Goal: Transaction & Acquisition: Purchase product/service

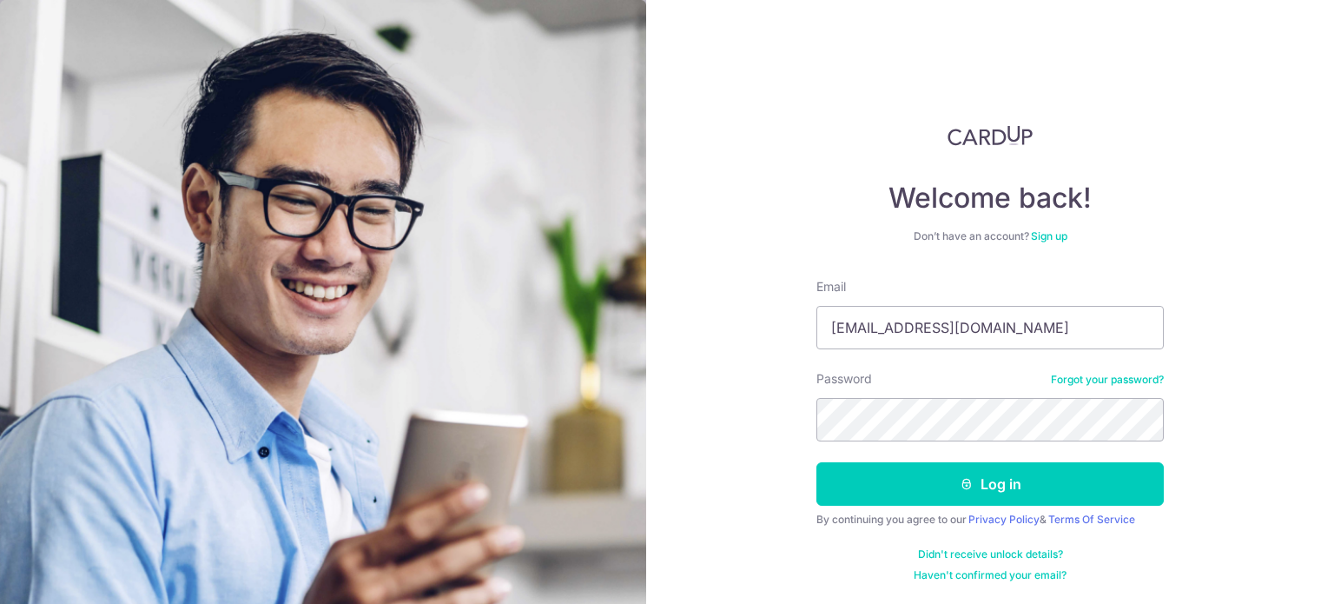
type input "xinr1b488@hotmail.com"
click at [816, 462] on button "Log in" at bounding box center [989, 483] width 347 height 43
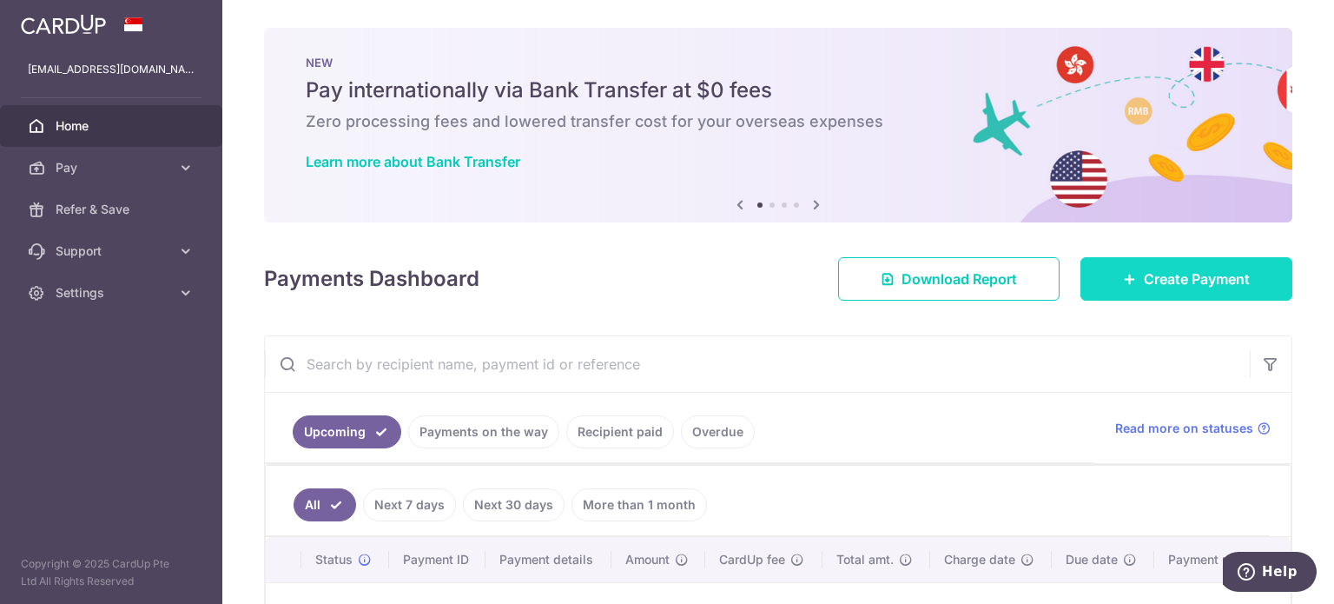
click at [1185, 286] on span "Create Payment" at bounding box center [1197, 278] width 106 height 21
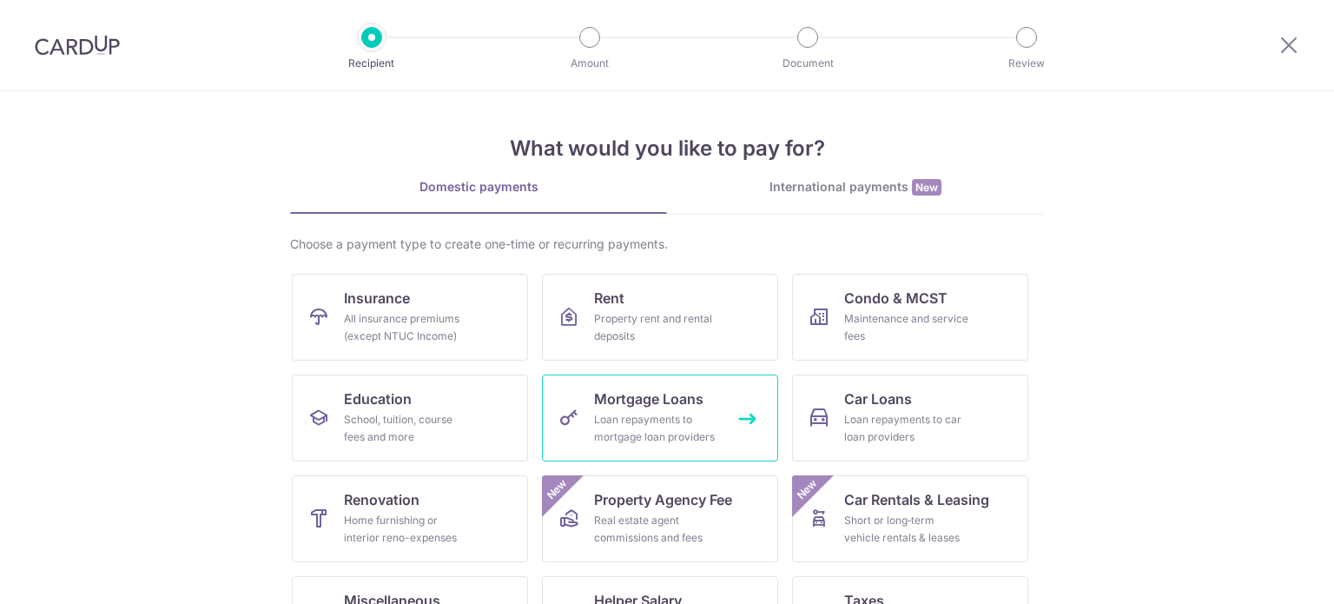
scroll to position [173, 0]
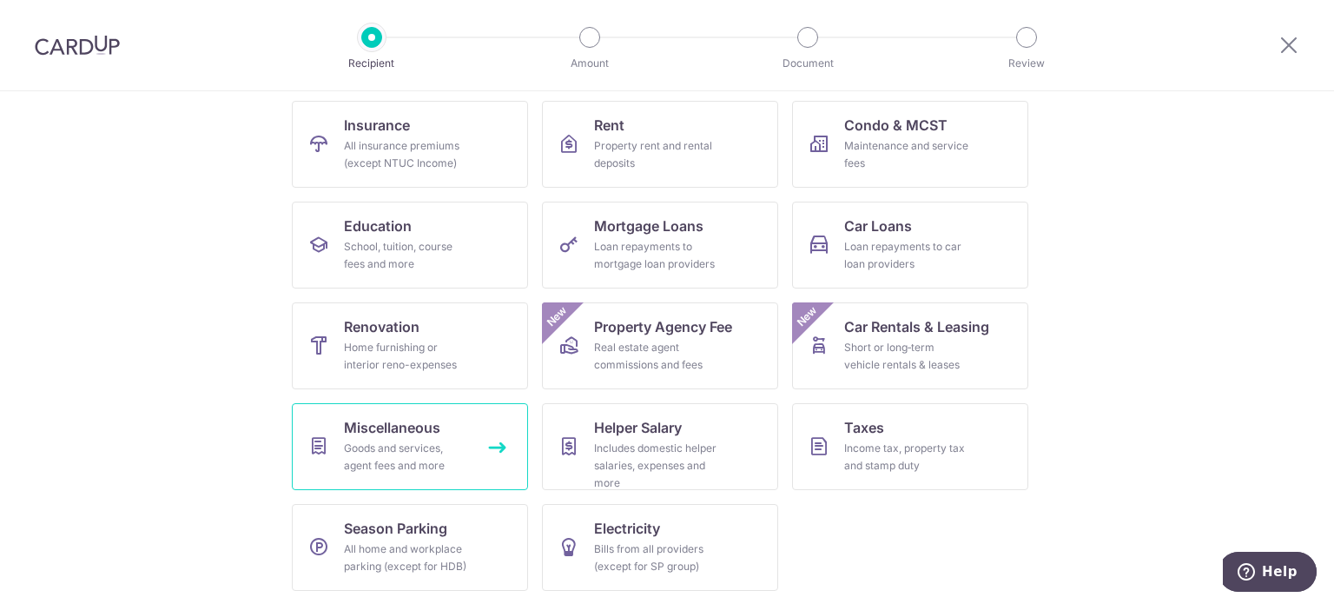
click at [427, 446] on div "Goods and services, agent fees and more" at bounding box center [406, 456] width 125 height 35
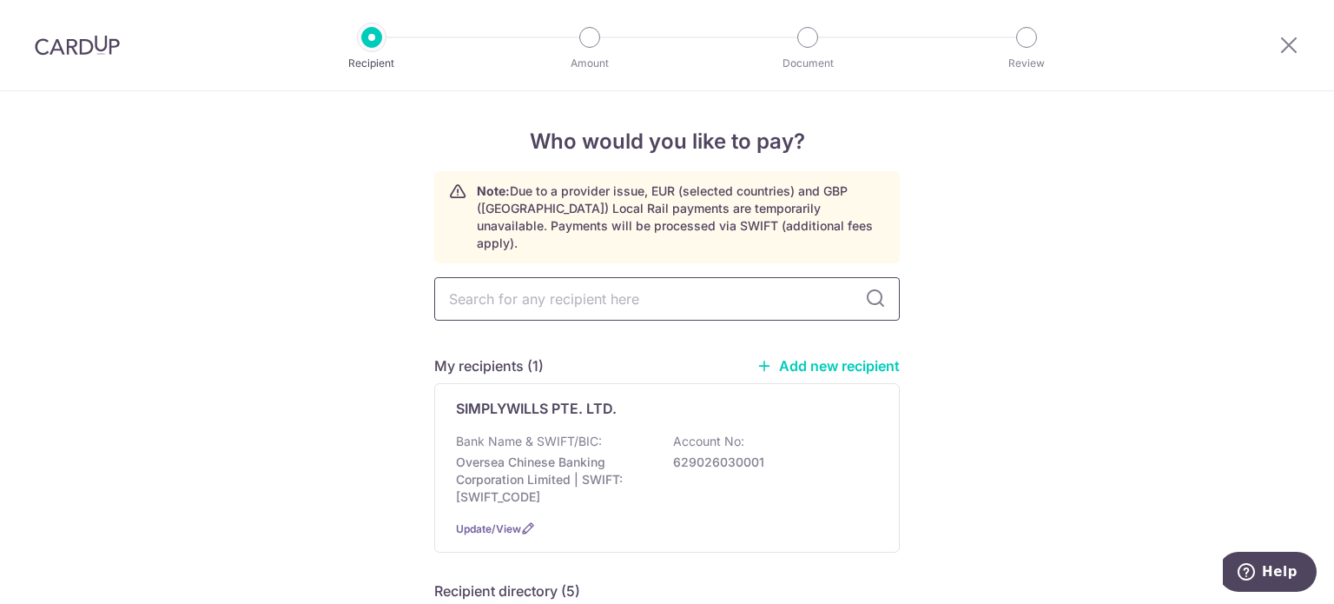
click at [607, 281] on input "text" at bounding box center [667, 298] width 466 height 43
click at [820, 357] on link "Add new recipient" at bounding box center [827, 365] width 143 height 17
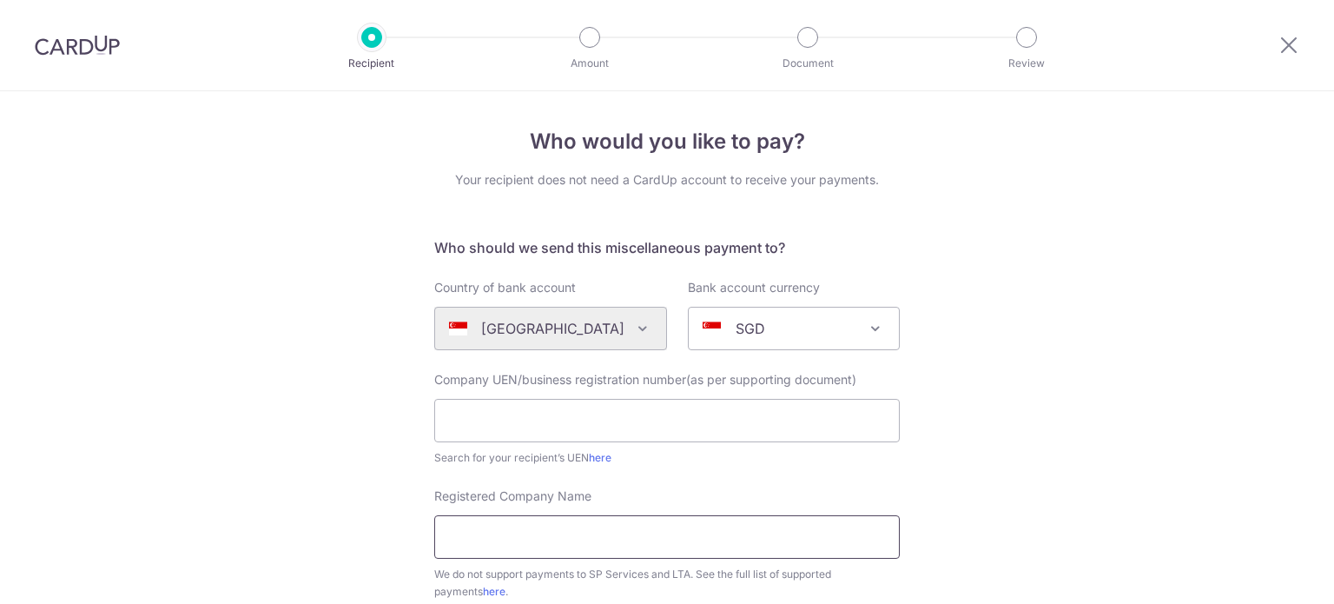
scroll to position [174, 0]
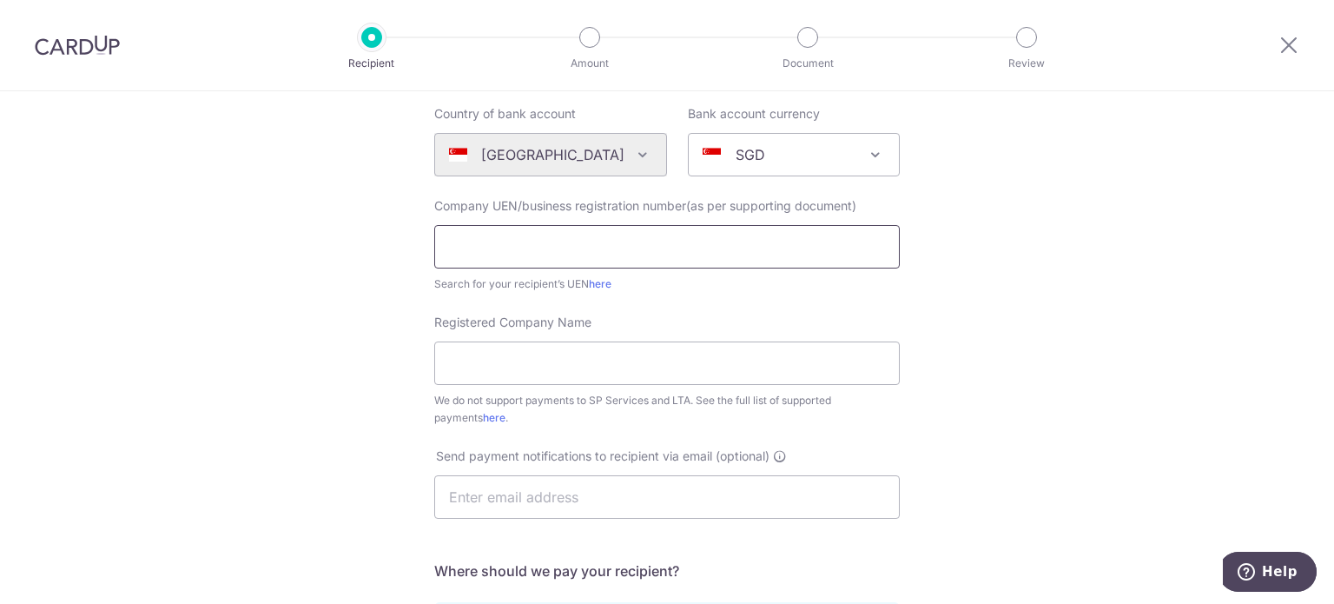
click at [552, 249] on input "text" at bounding box center [667, 246] width 466 height 43
paste input "202449657K"
type input "202449657K"
click at [564, 372] on input "Registered Company Name" at bounding box center [667, 362] width 466 height 43
paste input "Interior Style Pte Ltd"
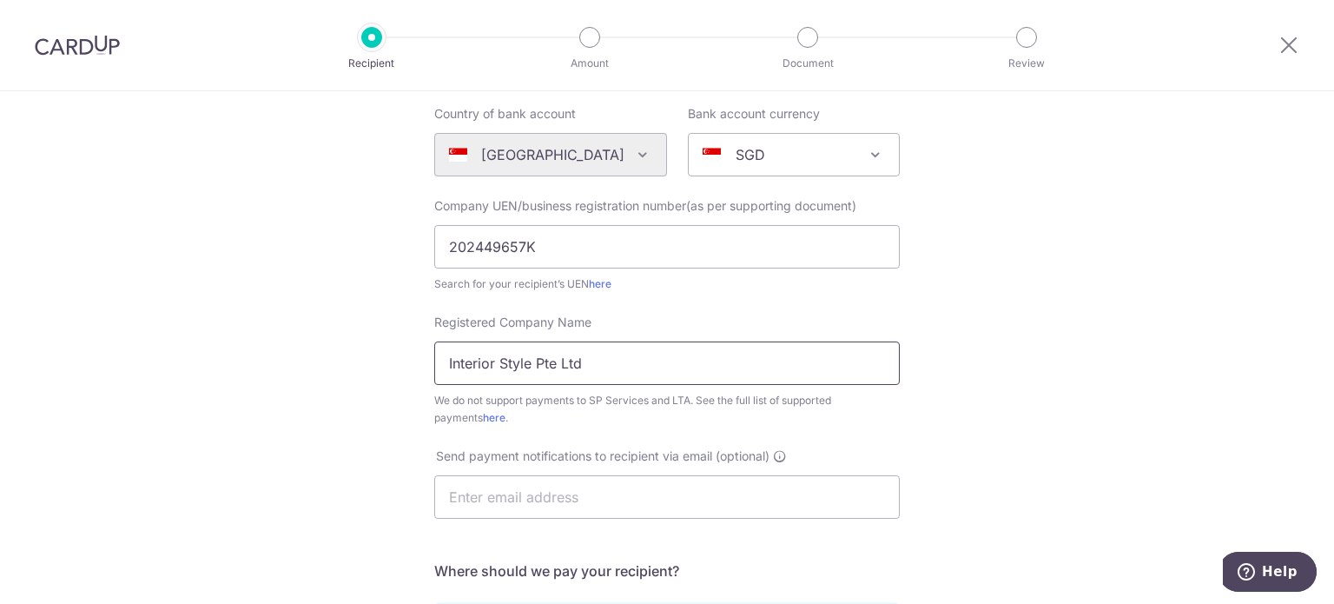
scroll to position [347, 0]
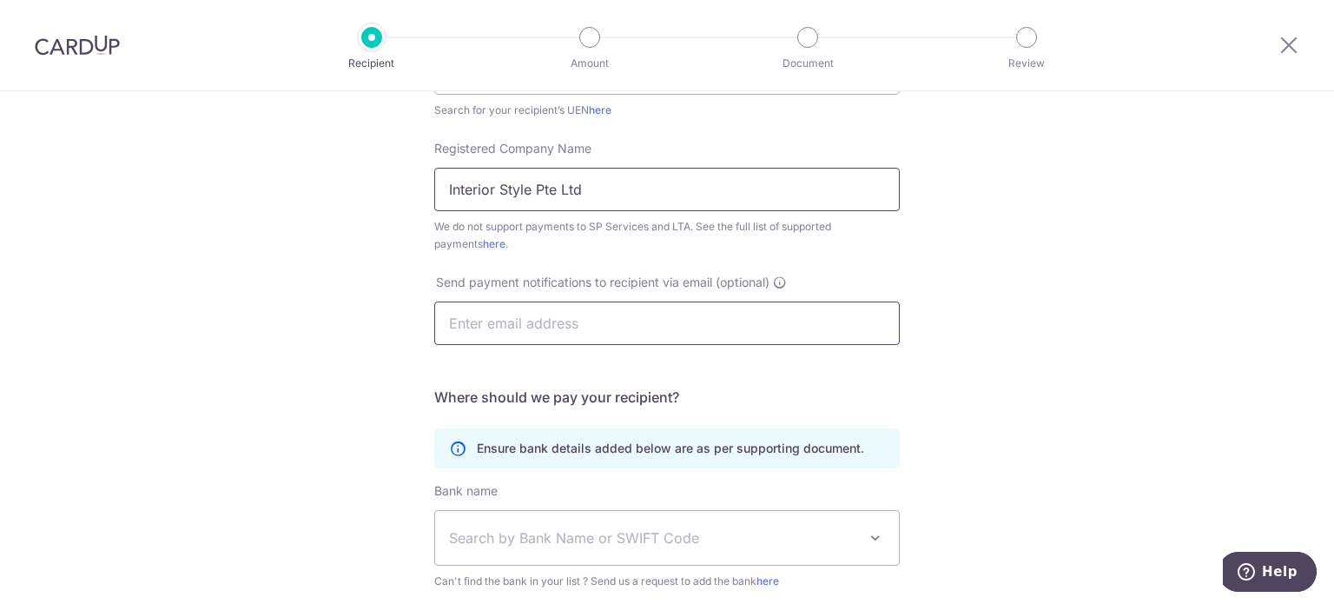
type input "Interior Style Pte Ltd"
click at [510, 329] on input "text" at bounding box center [667, 322] width 466 height 43
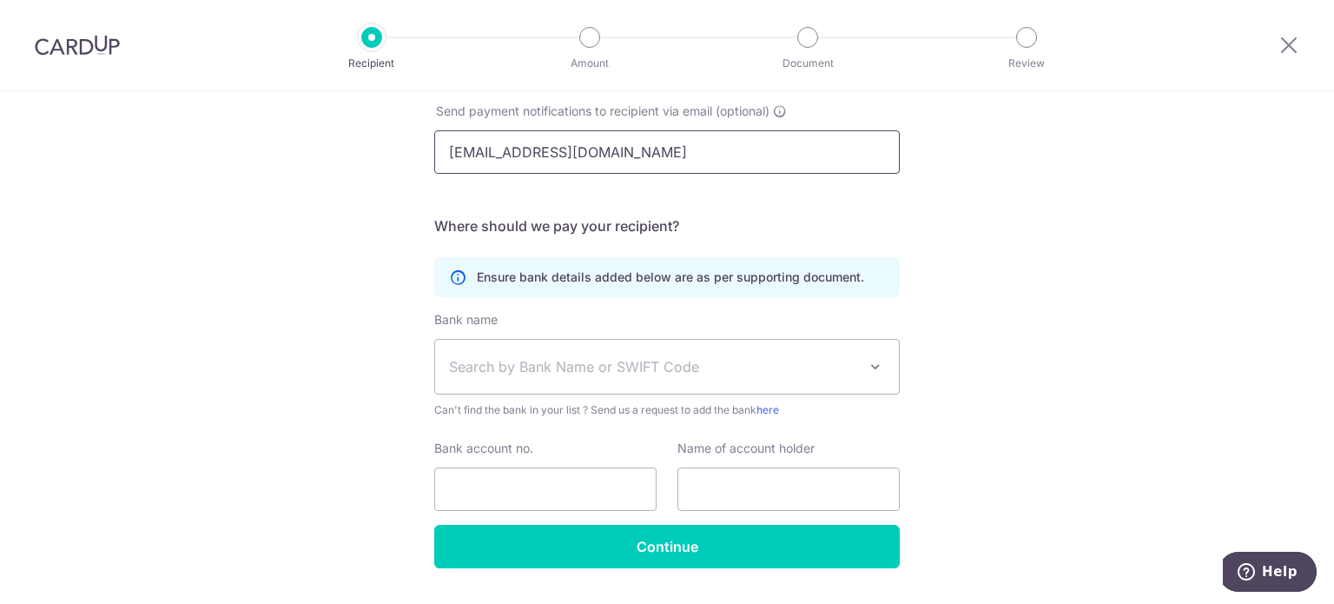
scroll to position [521, 0]
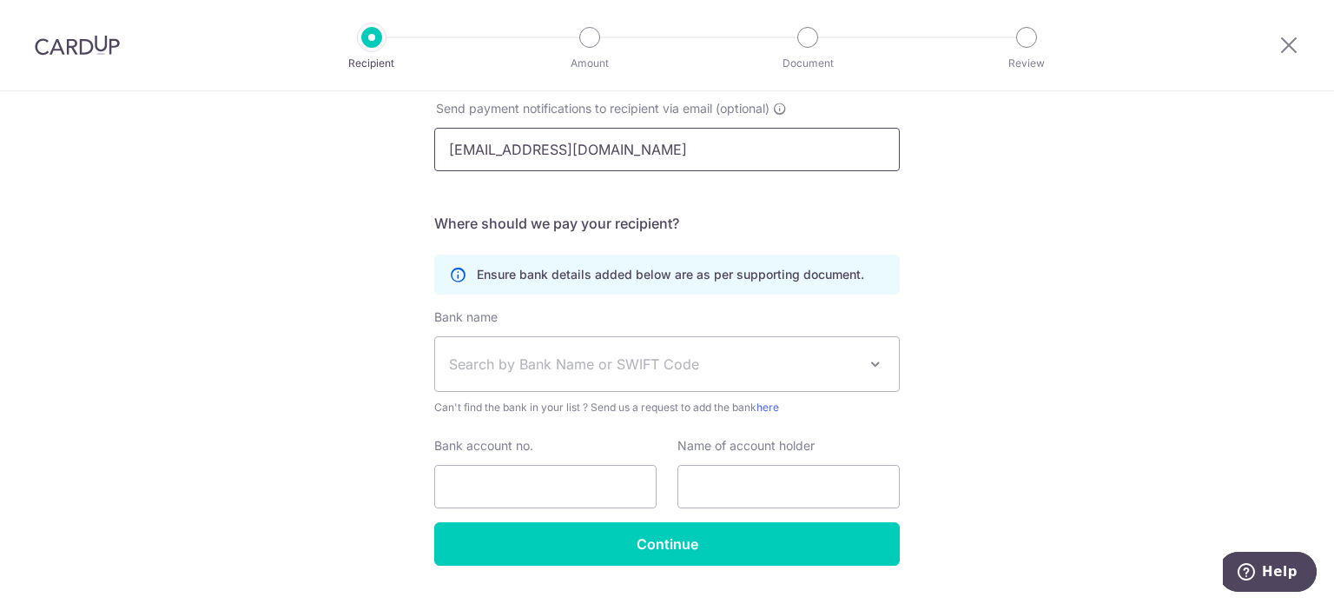
type input "[EMAIL_ADDRESS][DOMAIN_NAME]"
click at [529, 485] on input "Bank account no." at bounding box center [545, 486] width 222 height 43
paste input "0721269333"
click at [581, 373] on span "Search by Bank Name or SWIFT Code" at bounding box center [653, 363] width 408 height 21
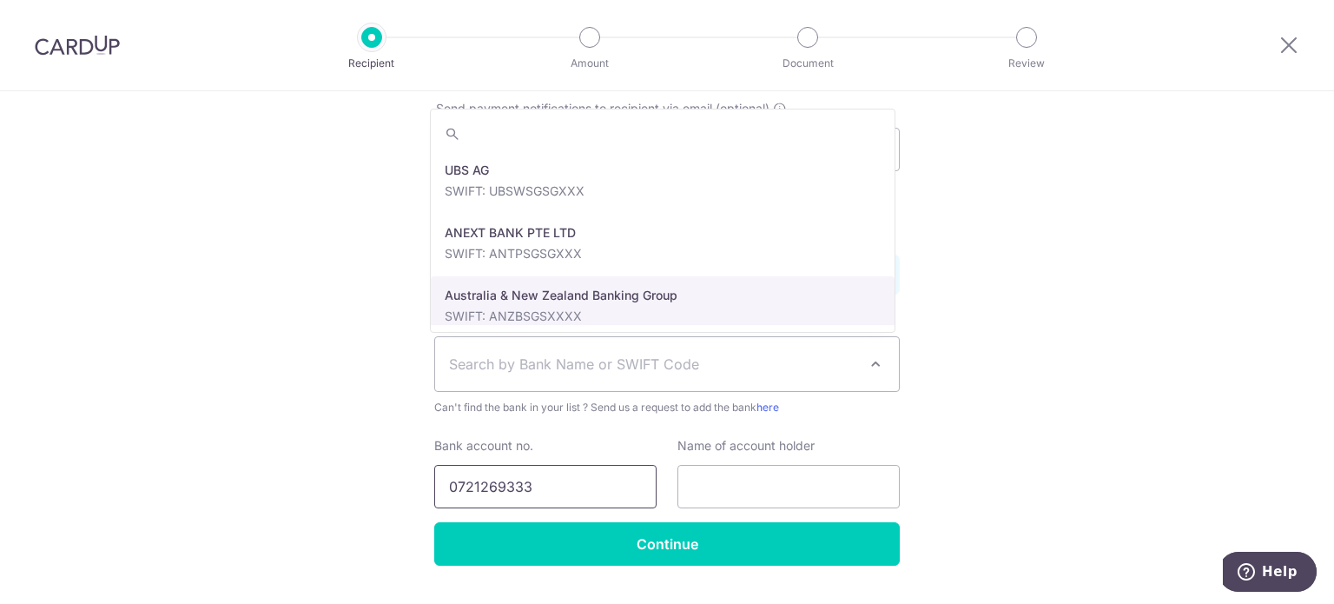
click at [556, 490] on input "0721269333" at bounding box center [545, 486] width 222 height 43
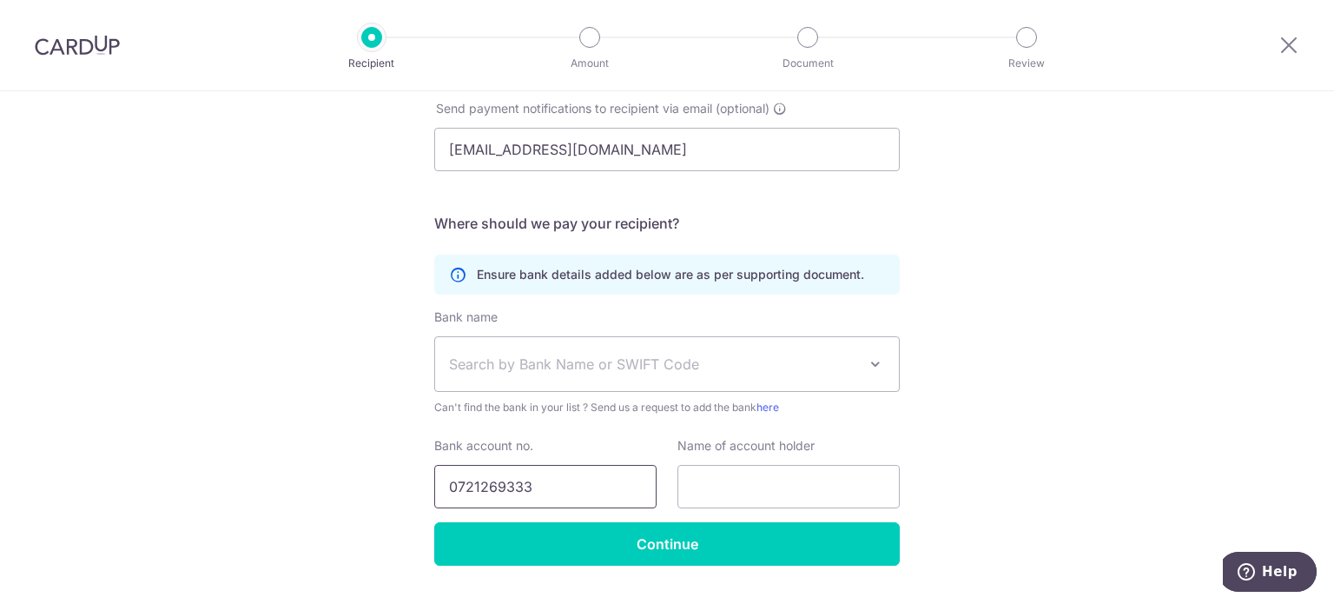
type input "0721269333"
click at [743, 486] on input "text" at bounding box center [788, 486] width 222 height 43
paste input "Interior Style Pte Ltd"
type input "Interior Style Pte Ltd"
click at [604, 380] on span "Search by Bank Name or SWIFT Code" at bounding box center [667, 364] width 464 height 54
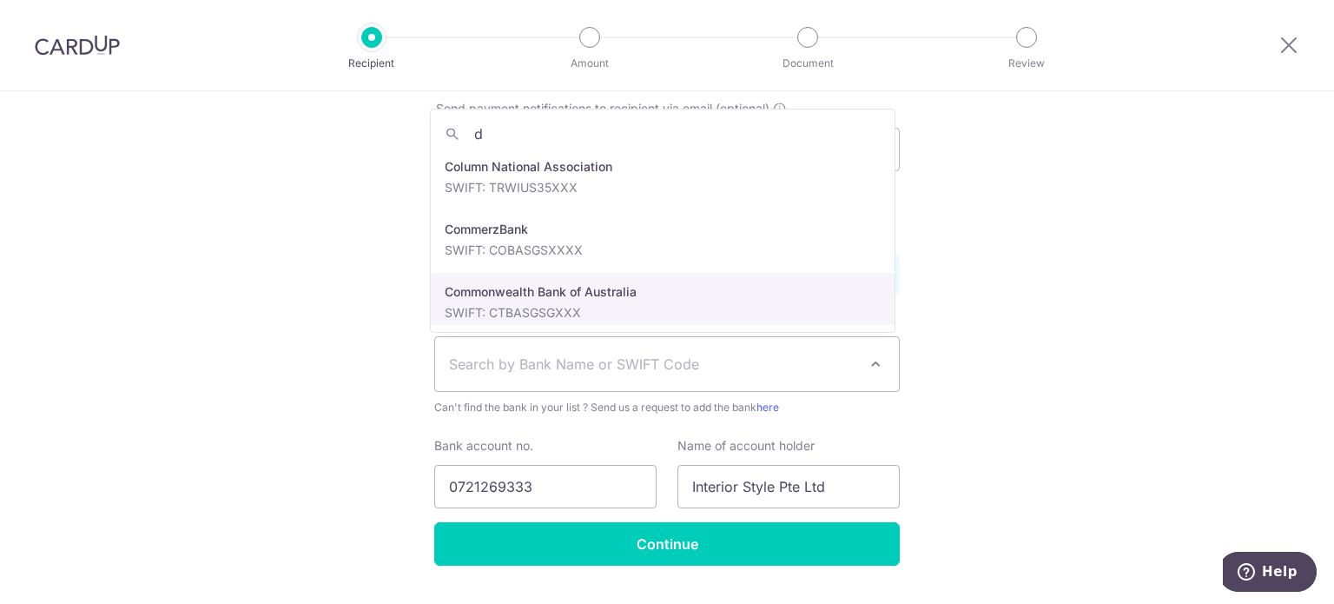
scroll to position [0, 0]
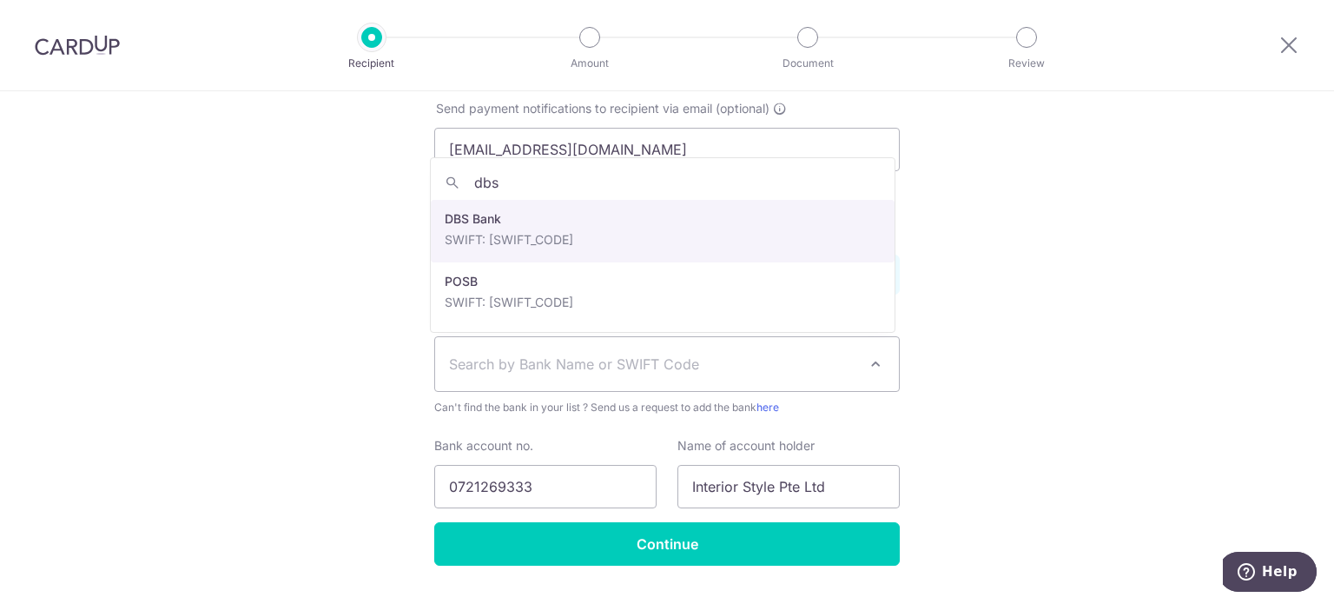
type input "dbs"
select select "6"
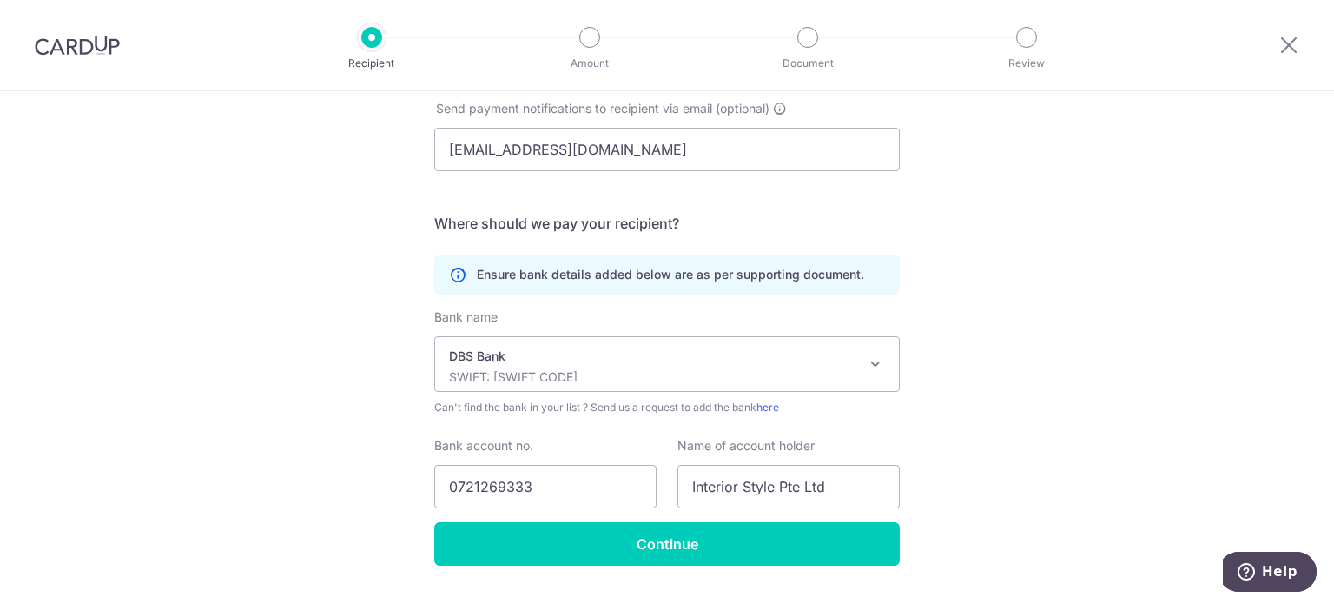
click at [327, 361] on div "Who would you like to pay? Your recipient does not need a CardUp account to rec…" at bounding box center [667, 108] width 1334 height 1077
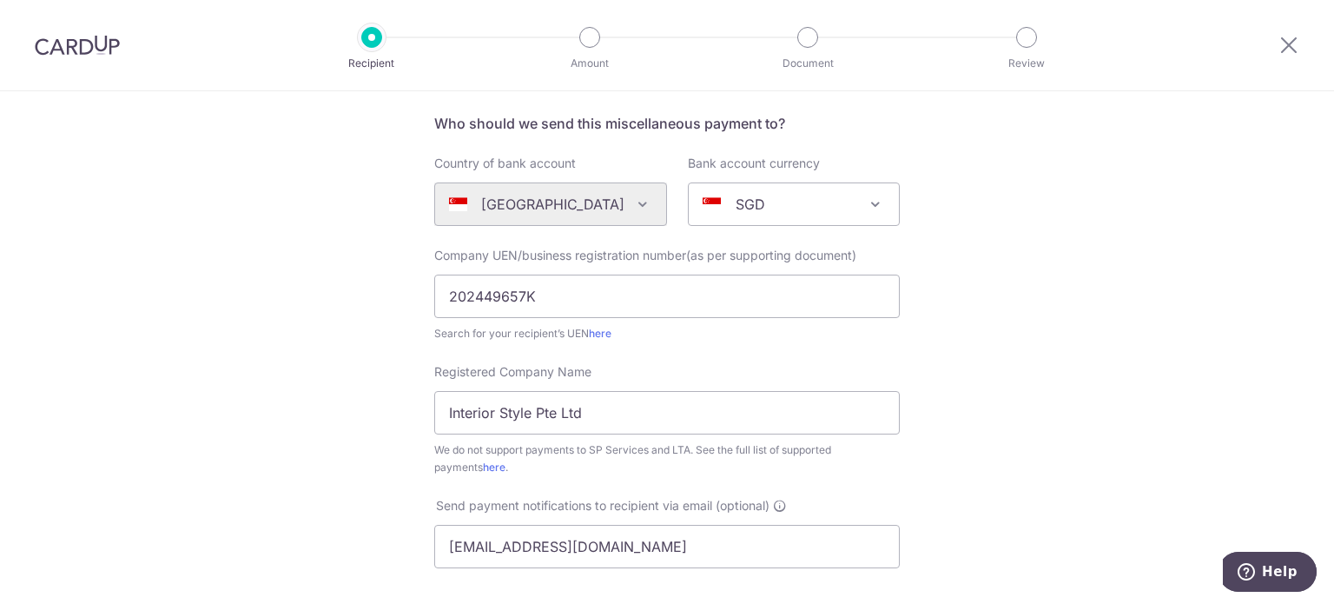
scroll to position [563, 0]
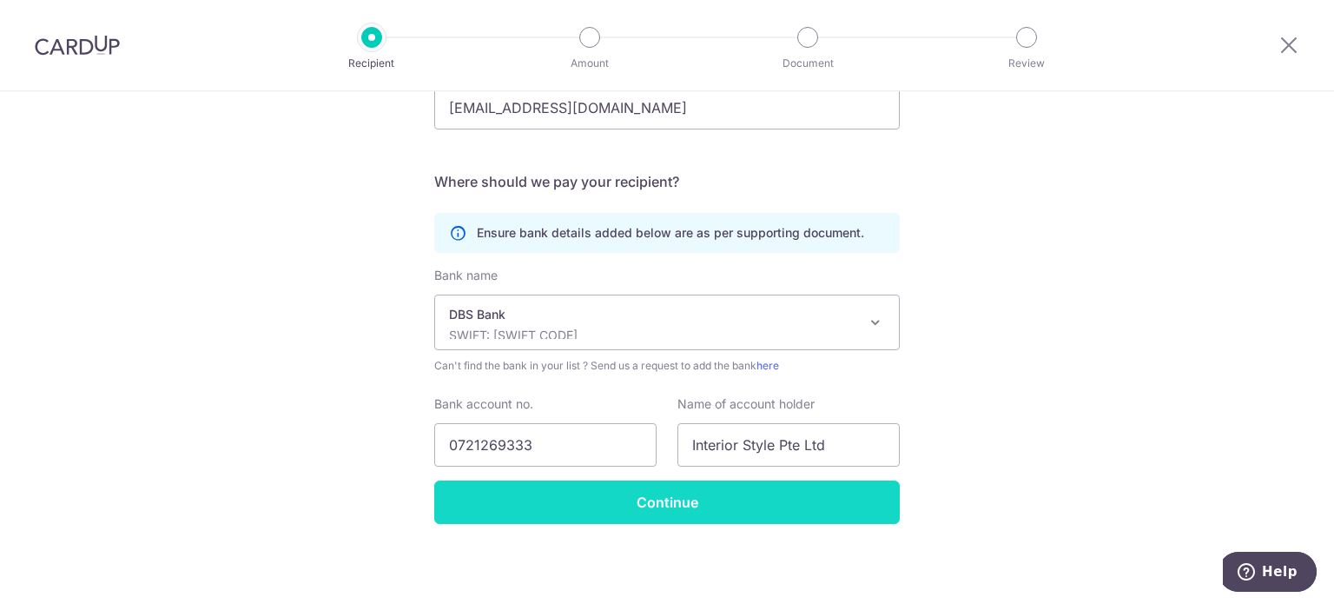
click at [656, 500] on input "Continue" at bounding box center [667, 501] width 466 height 43
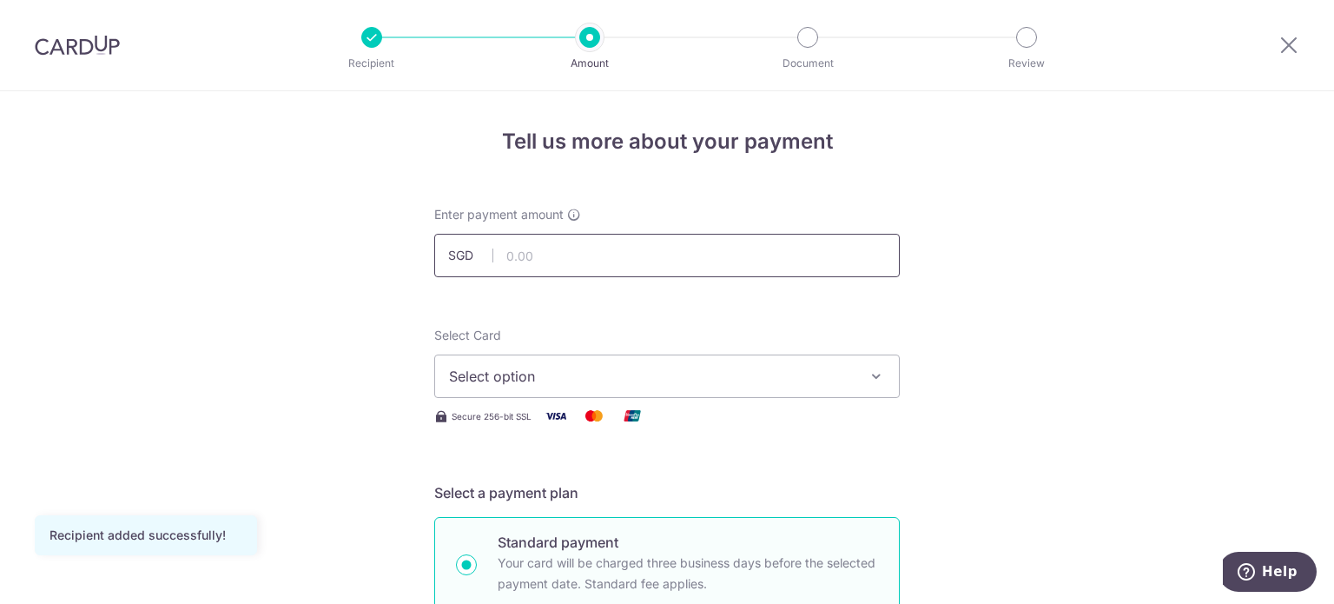
click at [589, 263] on input "text" at bounding box center [667, 255] width 466 height 43
type input "391.00"
click at [562, 366] on span "Select option" at bounding box center [651, 376] width 405 height 21
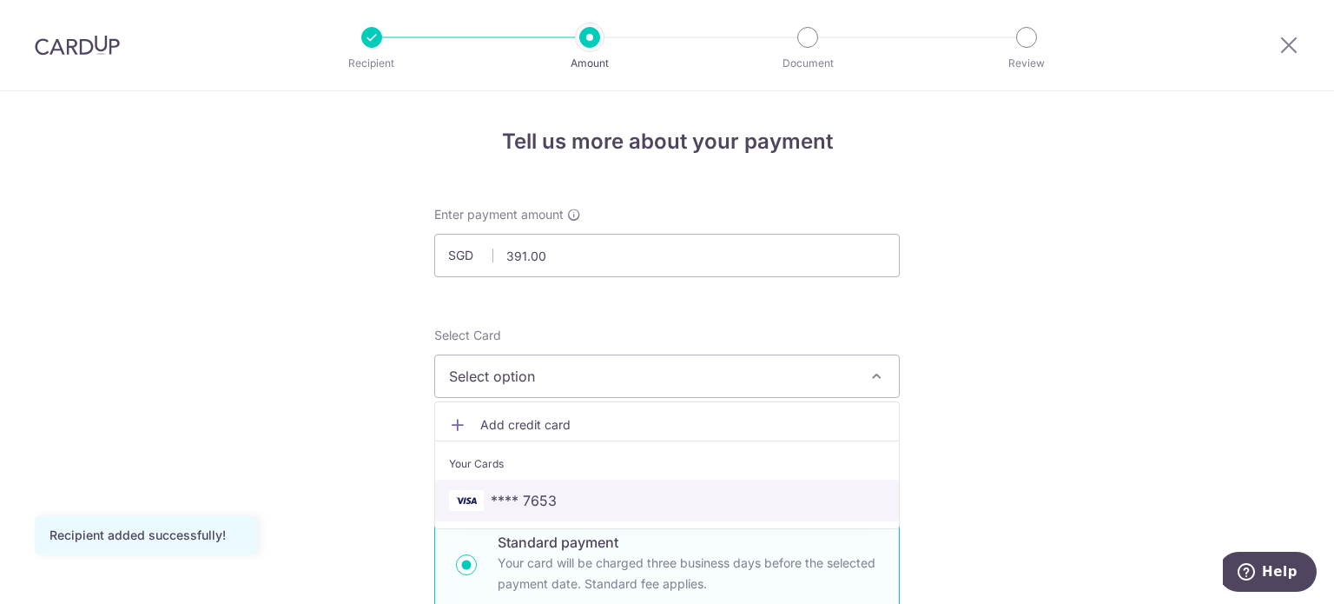
click at [511, 499] on span "**** 7653" at bounding box center [524, 500] width 66 height 21
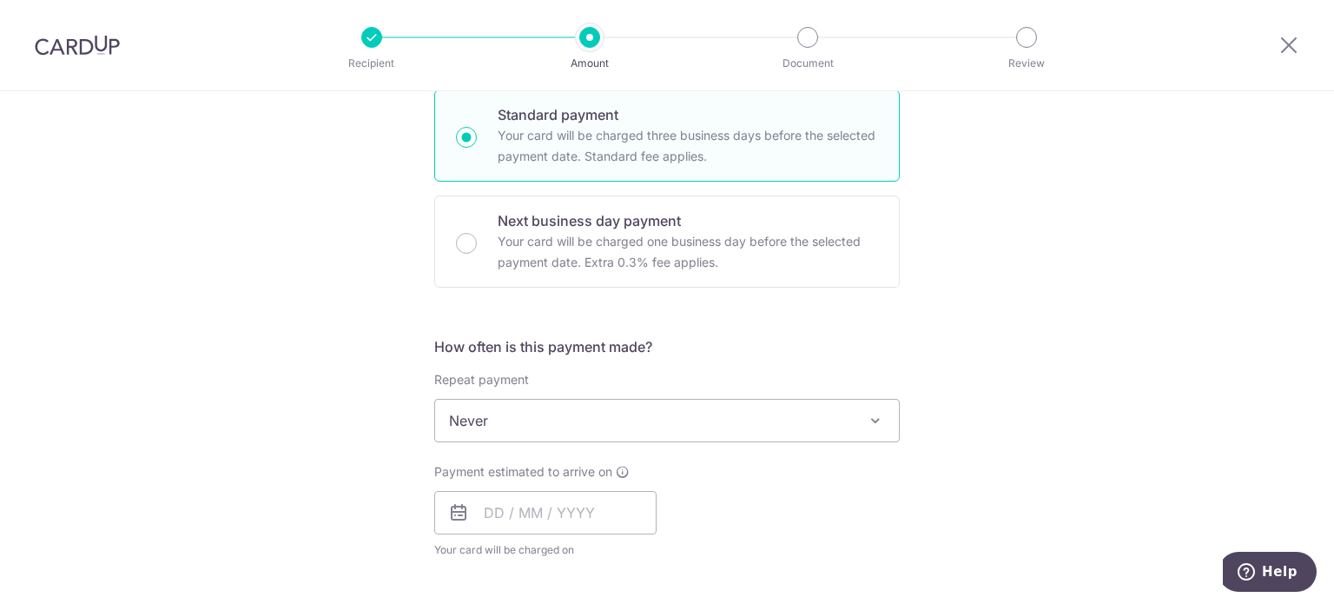
scroll to position [521, 0]
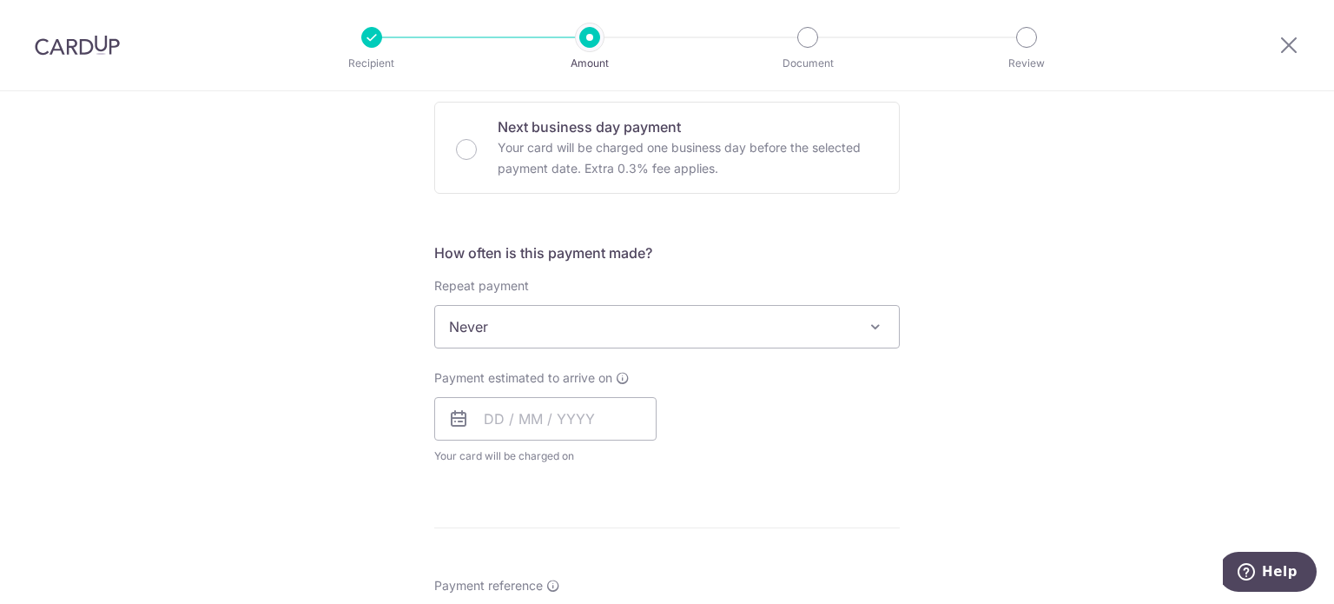
click at [515, 322] on span "Never" at bounding box center [667, 327] width 464 height 42
click at [369, 320] on div "Tell us more about your payment Enter payment amount SGD 391.00 391.00 Recipien…" at bounding box center [667, 355] width 1334 height 1571
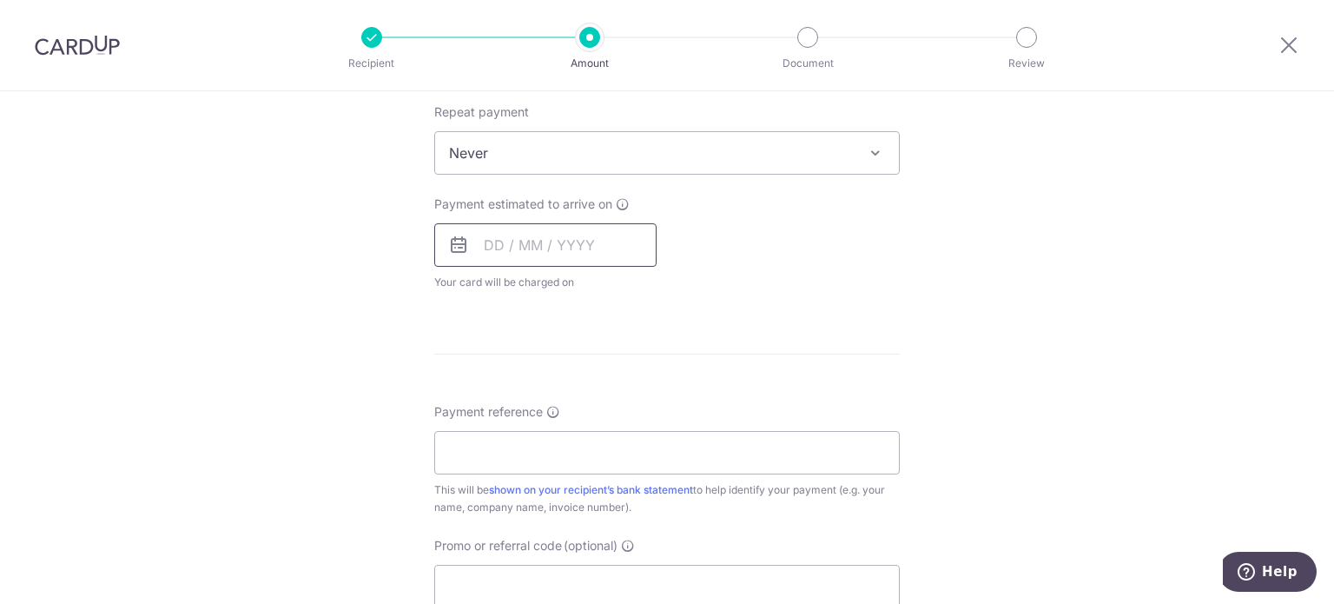
click at [536, 239] on input "text" at bounding box center [545, 244] width 222 height 43
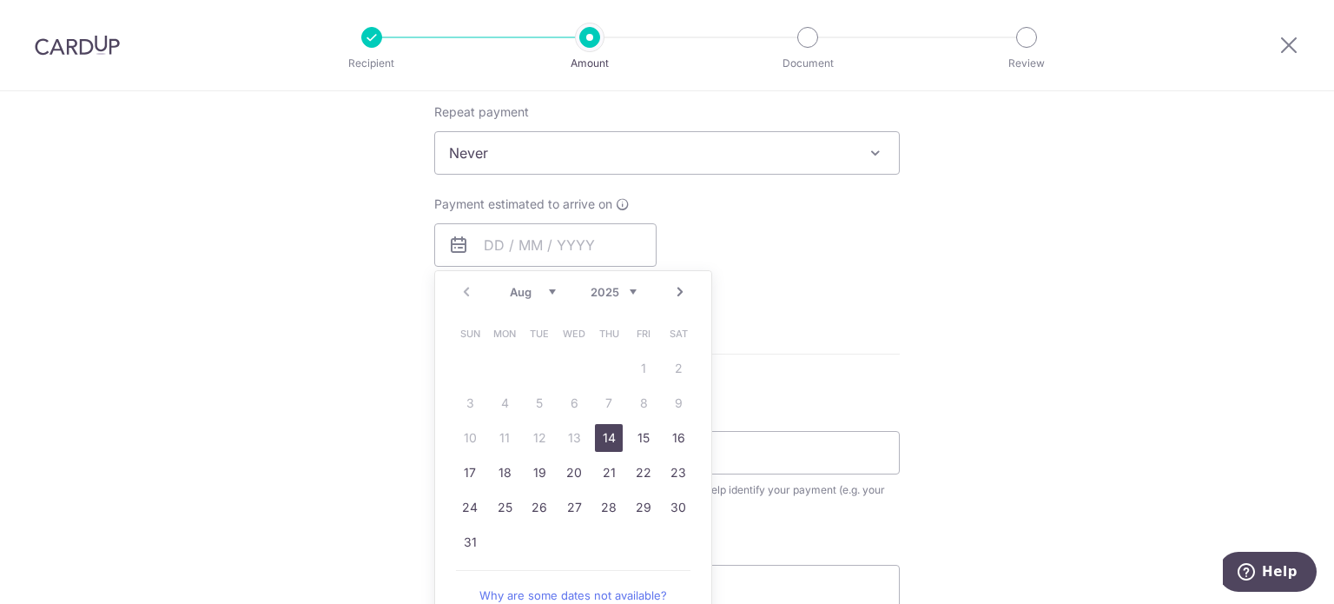
click at [600, 432] on link "14" at bounding box center [609, 438] width 28 height 28
type input "14/08/2025"
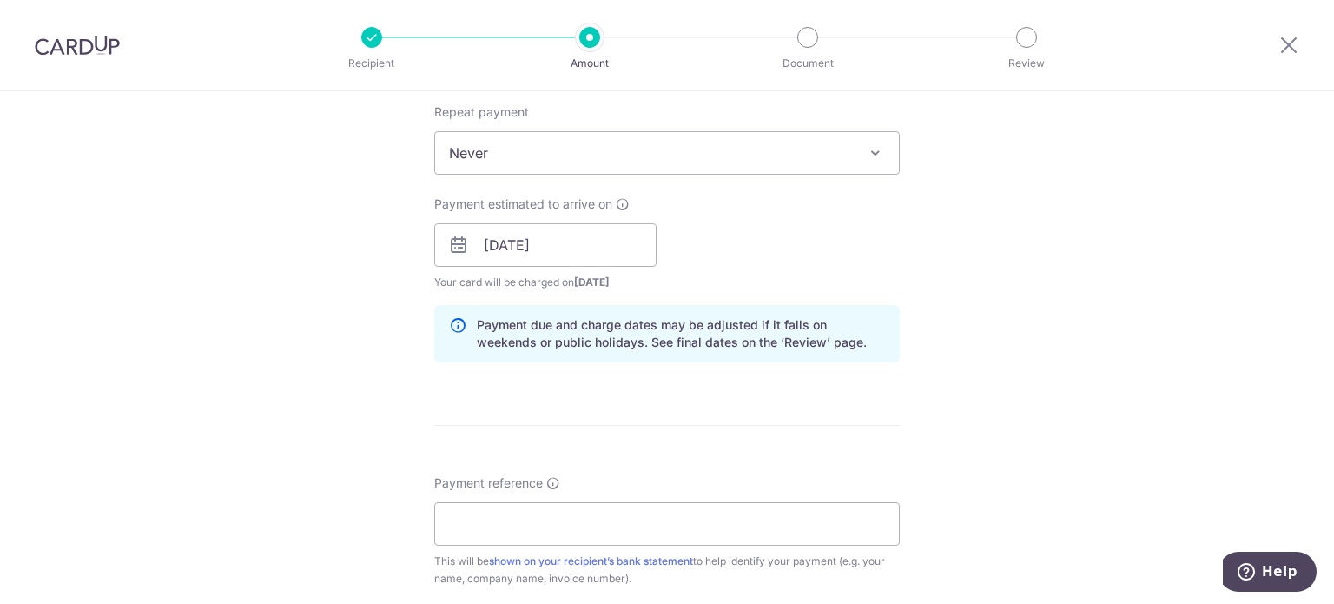
click at [309, 276] on div "Tell us more about your payment Enter payment amount SGD 391.00 391.00 Recipien…" at bounding box center [667, 217] width 1334 height 1642
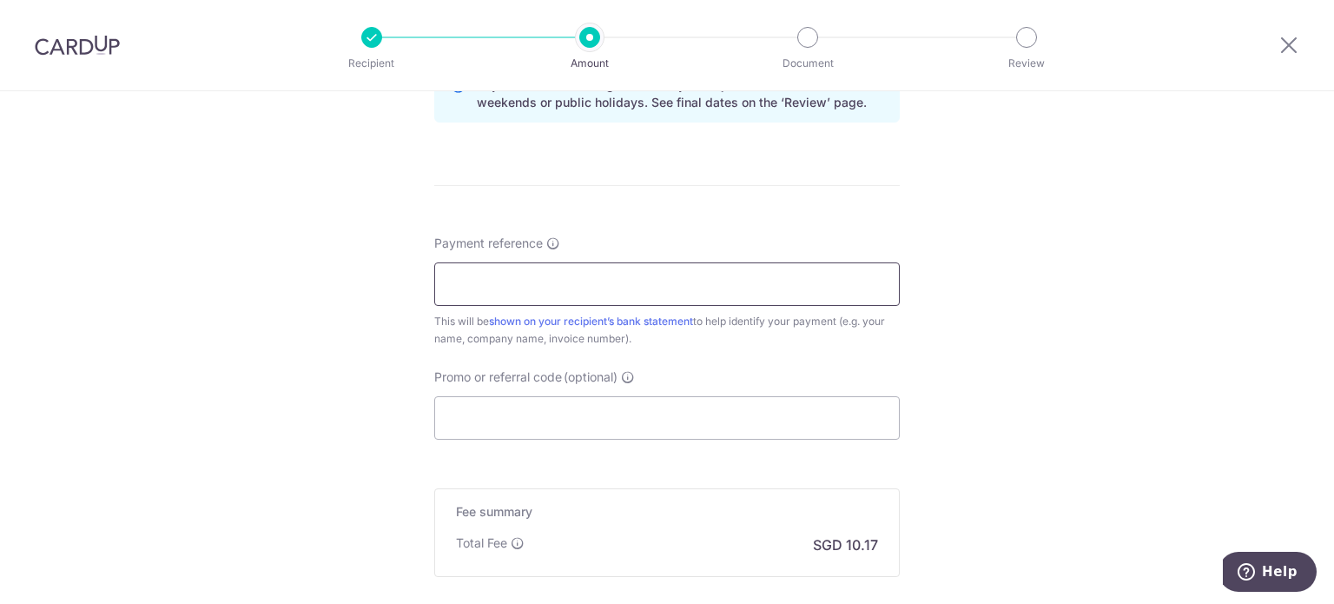
scroll to position [1042, 0]
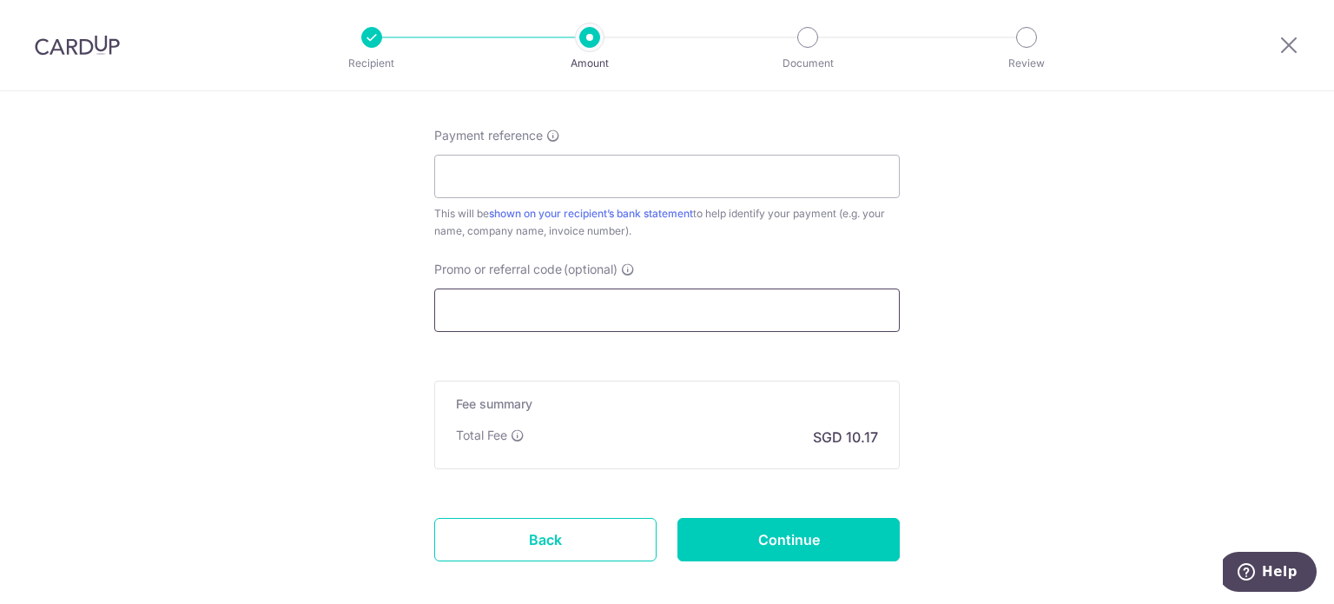
click at [541, 308] on input "Promo or referral code (optional)" at bounding box center [667, 309] width 466 height 43
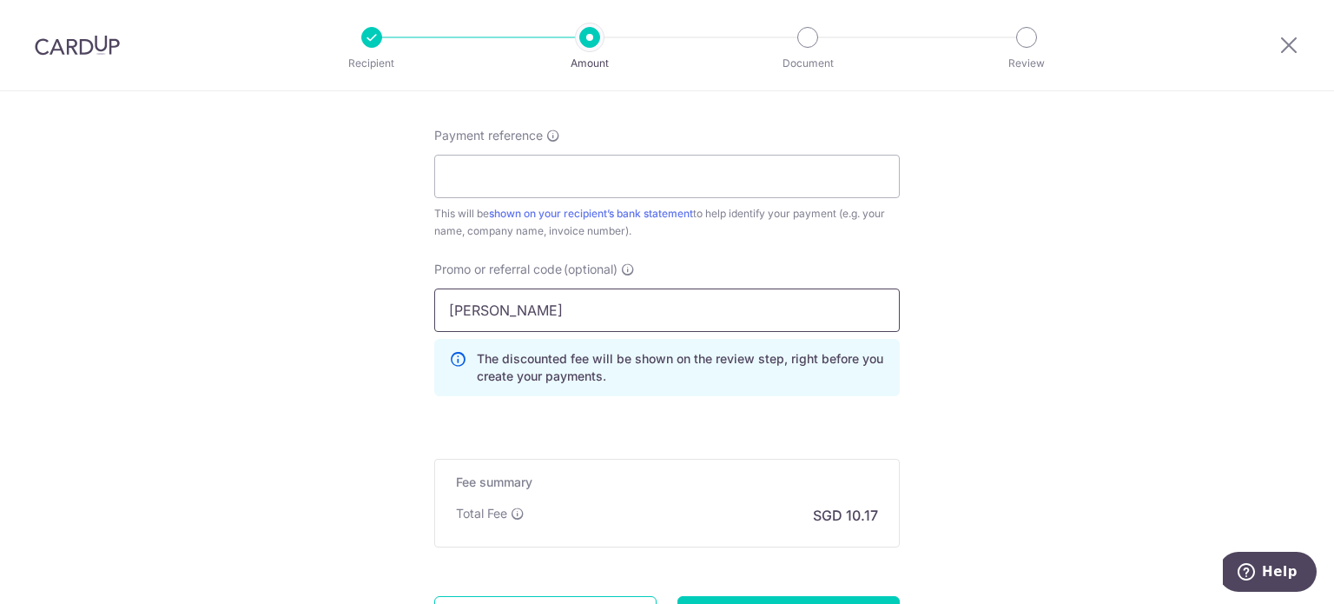
type input "Jia Min"
click at [506, 163] on input "Payment reference" at bounding box center [667, 176] width 466 height 43
paste input "Jia Min"
paste input "Order No. 30177"
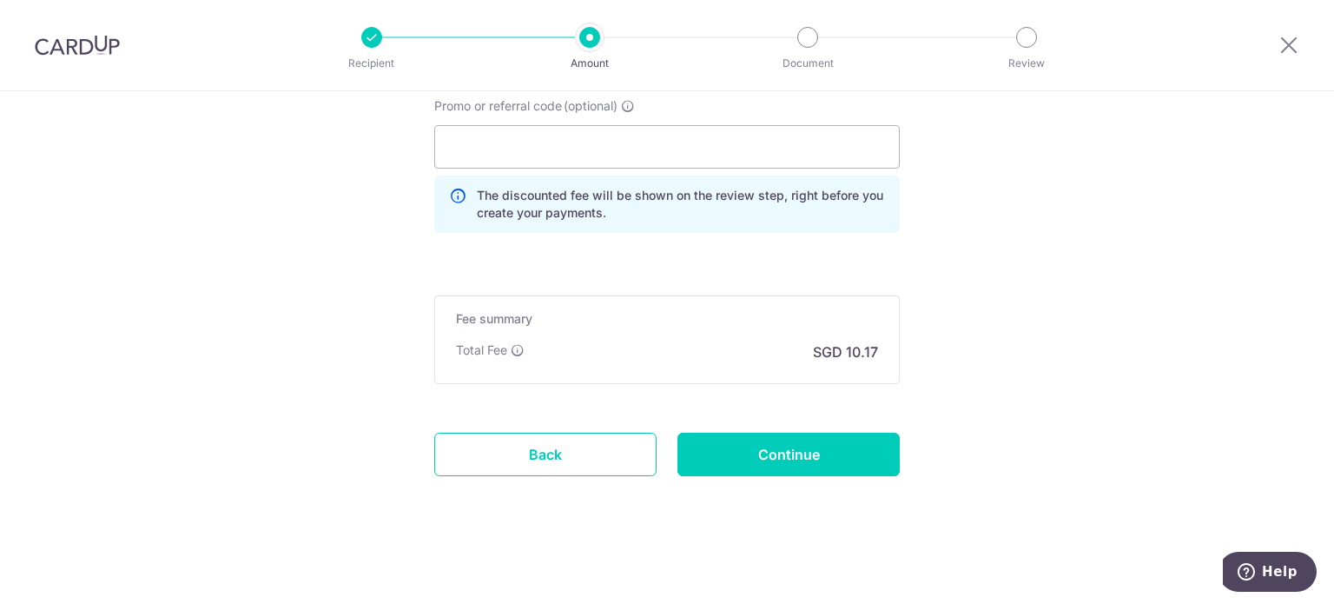
type input "Order No. 30177 - Jia Min/Renkai"
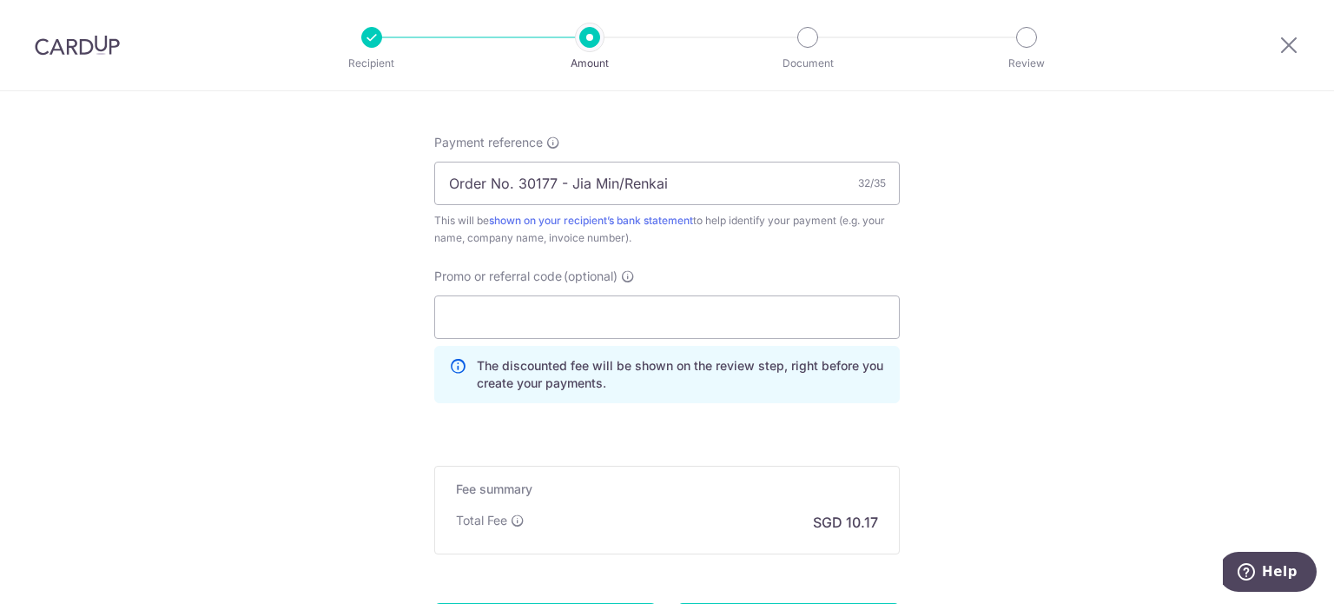
scroll to position [1032, 0]
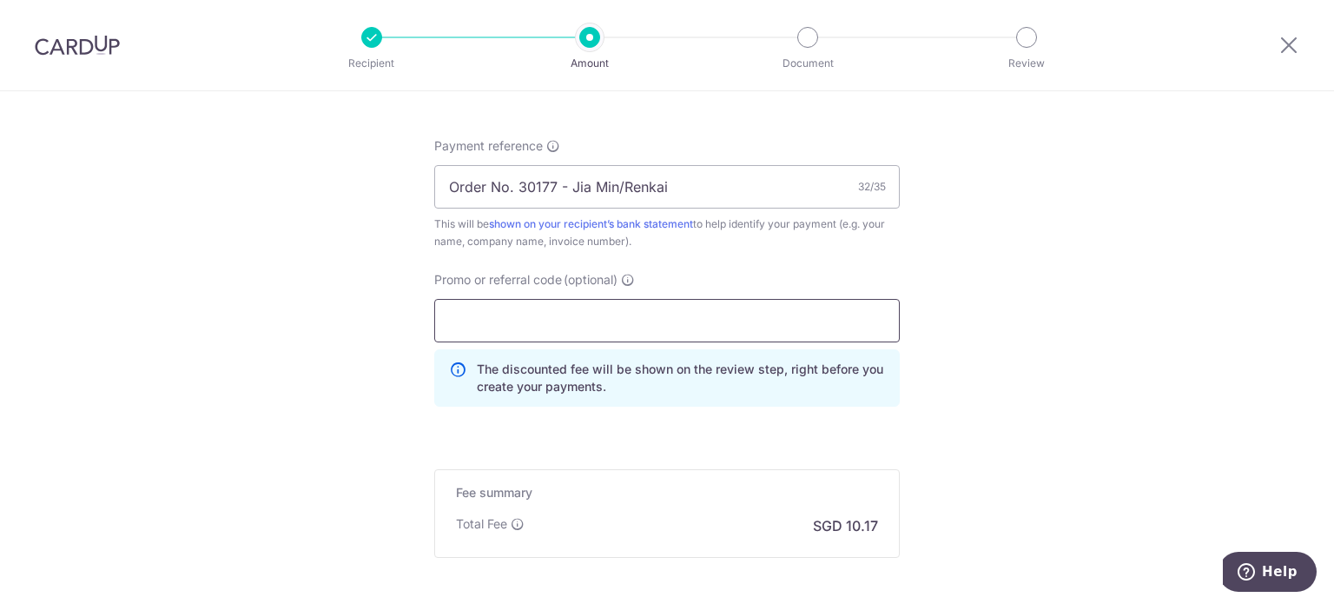
click at [599, 322] on input "Promo or referral code (optional)" at bounding box center [667, 320] width 466 height 43
paste input "OFF225"
type input "OFF225"
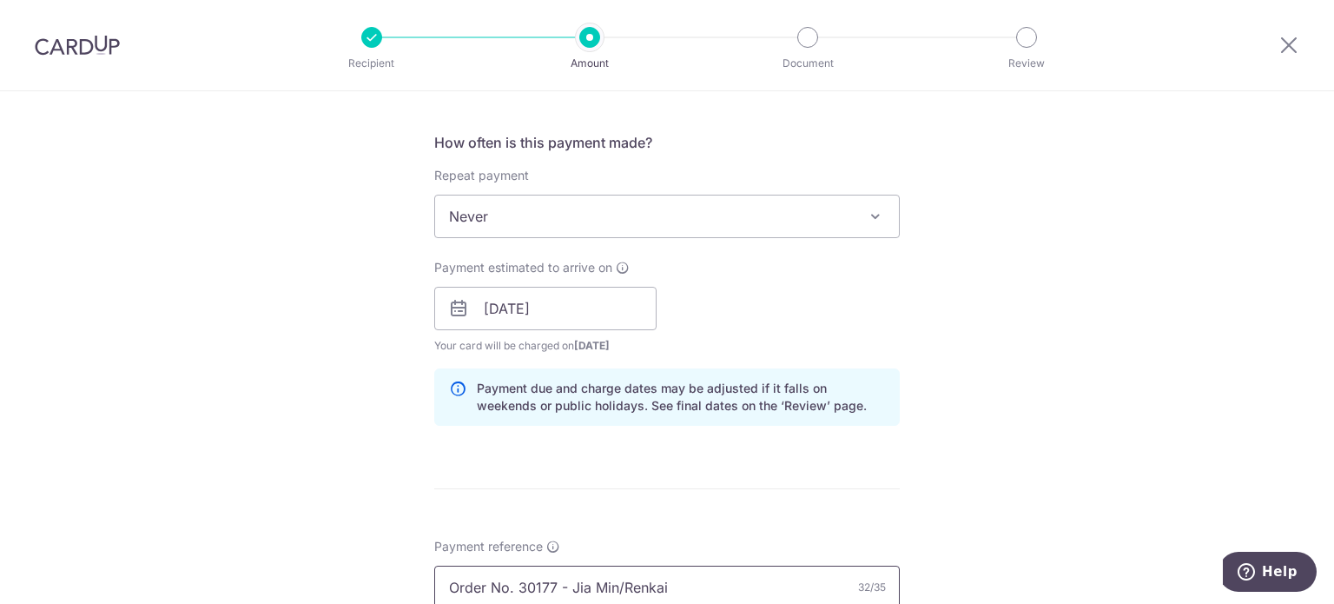
scroll to position [598, 0]
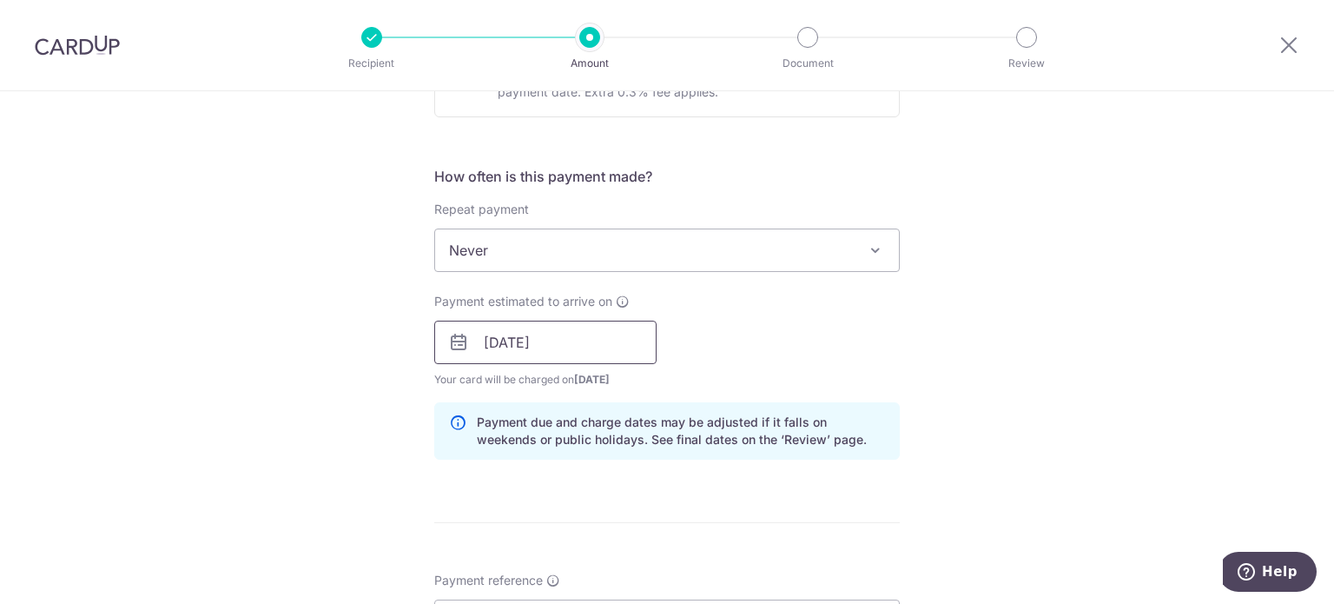
click at [512, 333] on input "[DATE]" at bounding box center [545, 341] width 222 height 43
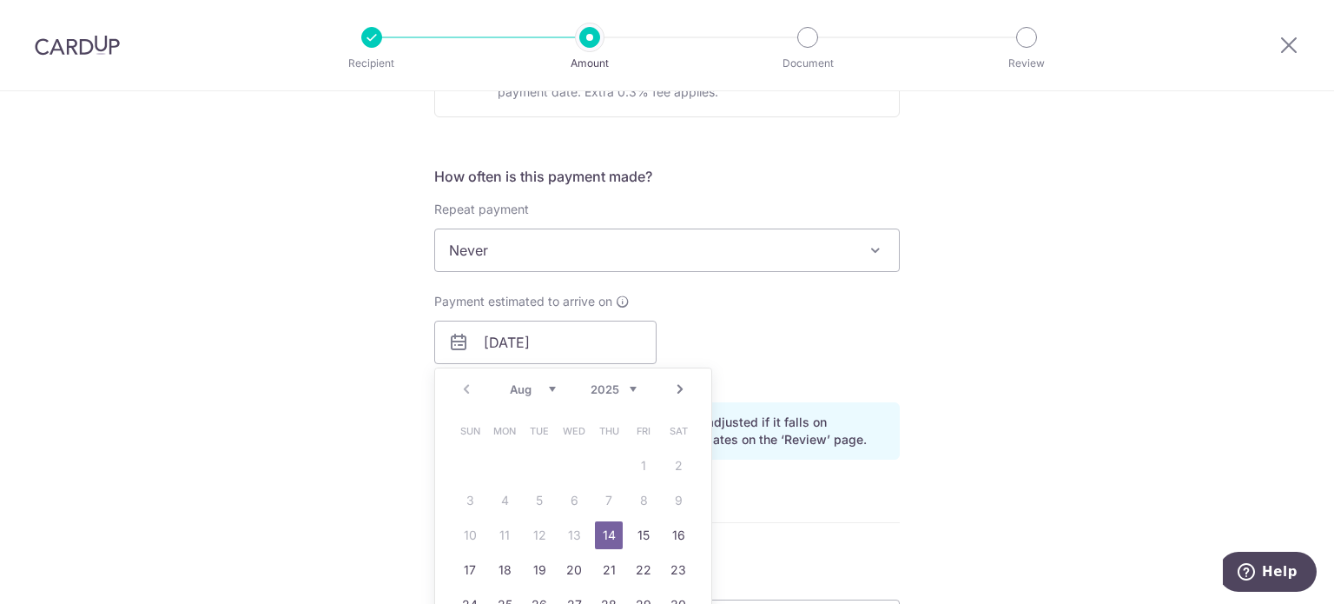
click at [327, 324] on div "Tell us more about your payment Enter payment amount SGD 391.00 391.00 Recipien…" at bounding box center [667, 354] width 1334 height 1720
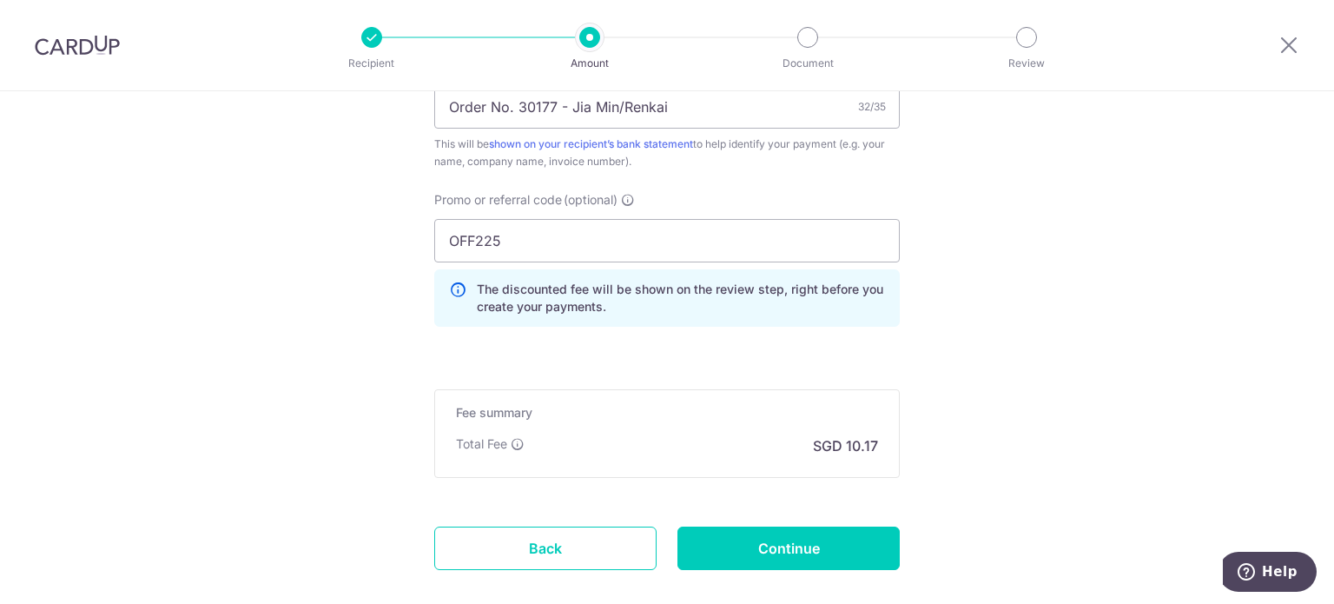
scroll to position [1205, 0]
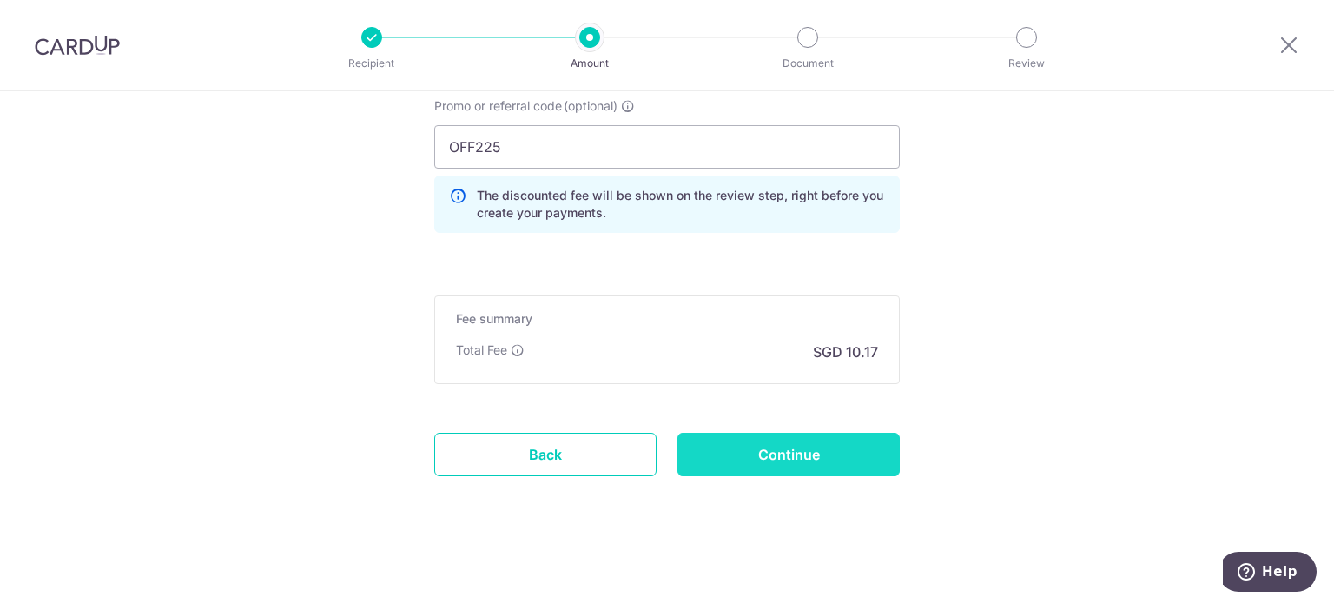
click at [811, 440] on input "Continue" at bounding box center [788, 454] width 222 height 43
type input "Create Schedule"
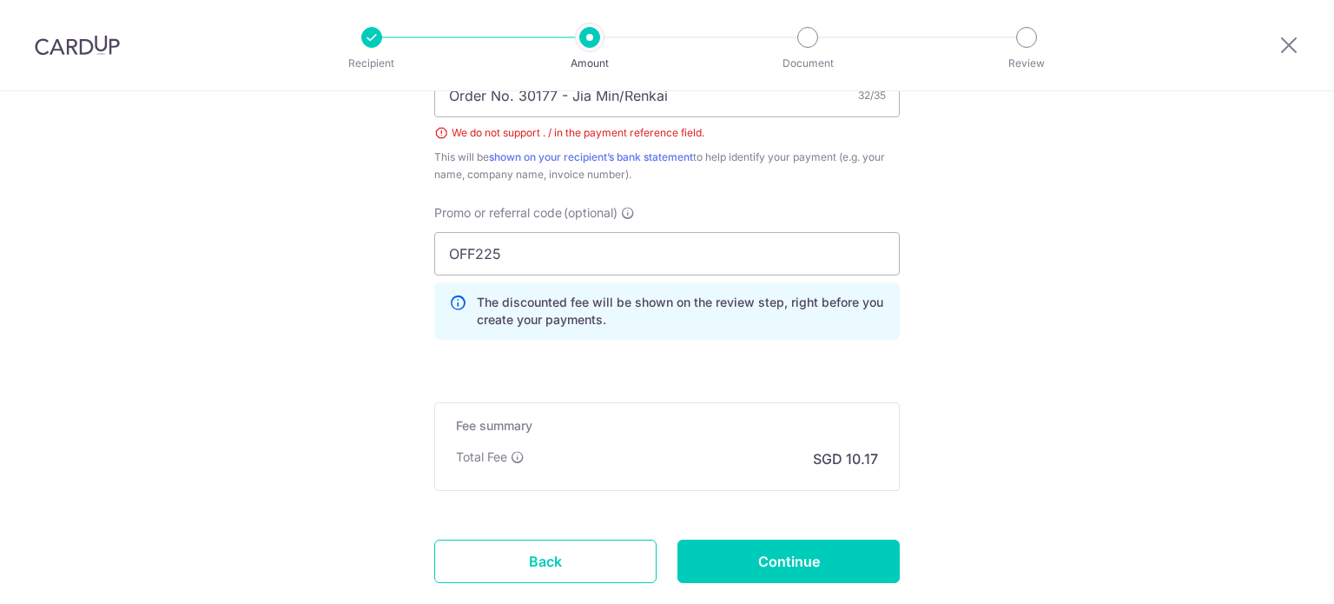
scroll to position [981, 0]
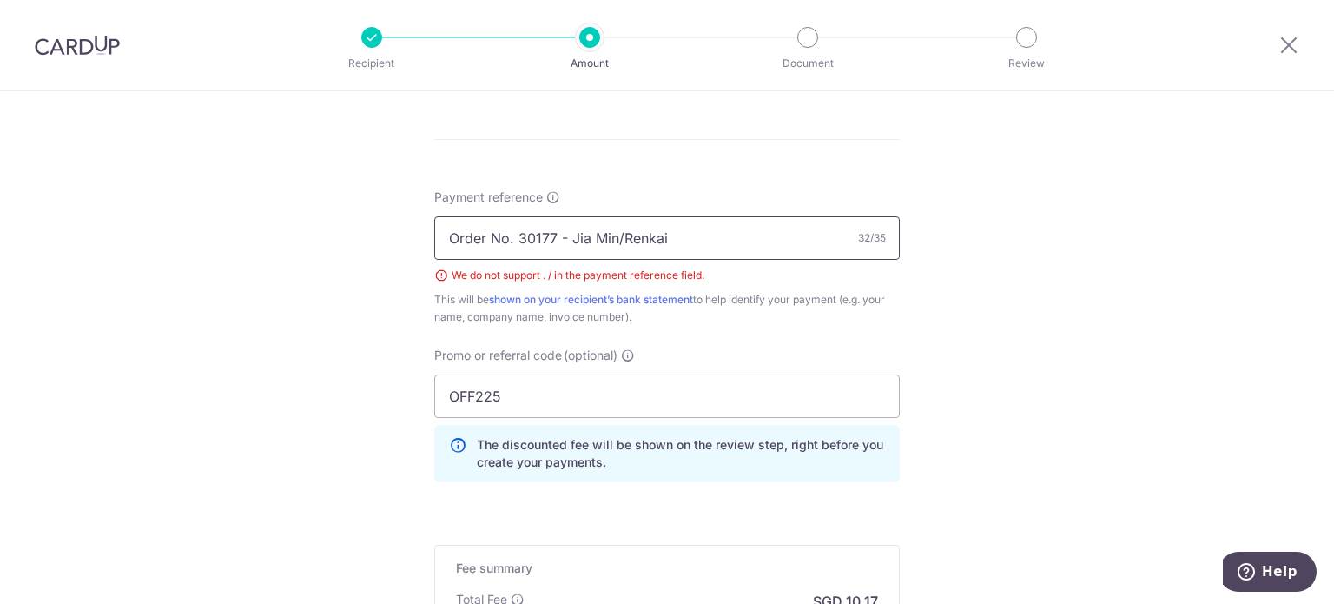
click at [507, 234] on input "Order No. 30177 - Jia Min/Renkai" at bounding box center [667, 237] width 466 height 43
click at [552, 234] on input "Order No 30177 - [PERSON_NAME]/Renkai" at bounding box center [667, 237] width 466 height 43
click at [598, 234] on input "Order No 30177 [PERSON_NAME]/Renkai" at bounding box center [667, 237] width 466 height 43
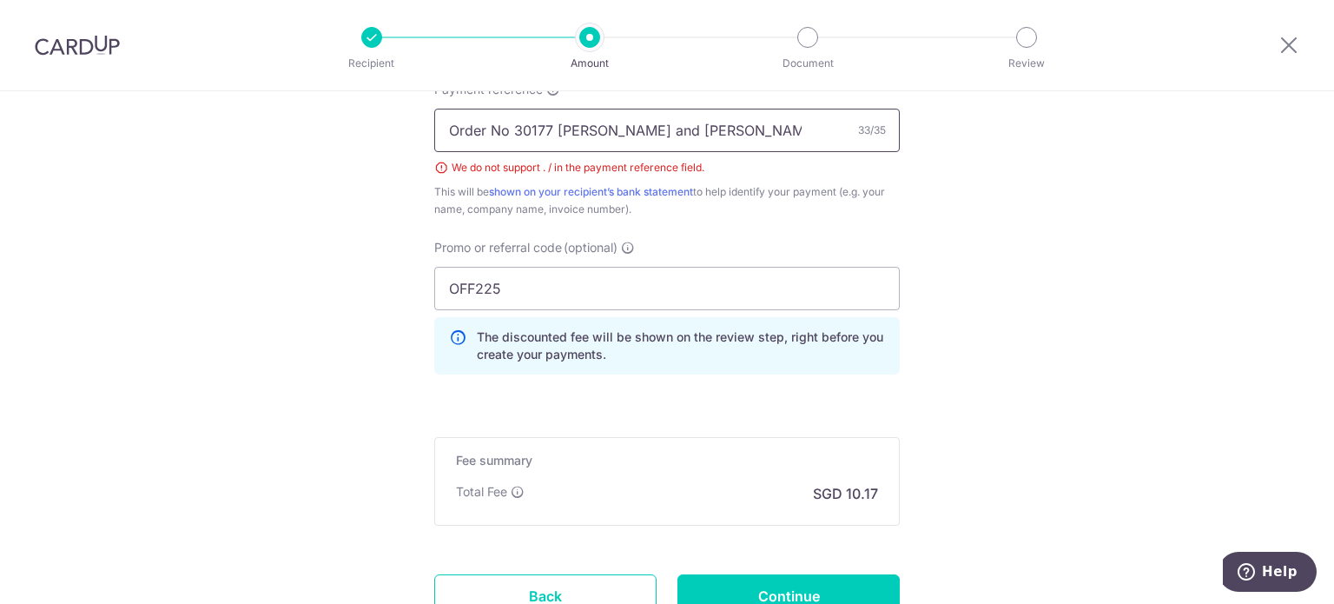
scroll to position [1230, 0]
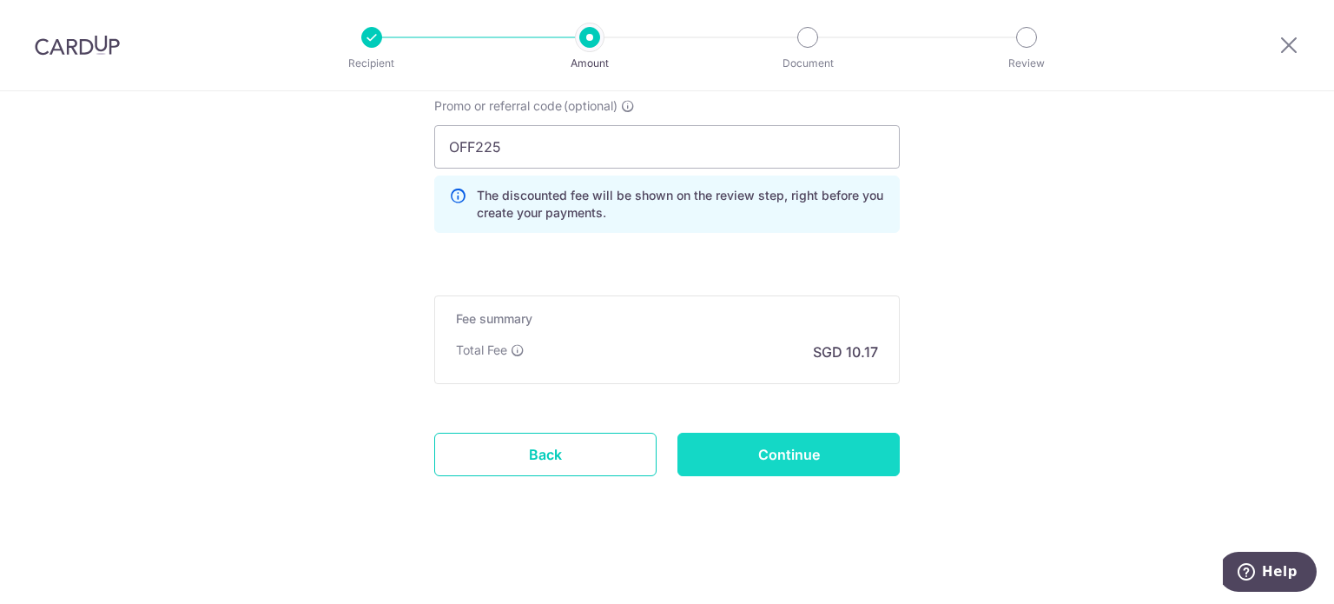
type input "Order No 30177 [PERSON_NAME] and [PERSON_NAME]"
click at [781, 449] on input "Continue" at bounding box center [788, 454] width 222 height 43
type input "Create Schedule"
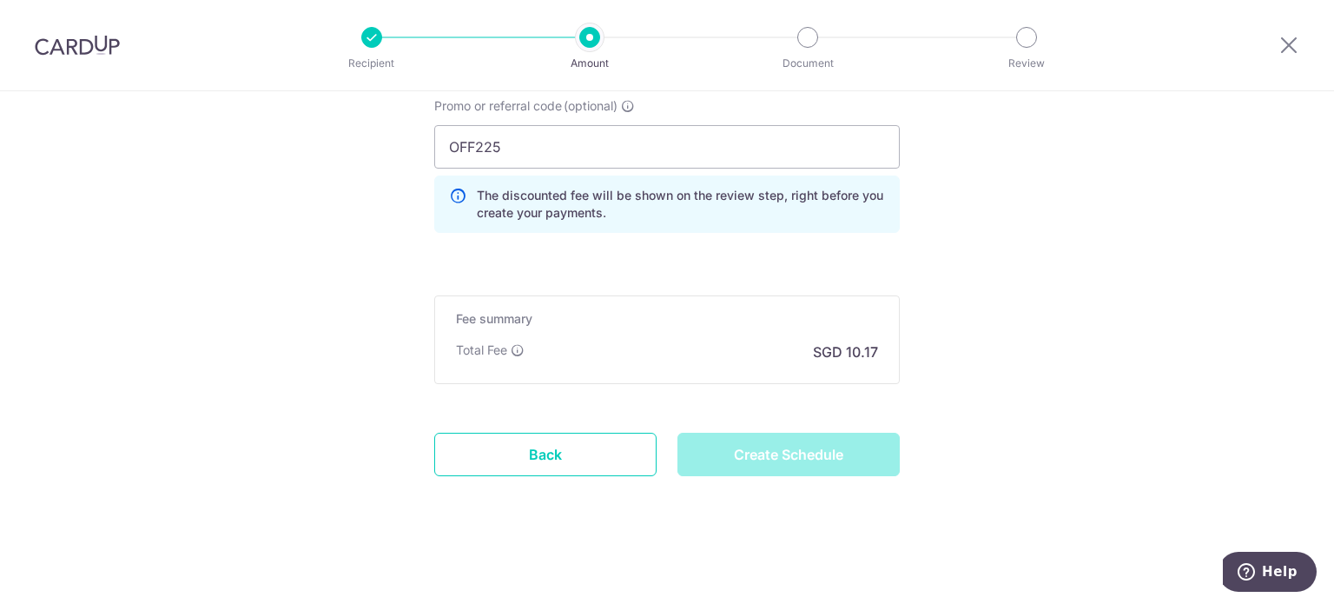
scroll to position [969, 0]
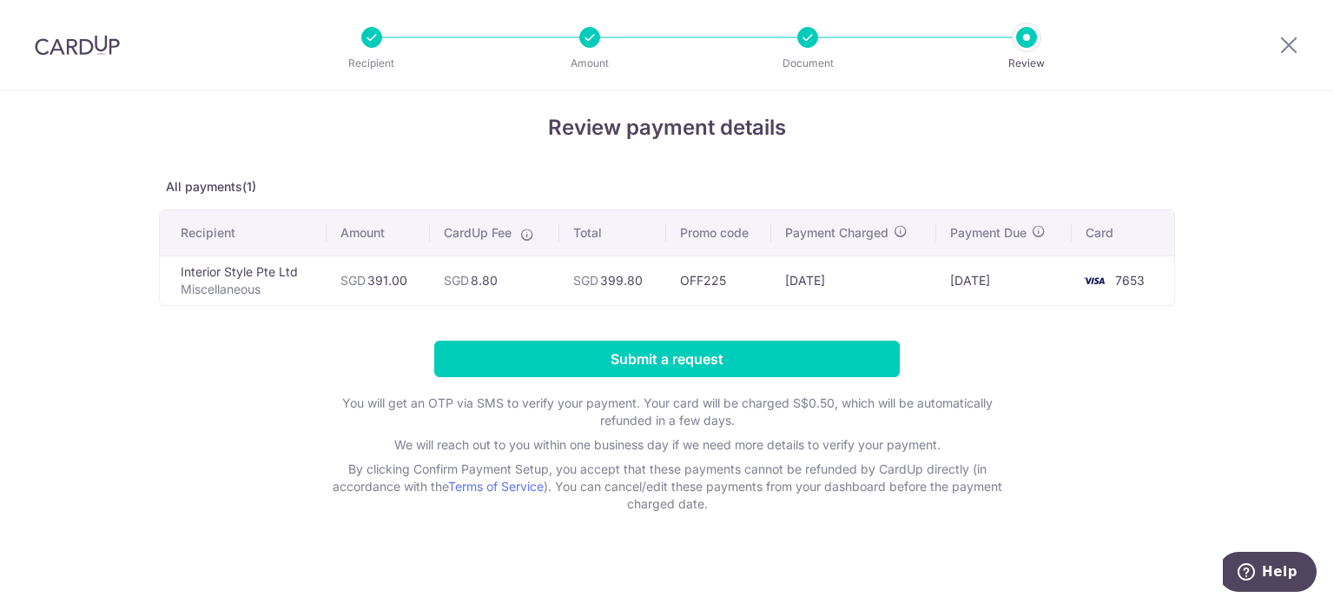
scroll to position [24, 0]
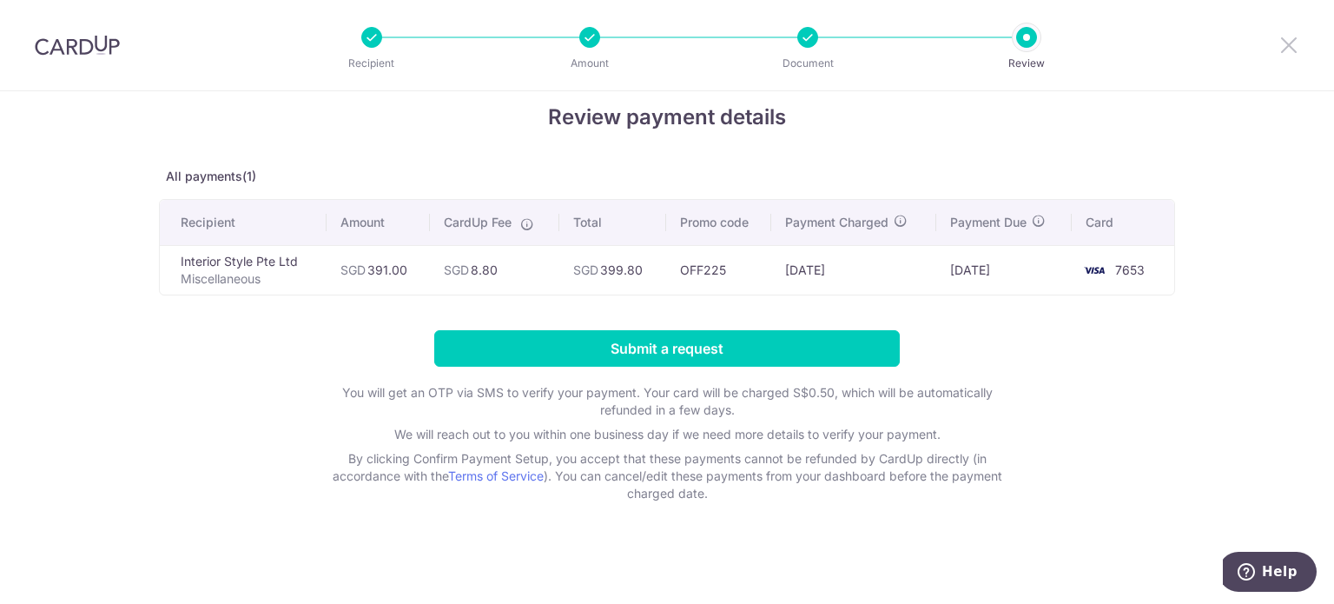
click at [1286, 47] on icon at bounding box center [1288, 45] width 21 height 22
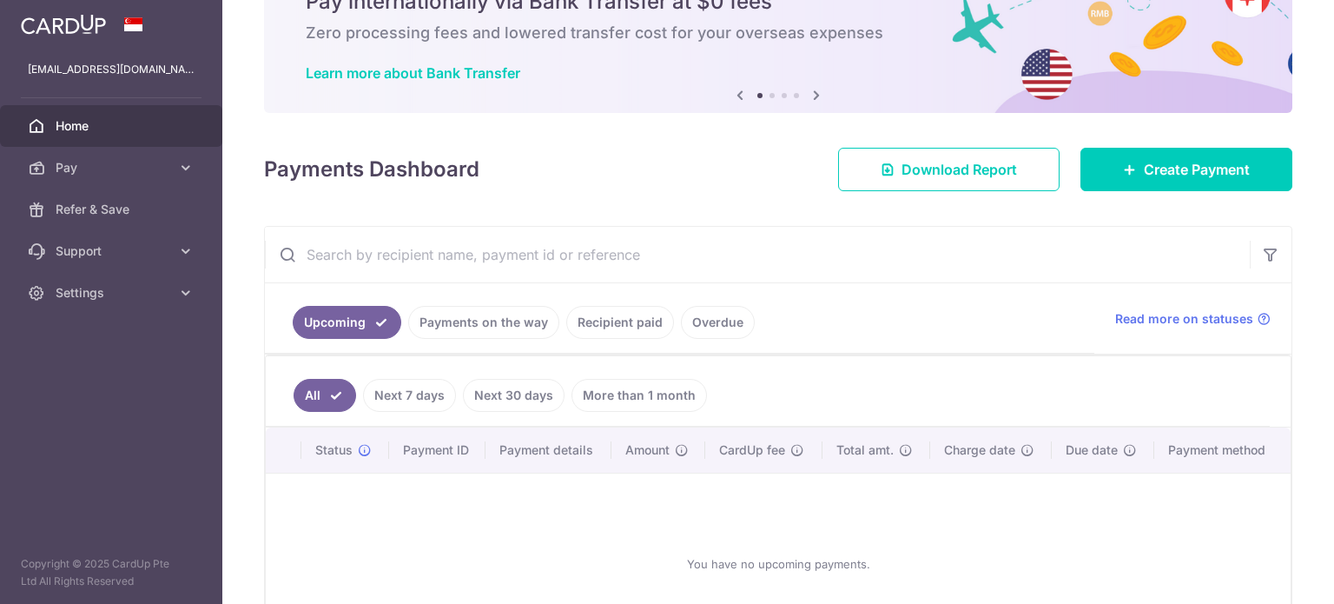
scroll to position [221, 0]
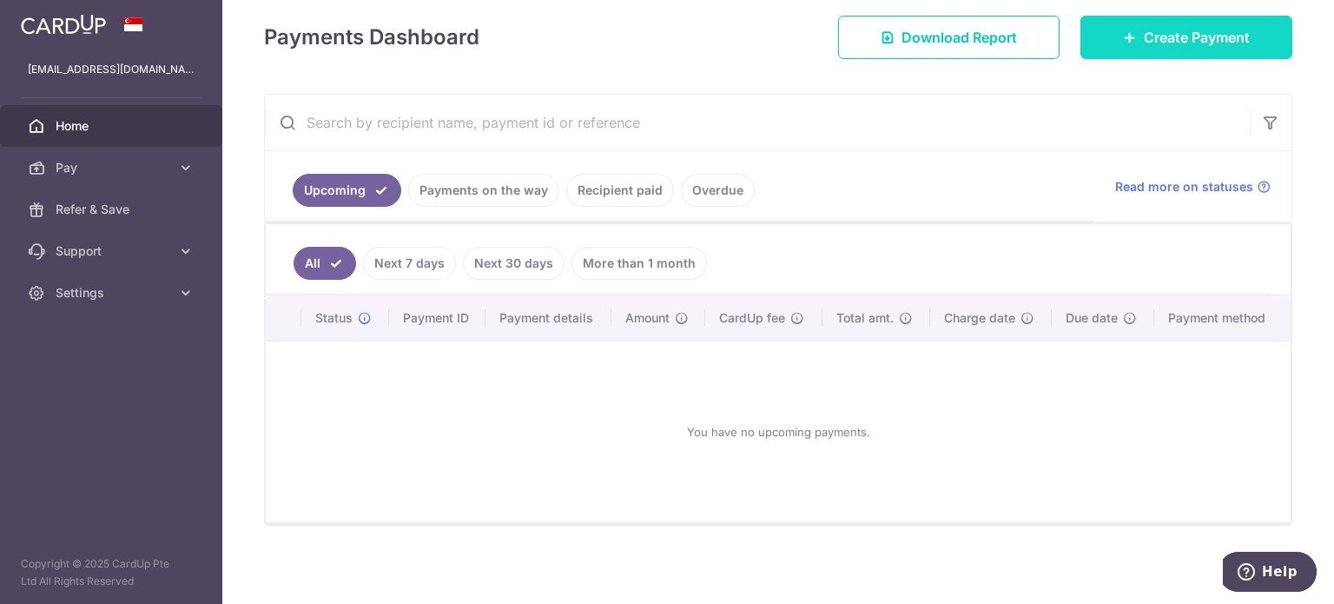
click at [1116, 44] on link "Create Payment" at bounding box center [1186, 37] width 212 height 43
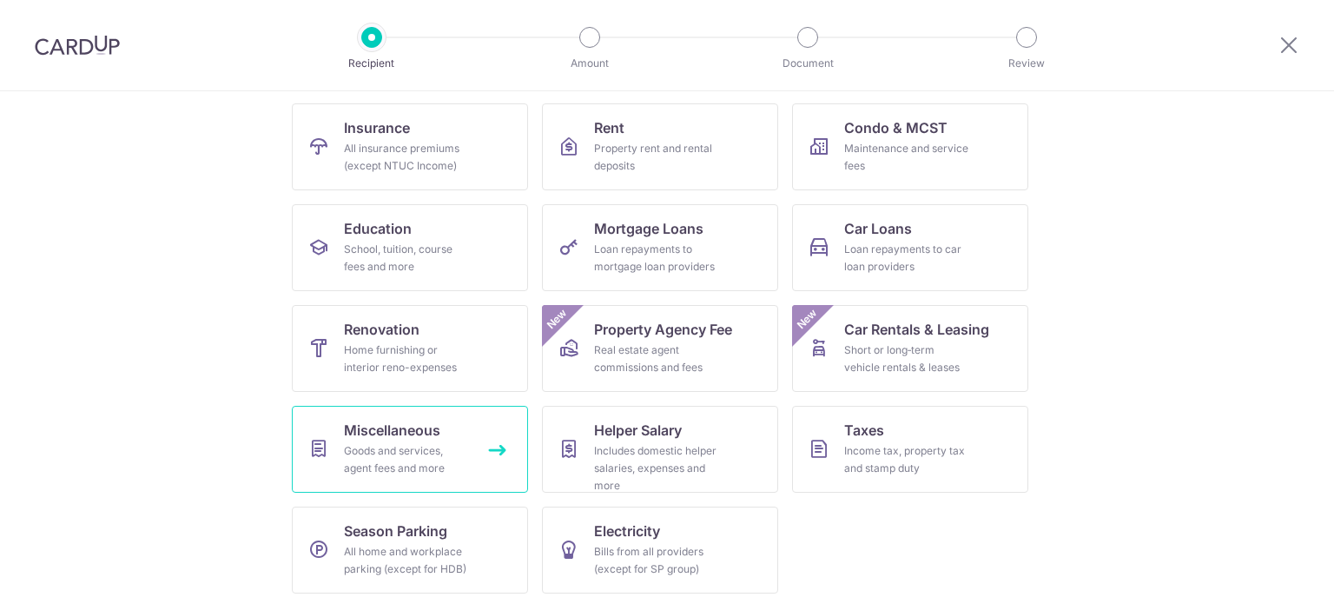
scroll to position [173, 0]
click at [386, 440] on div "Goods and services, agent fees and more" at bounding box center [406, 456] width 125 height 35
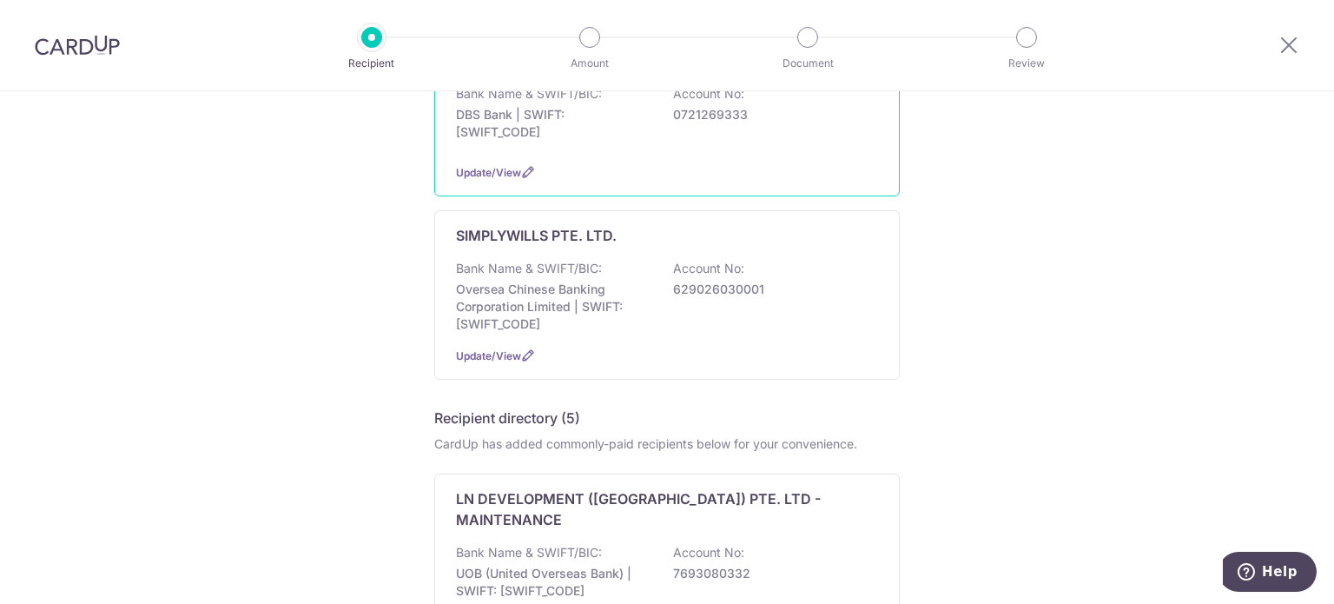
scroll to position [87, 0]
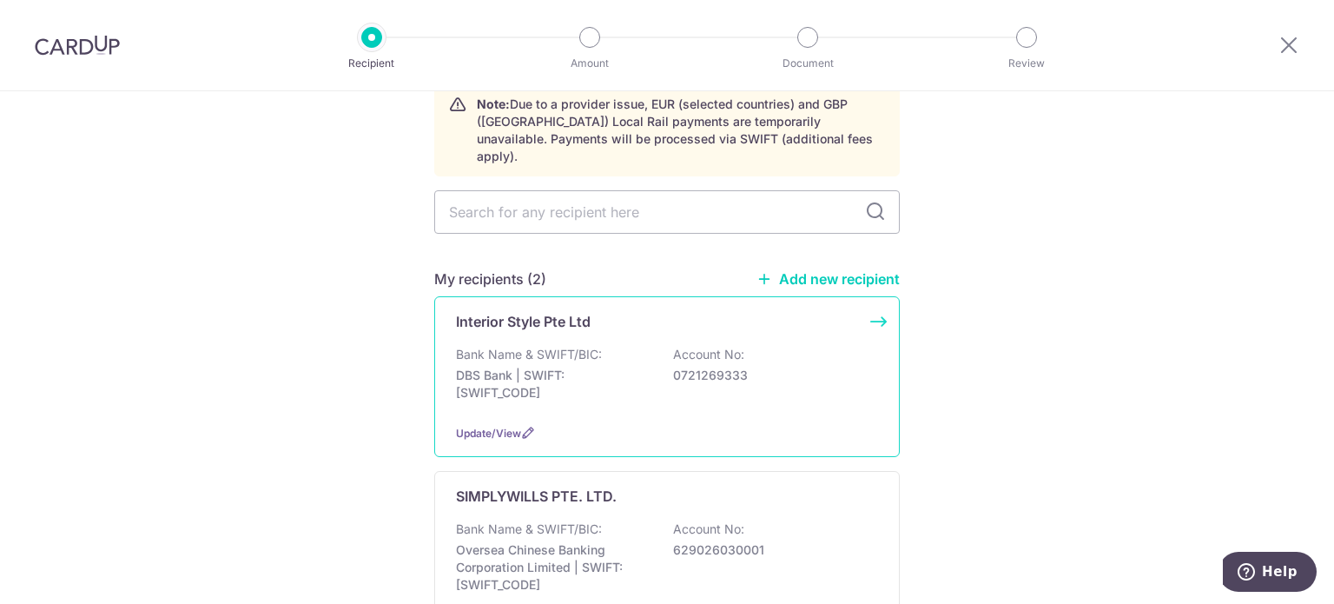
click at [615, 346] on div "Bank Name & SWIFT/BIC: DBS Bank | SWIFT: [SWIFT_CODE] Account No: 0721269333" at bounding box center [667, 378] width 422 height 64
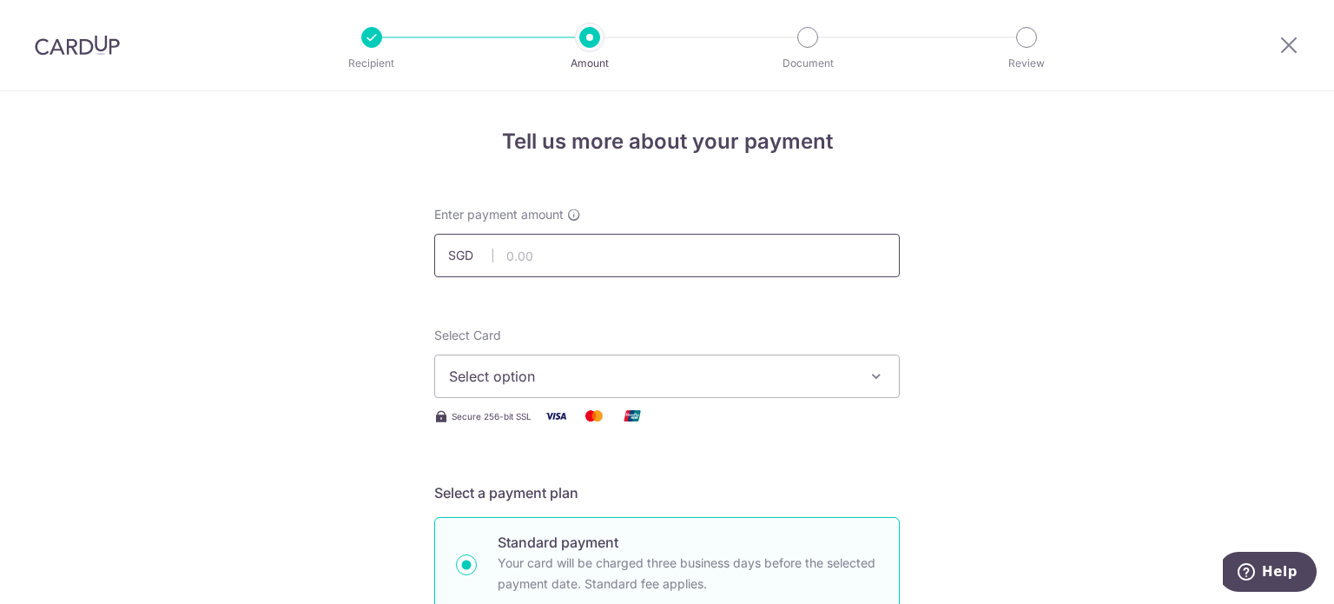
click at [551, 256] on input "text" at bounding box center [667, 255] width 466 height 43
type input "391.00"
click at [490, 373] on span "Select option" at bounding box center [651, 376] width 405 height 21
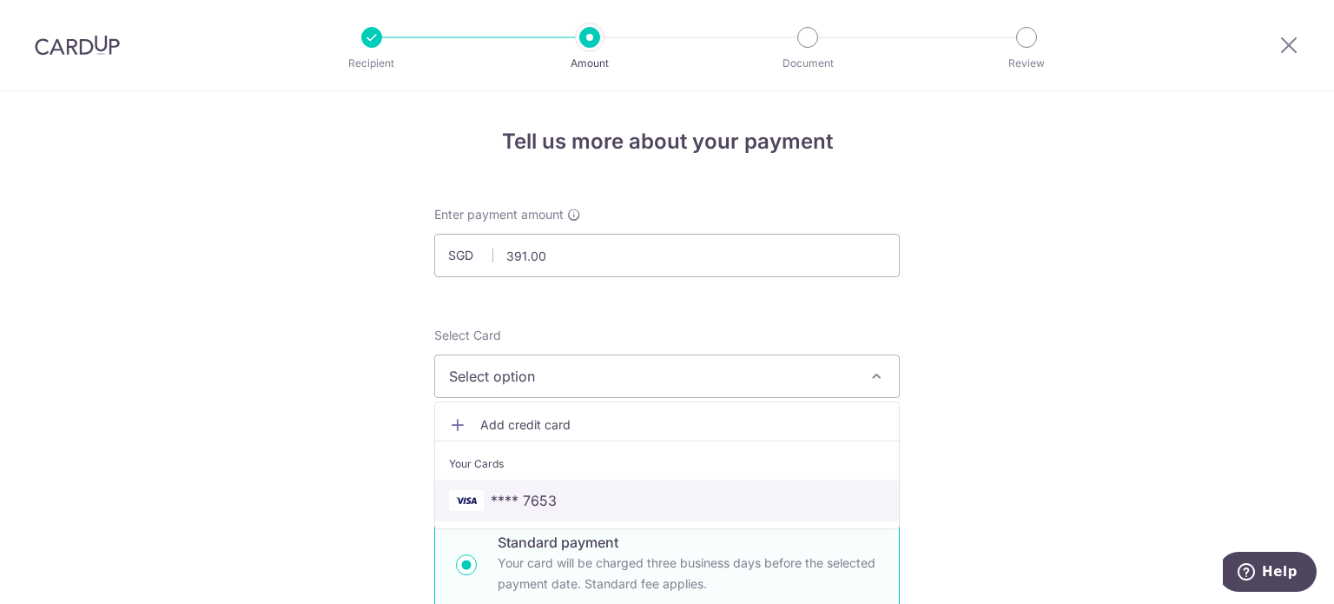
click at [480, 499] on span "**** 7653" at bounding box center [667, 500] width 436 height 21
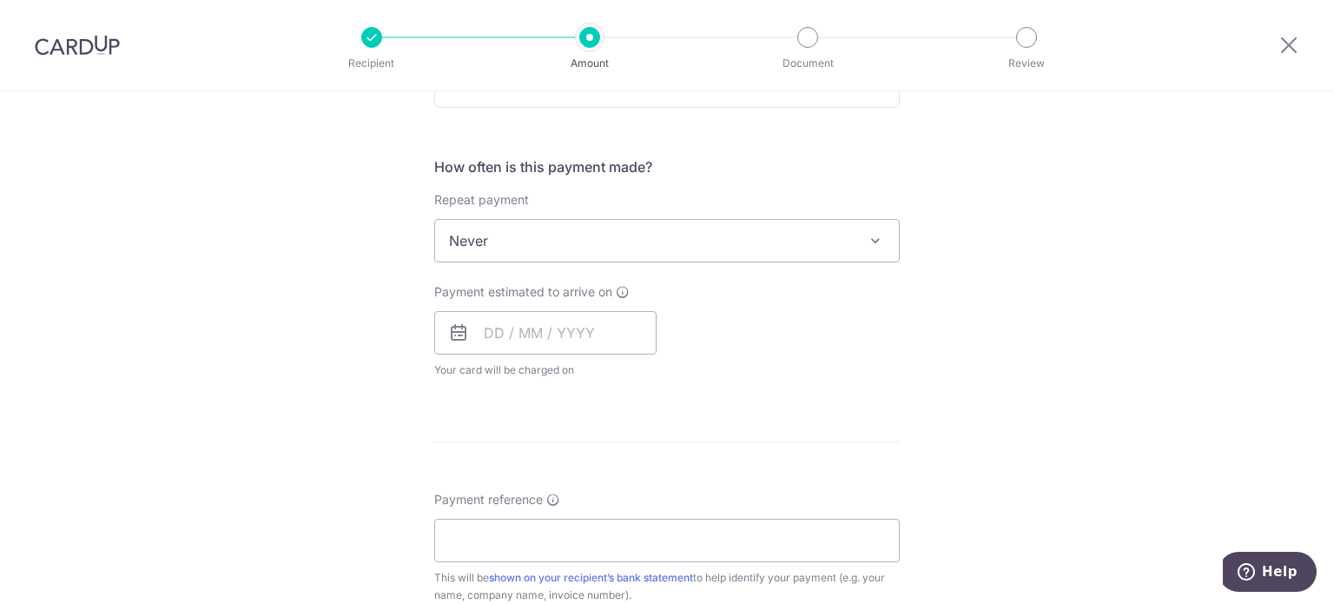
scroll to position [608, 0]
click at [515, 322] on input "text" at bounding box center [545, 331] width 222 height 43
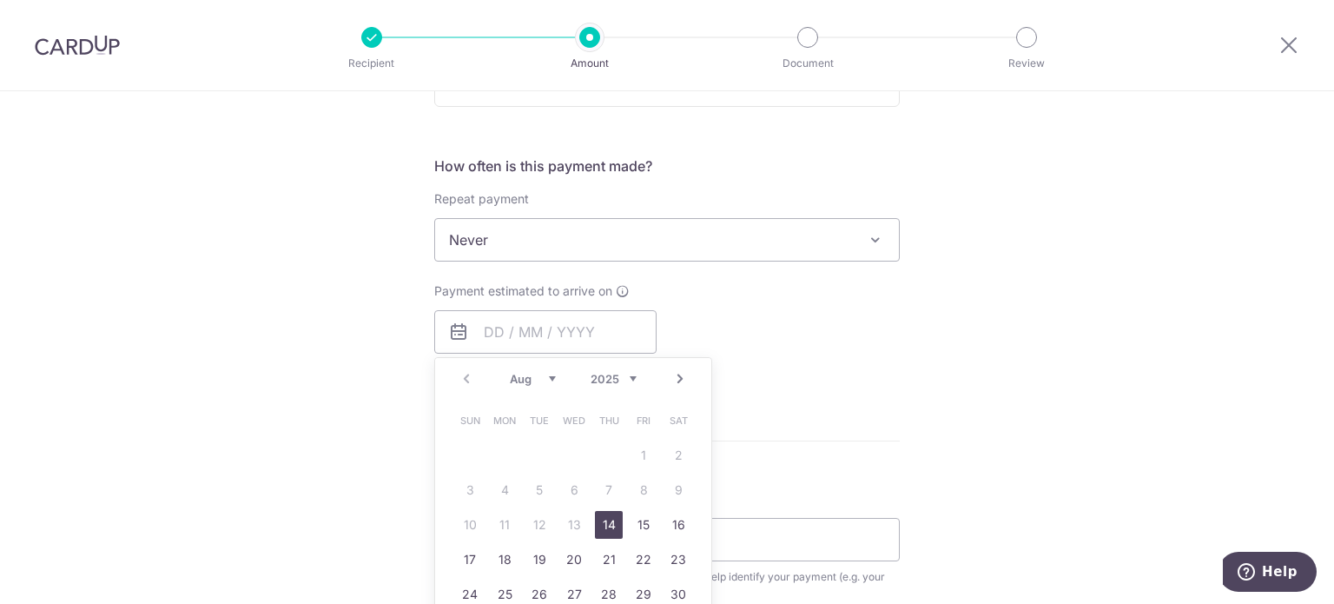
click at [607, 524] on link "14" at bounding box center [609, 525] width 28 height 28
type input "14/08/2025"
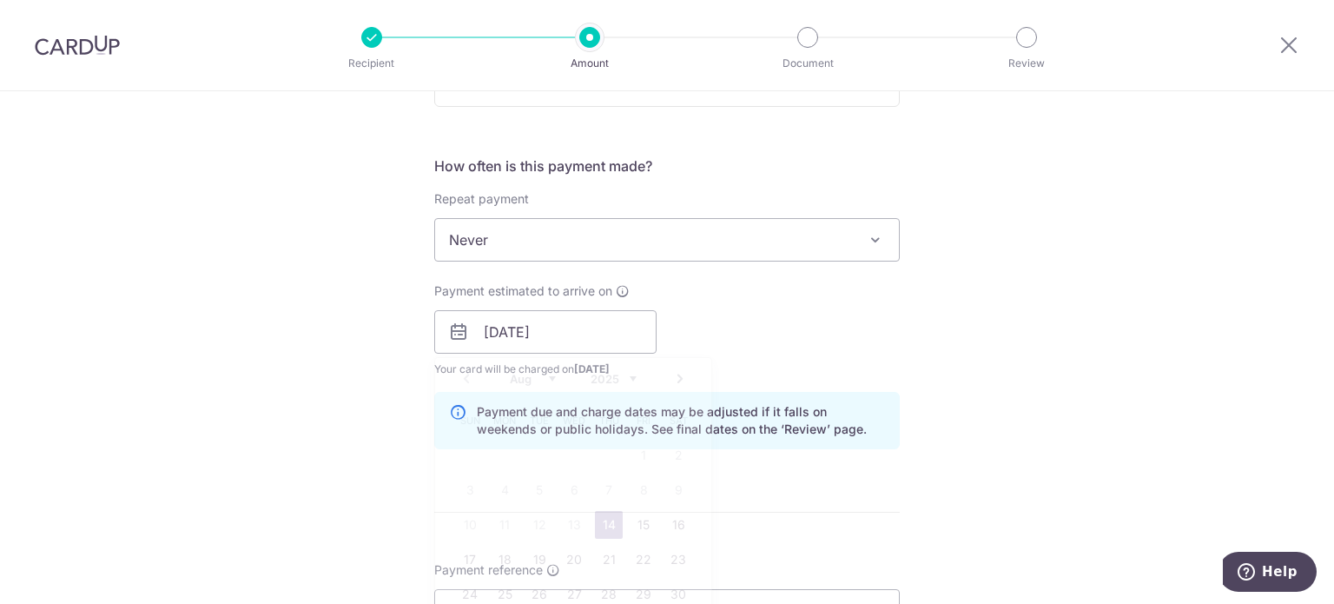
scroll to position [868, 0]
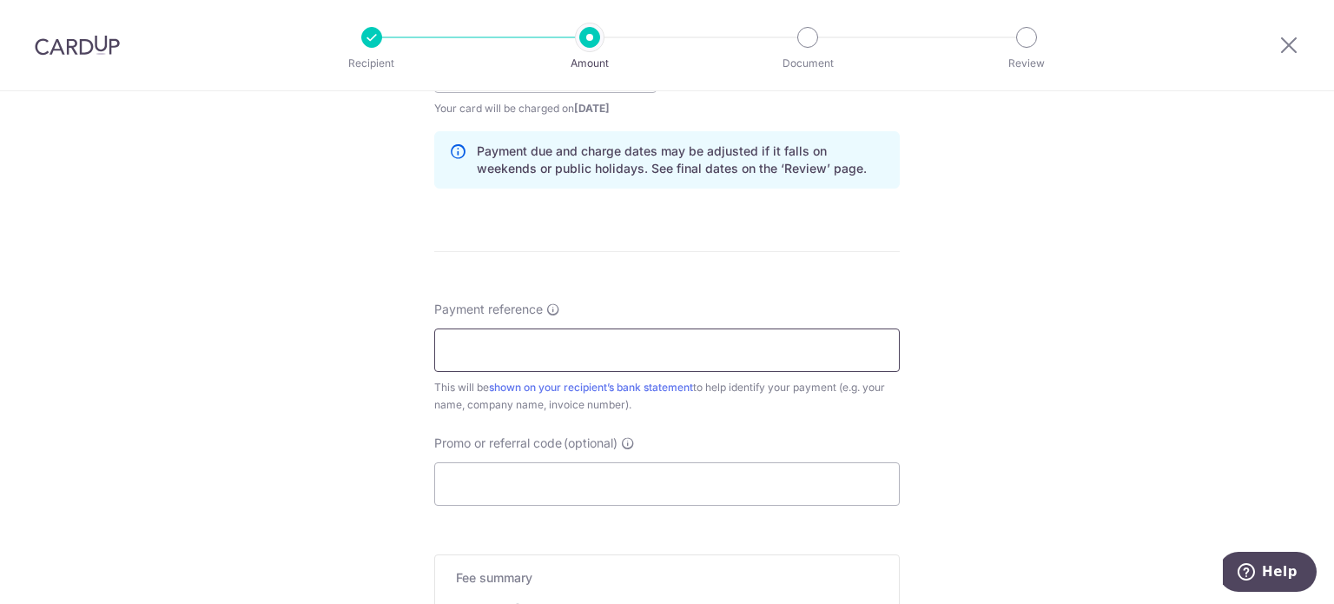
click at [472, 346] on input "Payment reference" at bounding box center [667, 349] width 466 height 43
paste input "OFF225"
type input "OFF225"
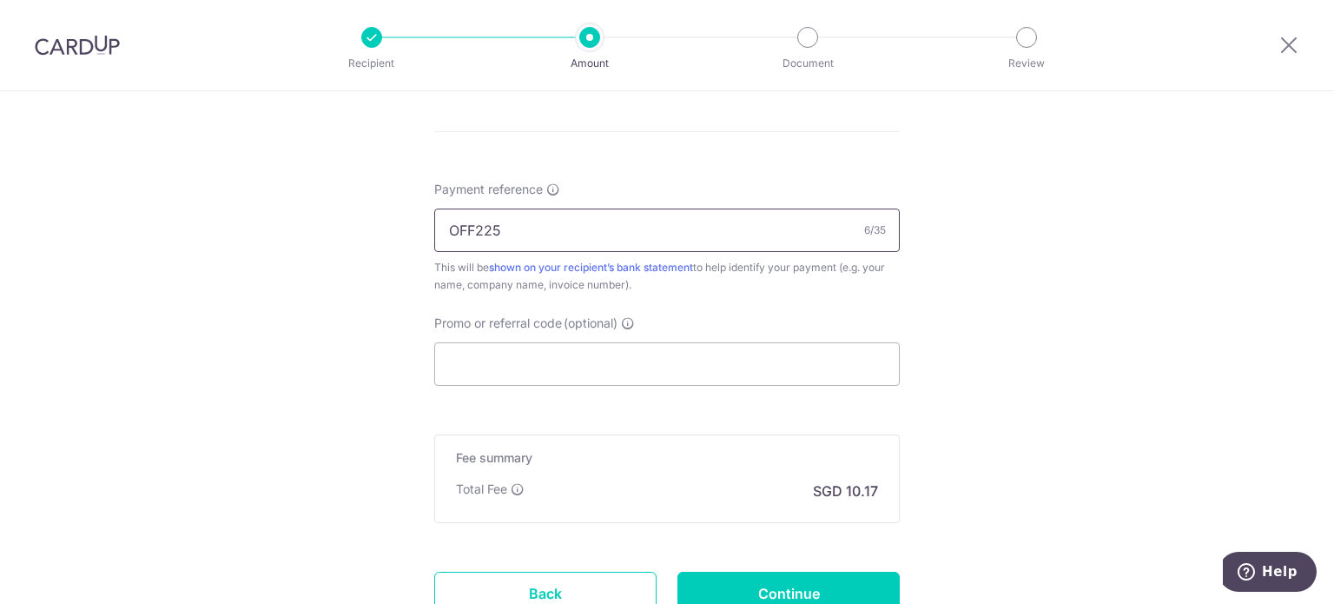
scroll to position [1127, 0]
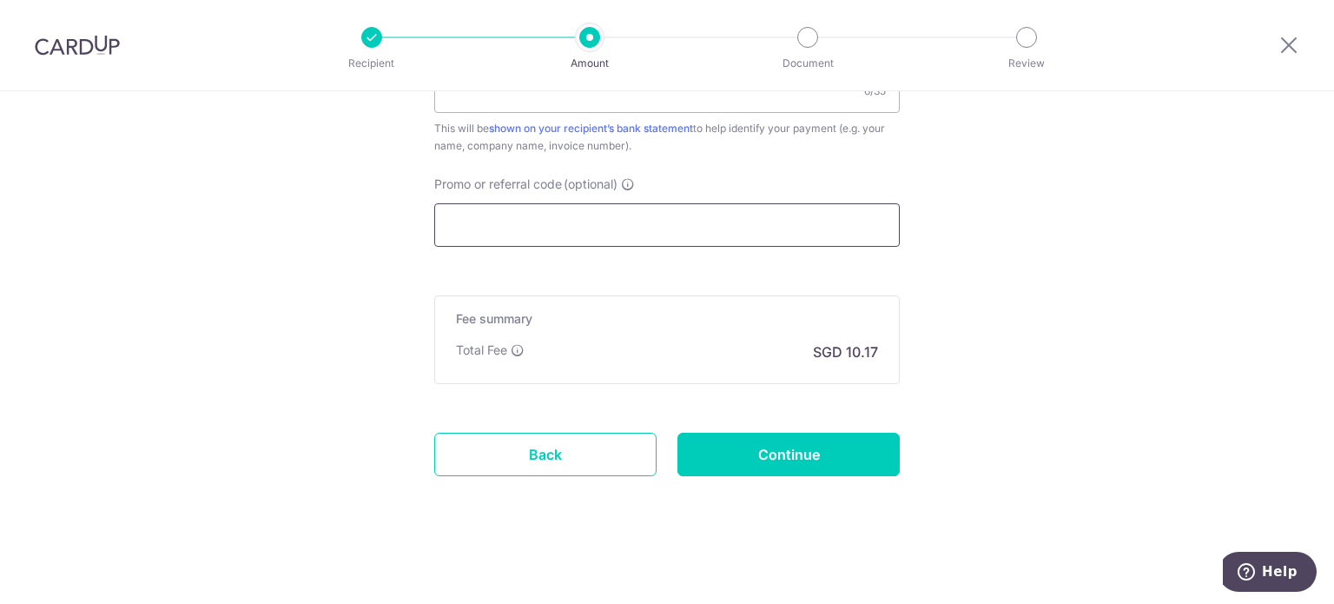
click at [566, 226] on input "Promo or referral code (optional)" at bounding box center [667, 224] width 466 height 43
paste input "OFF225"
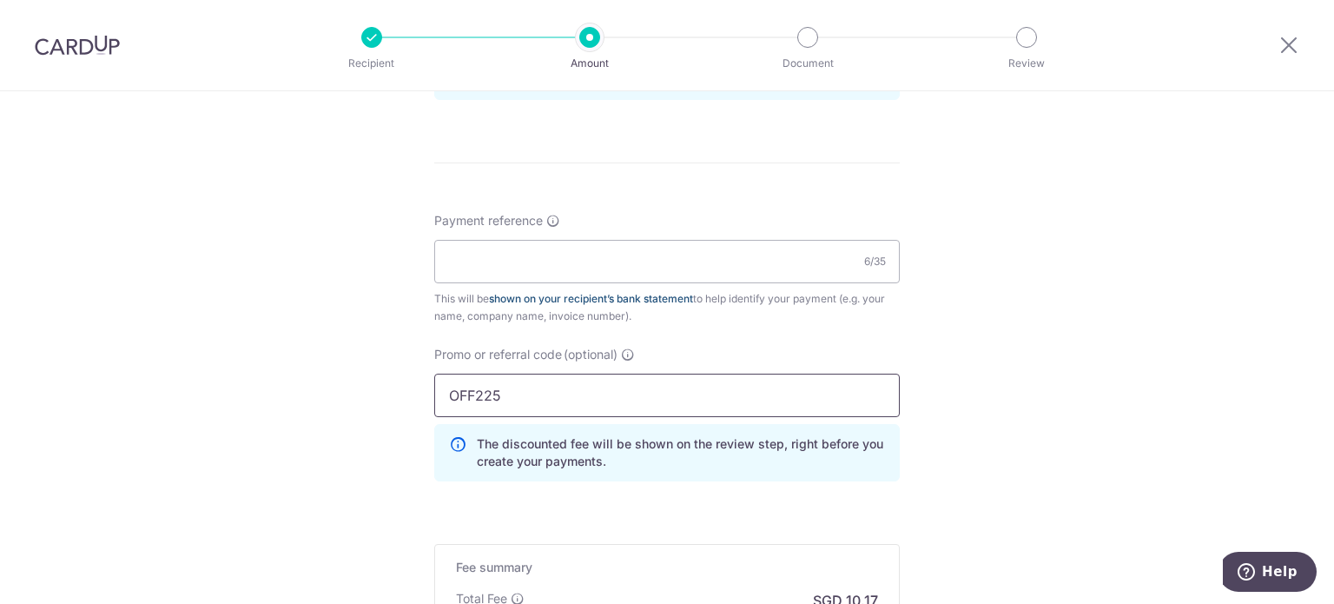
scroll to position [954, 0]
type input "OFF225"
click at [584, 264] on input "Payment reference" at bounding box center [667, 264] width 466 height 43
click at [557, 267] on input "Payment reference" at bounding box center [667, 264] width 466 height 43
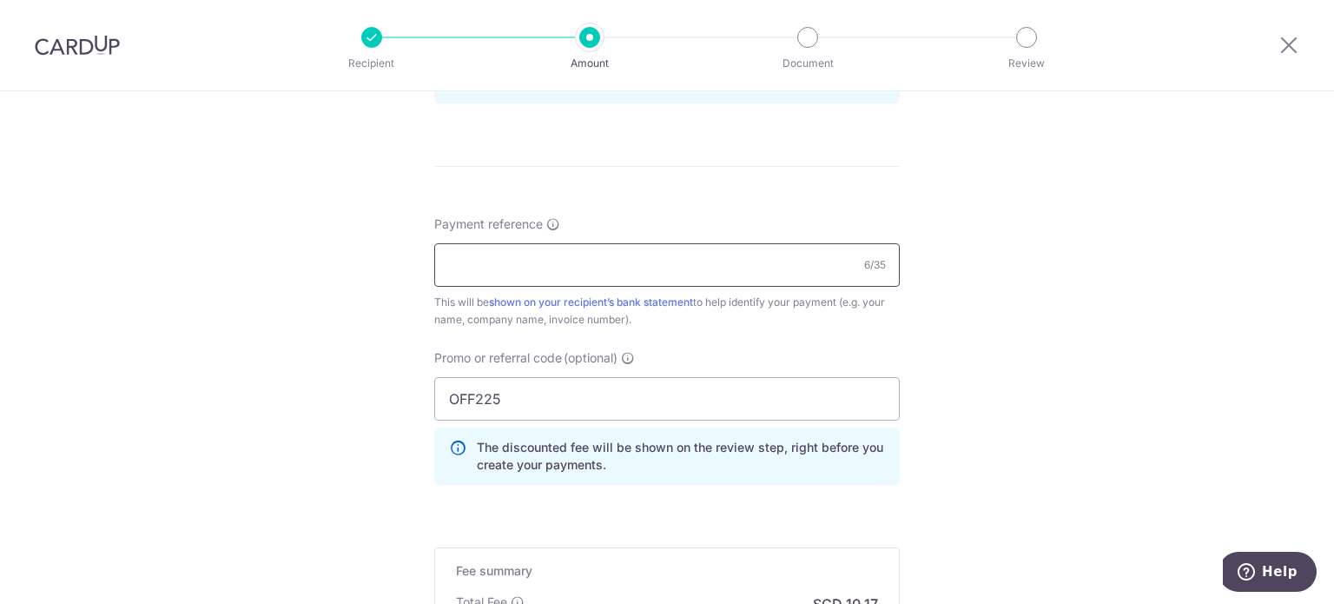
paste input "Order No. 30177"
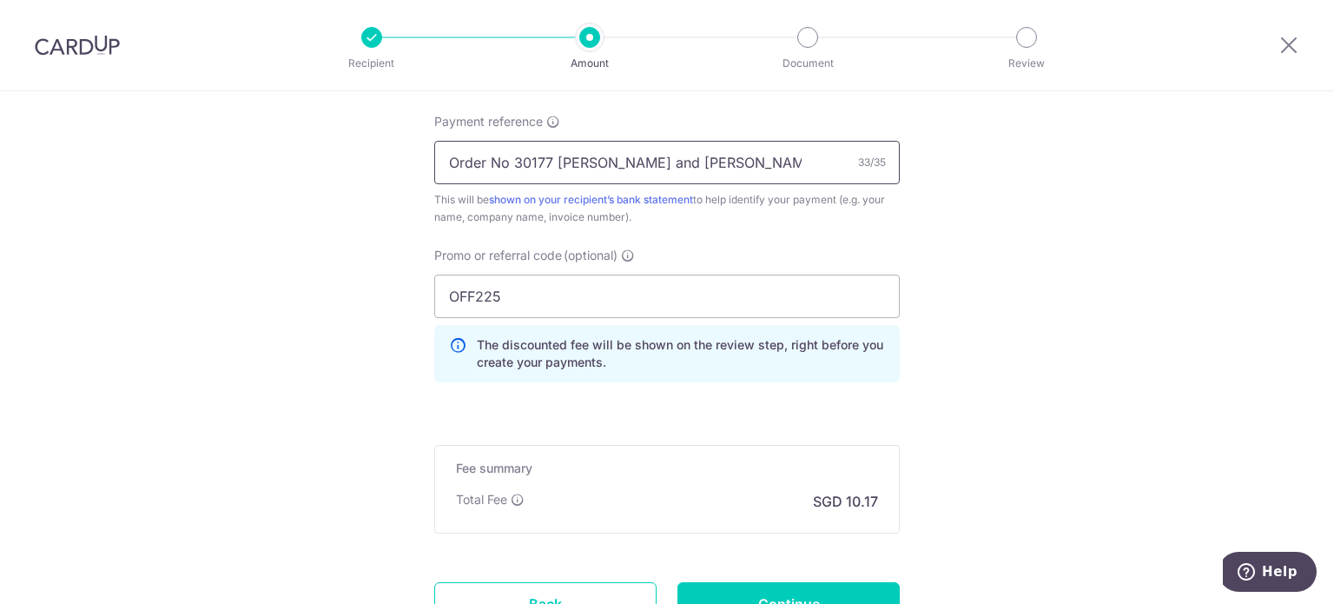
scroll to position [1205, 0]
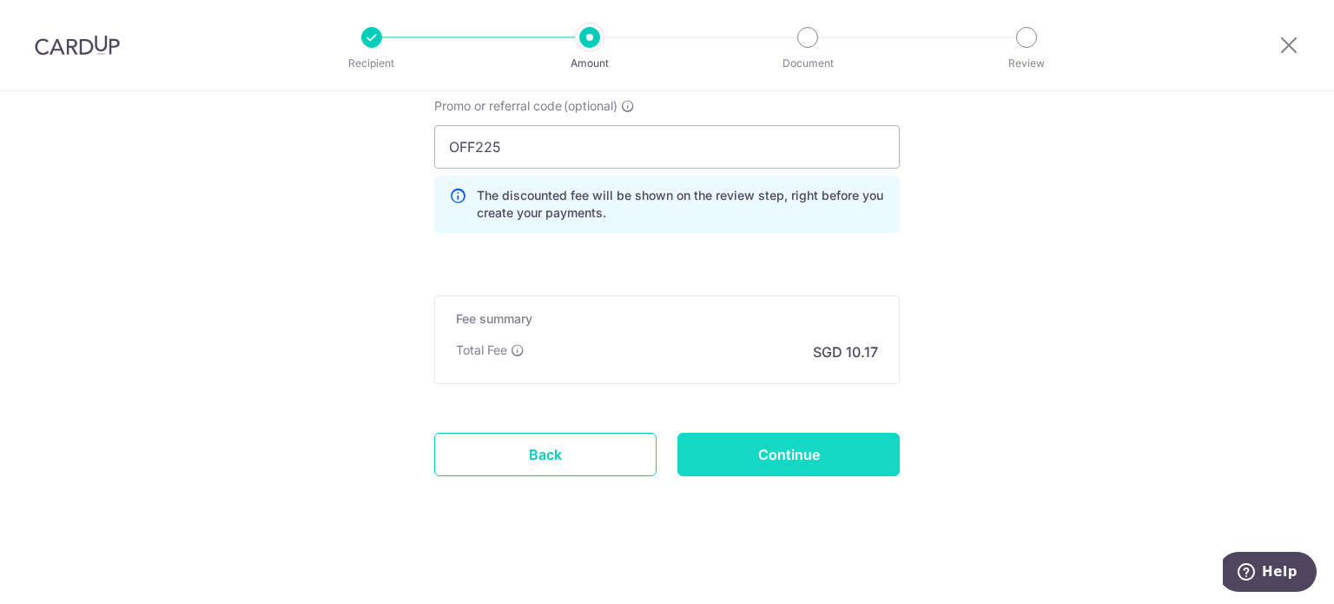
type input "Order No 30177 Jia Min and Renkai"
click at [803, 464] on input "Continue" at bounding box center [788, 454] width 222 height 43
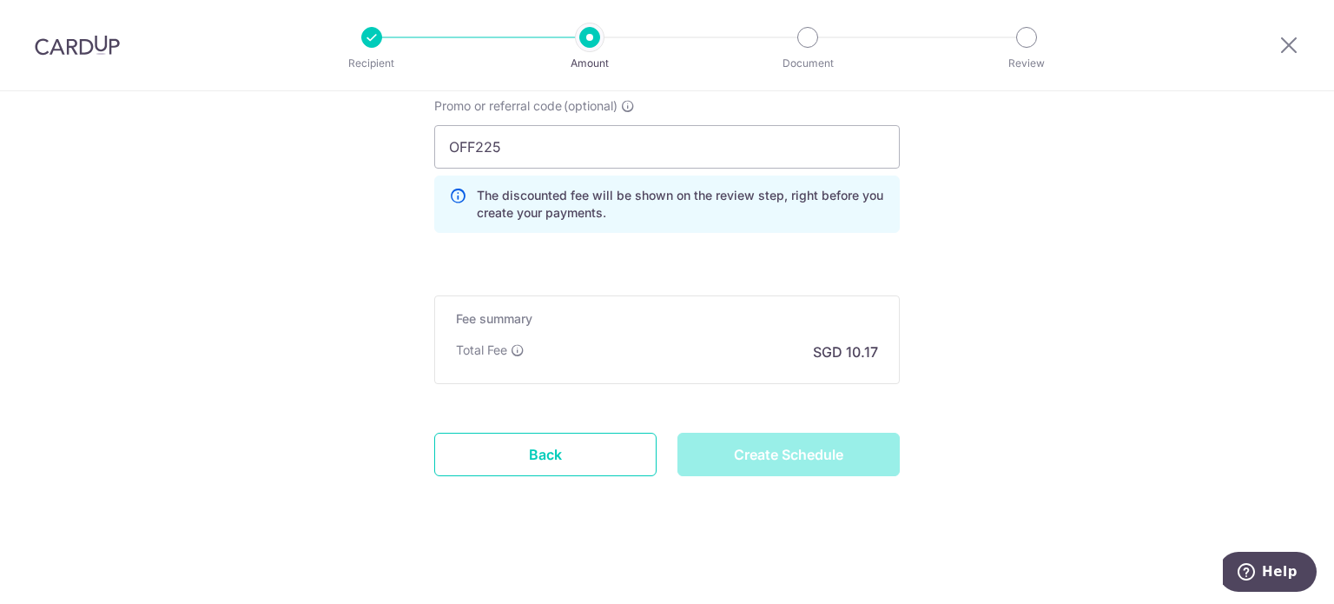
type input "Create Schedule"
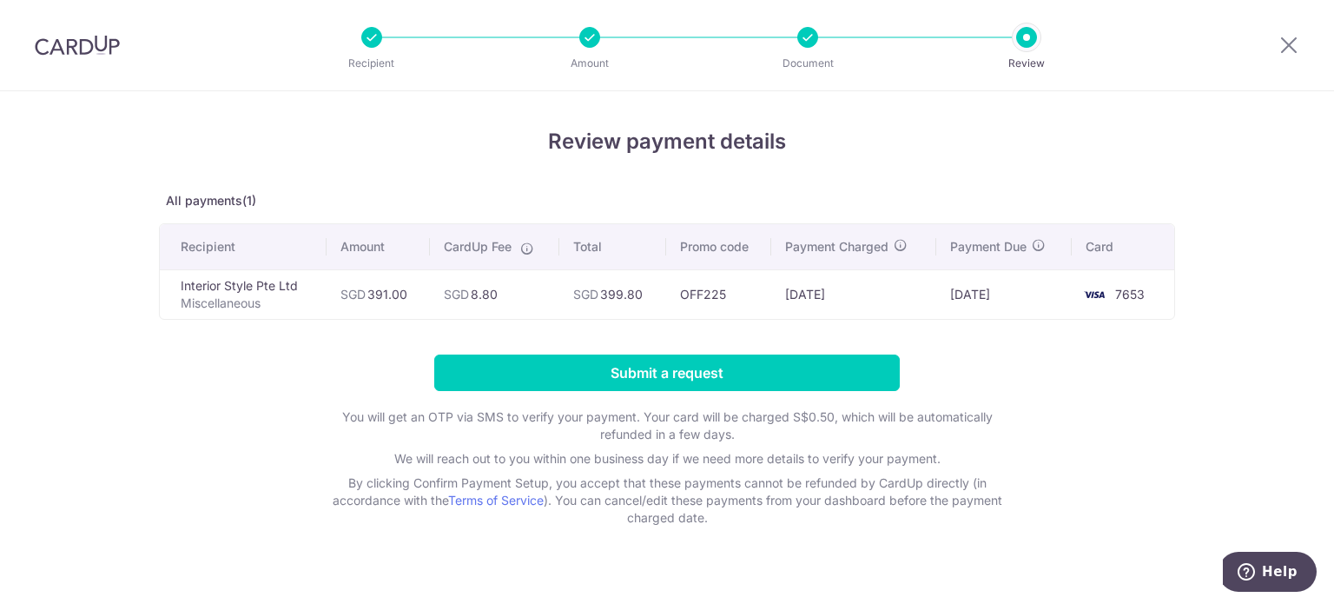
click at [323, 359] on form "Submit a request You will get an OTP via SMS to verify your payment. Your card …" at bounding box center [667, 440] width 1016 height 172
click at [302, 360] on form "Submit a request You will get an OTP via SMS to verify your payment. Your card …" at bounding box center [667, 440] width 1016 height 172
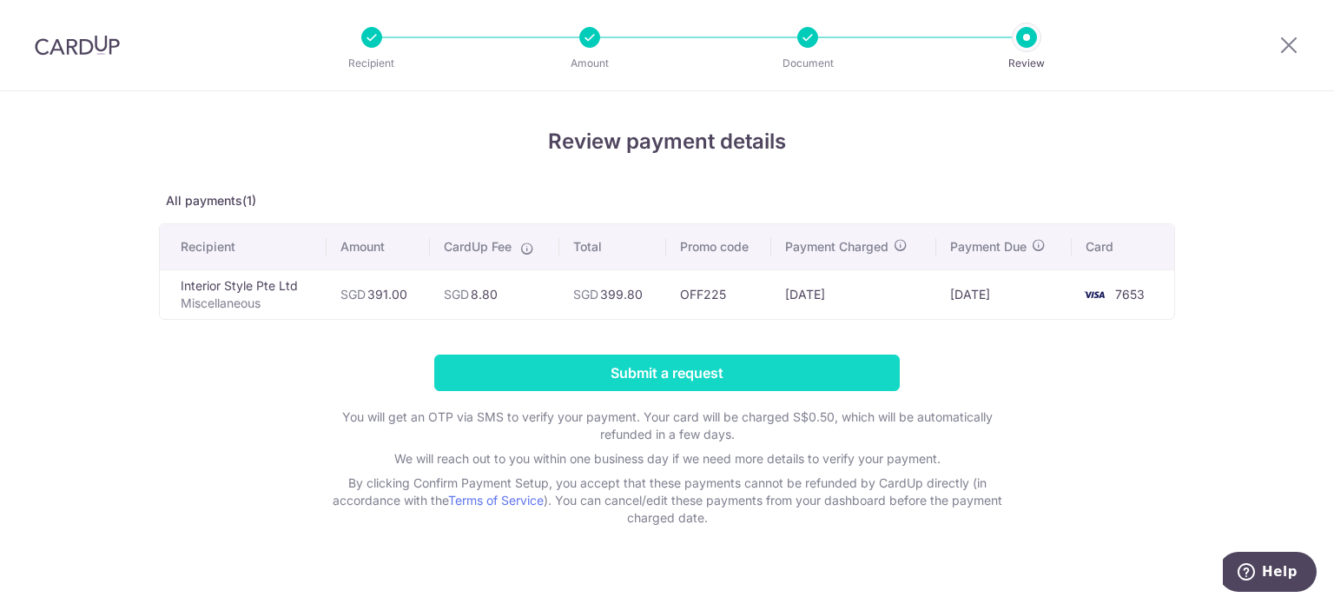
click at [679, 369] on input "Submit a request" at bounding box center [667, 372] width 466 height 36
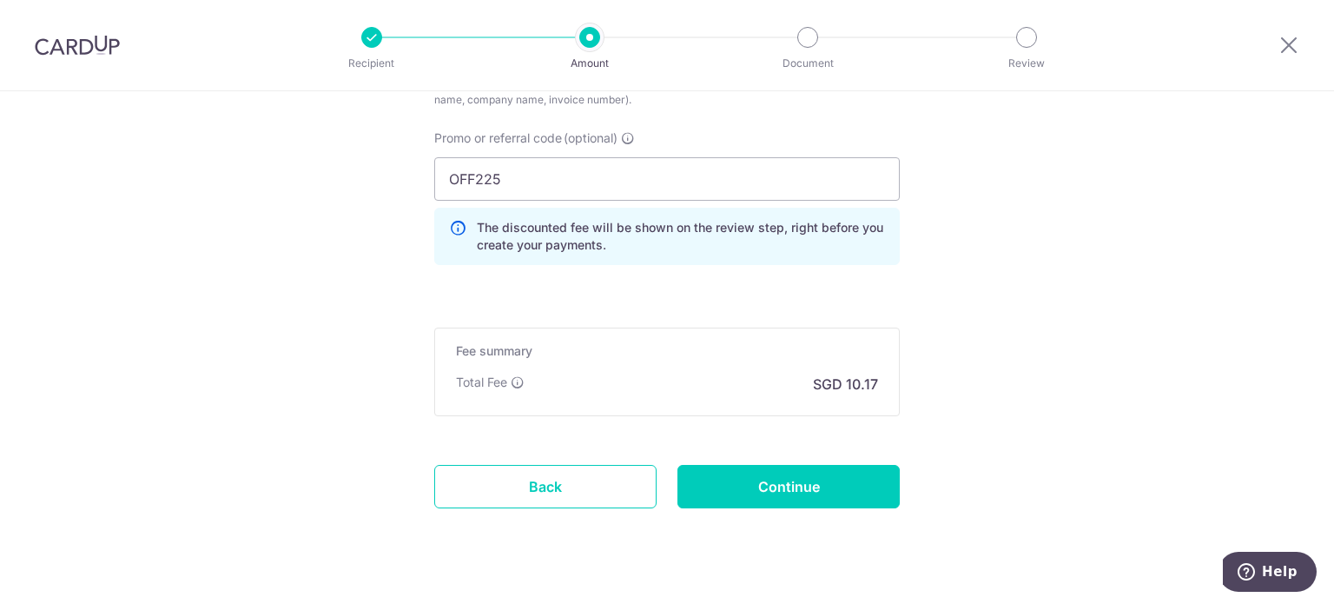
scroll to position [1276, 0]
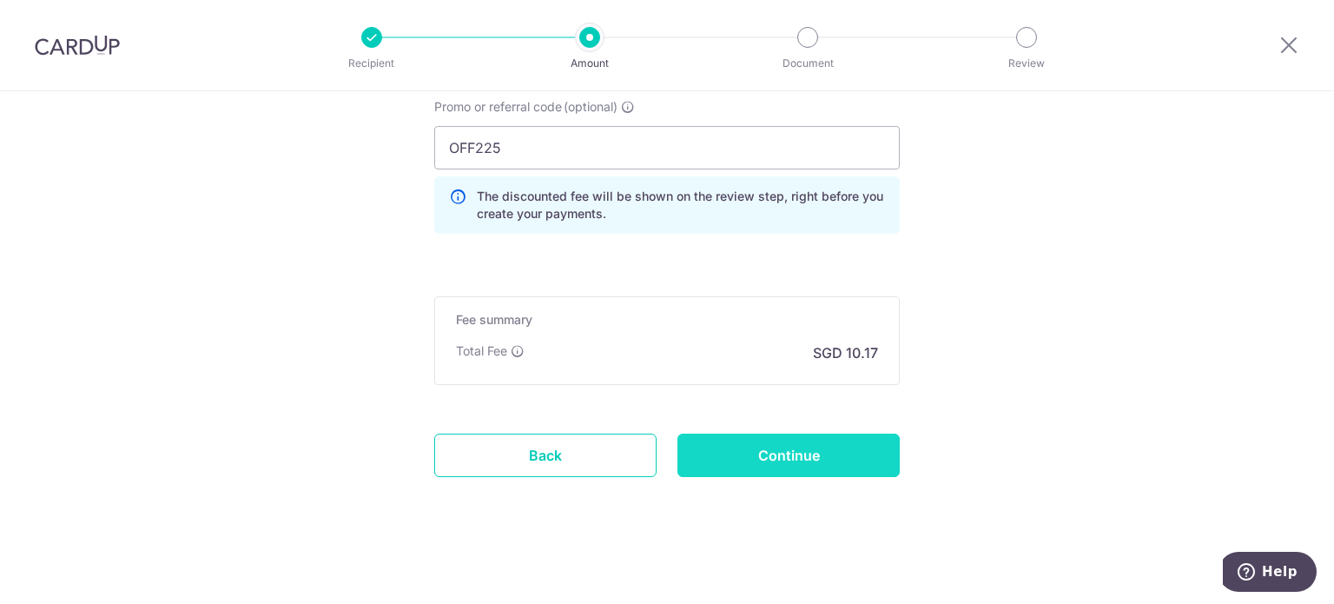
click at [785, 452] on input "Continue" at bounding box center [788, 454] width 222 height 43
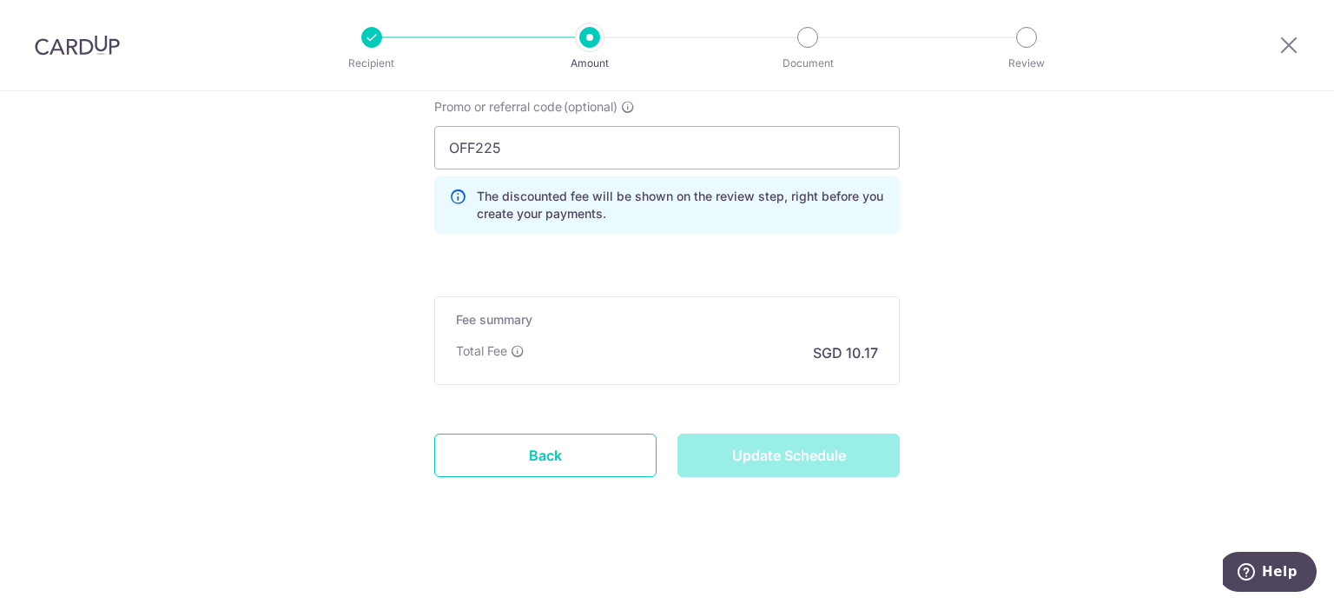
type input "Update Schedule"
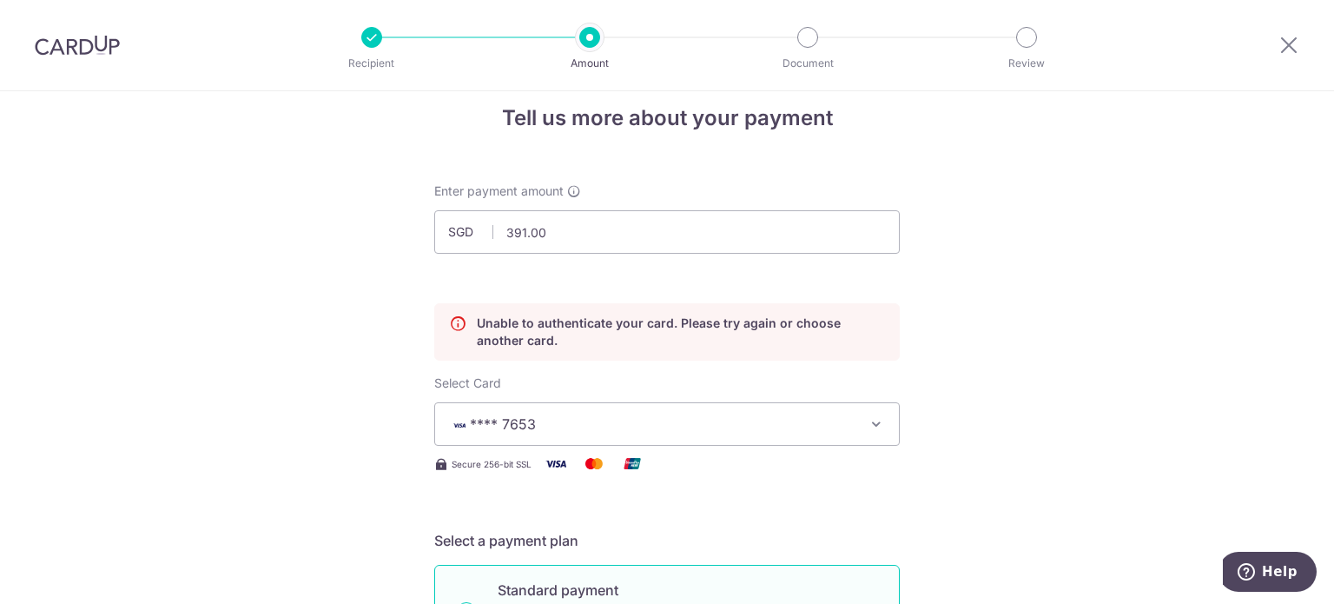
scroll to position [0, 0]
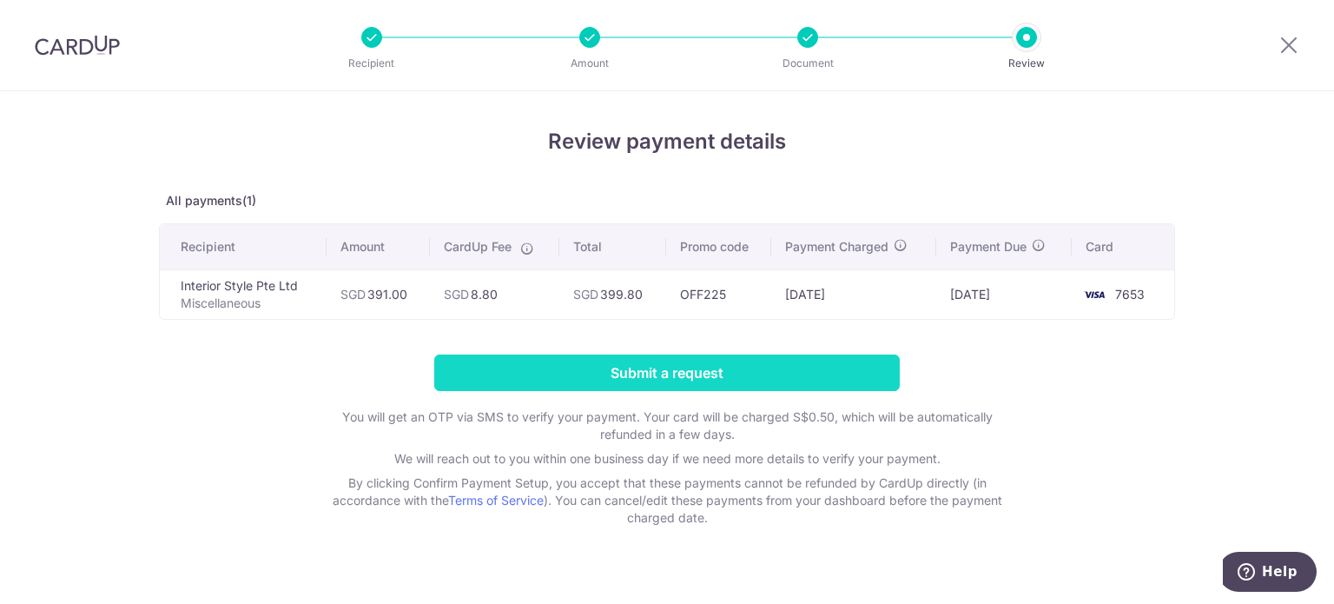
click at [747, 378] on input "Submit a request" at bounding box center [667, 372] width 466 height 36
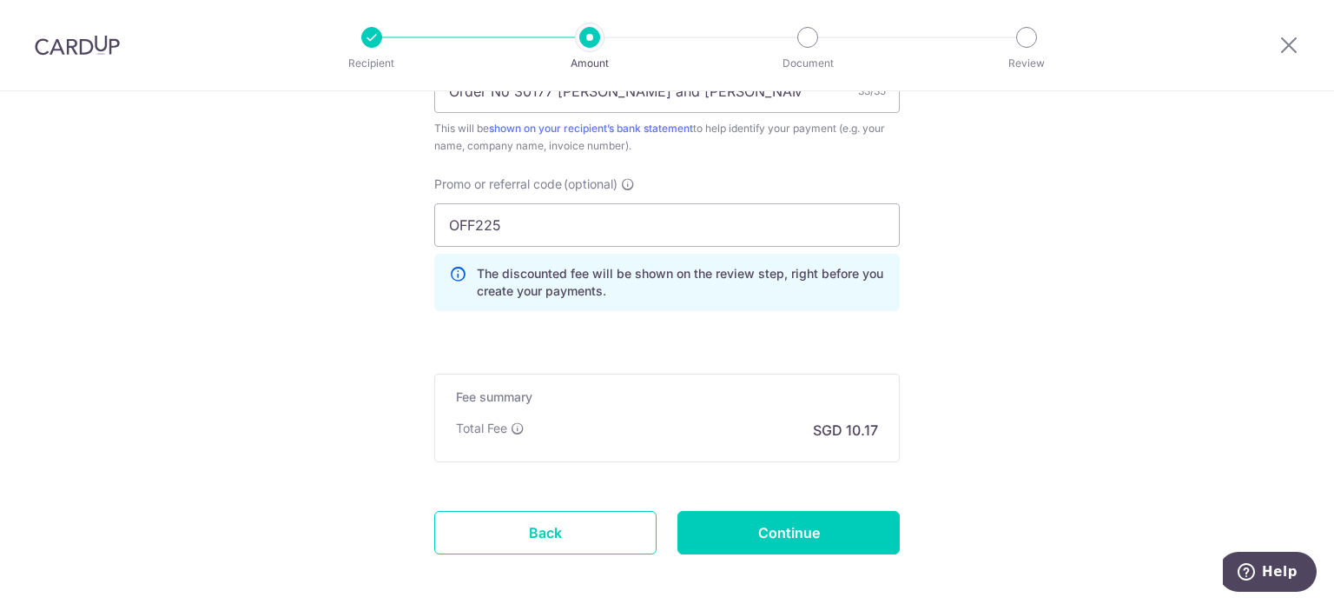
scroll to position [1276, 0]
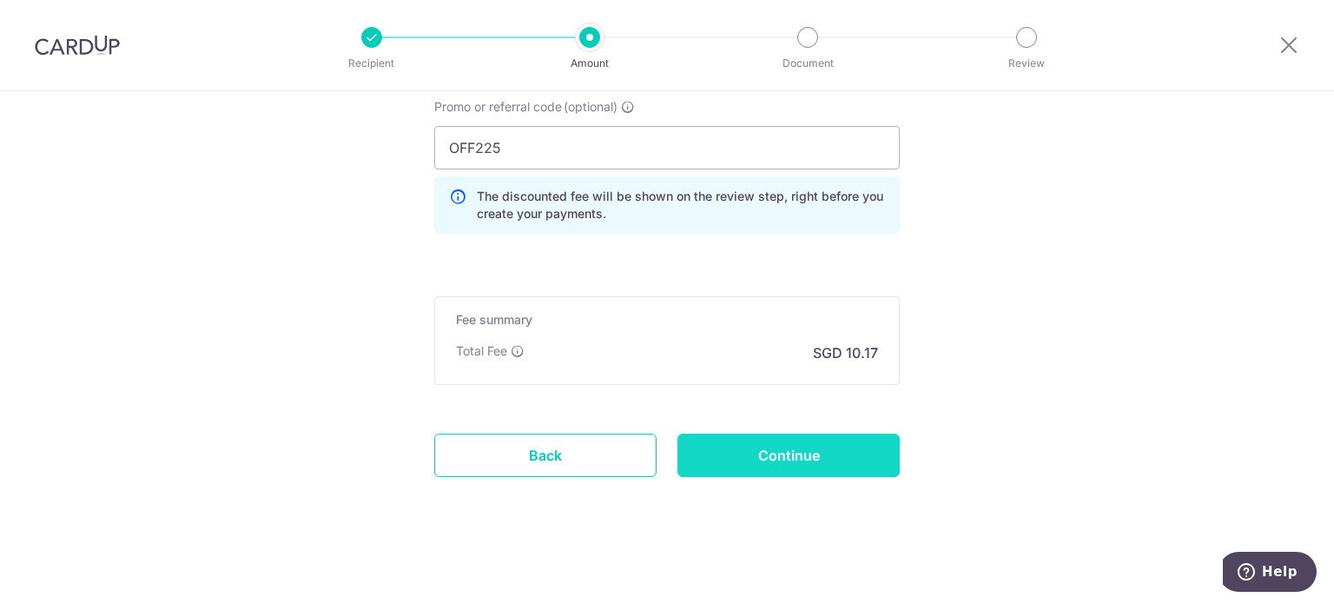
click at [761, 454] on input "Continue" at bounding box center [788, 454] width 222 height 43
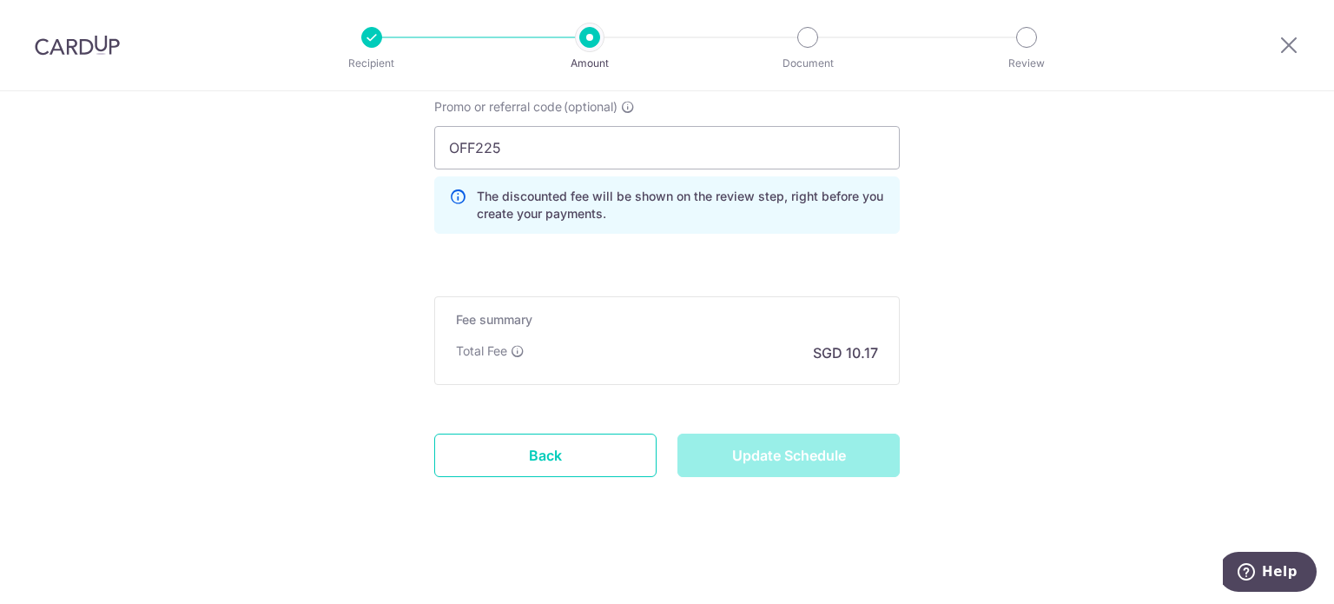
type input "Update Schedule"
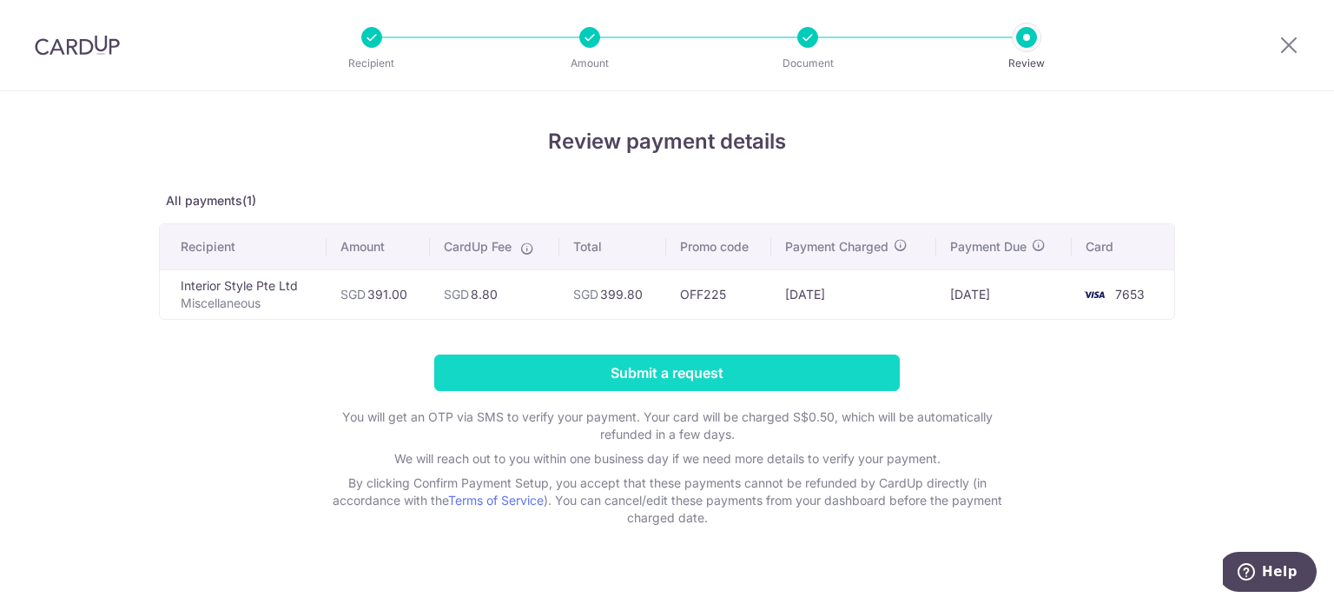
click at [693, 373] on input "Submit a request" at bounding box center [667, 372] width 466 height 36
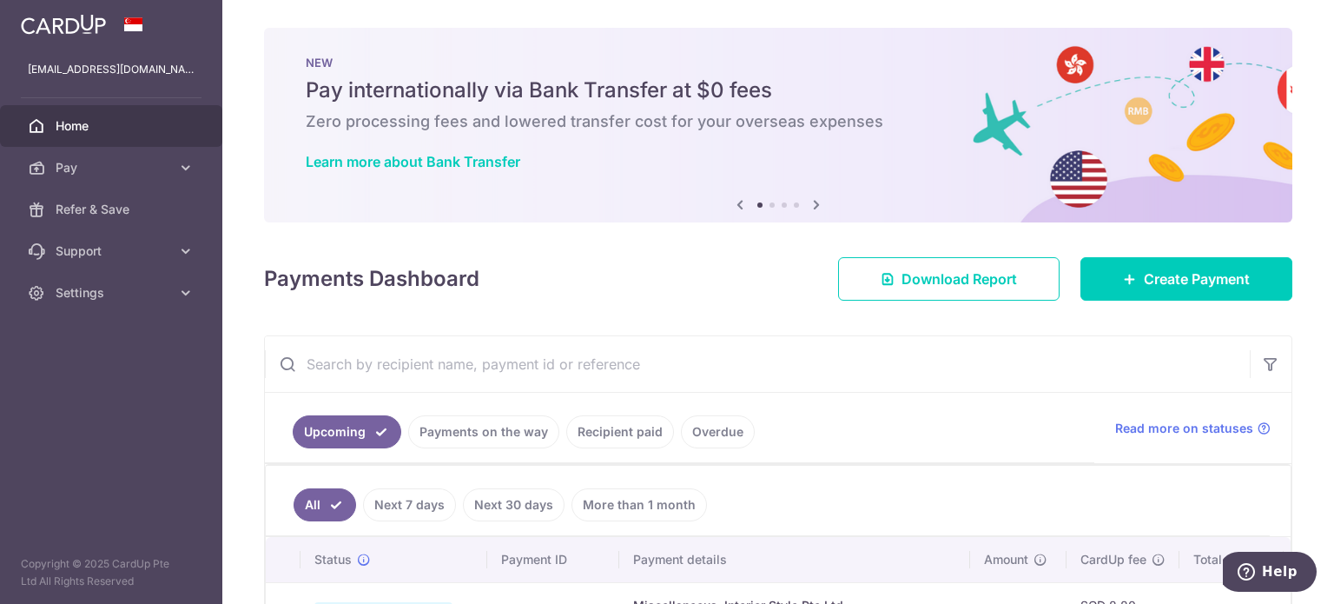
click at [507, 428] on link "Payments on the way" at bounding box center [483, 431] width 151 height 33
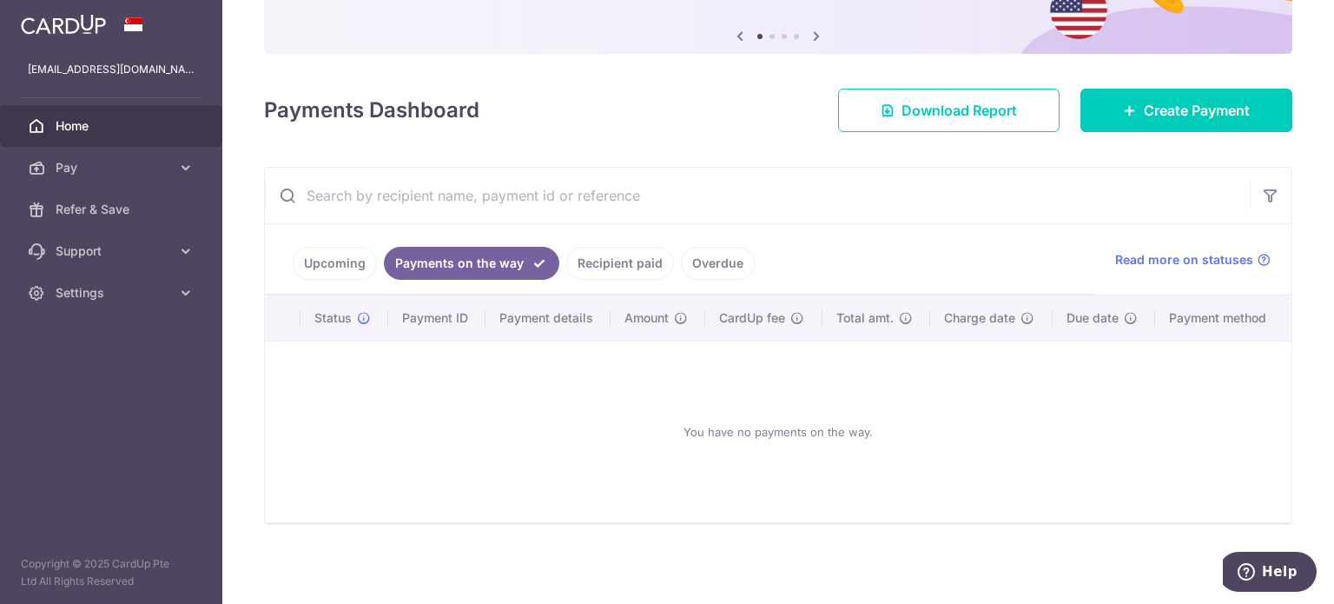
click at [630, 253] on link "Recipient paid" at bounding box center [620, 263] width 108 height 33
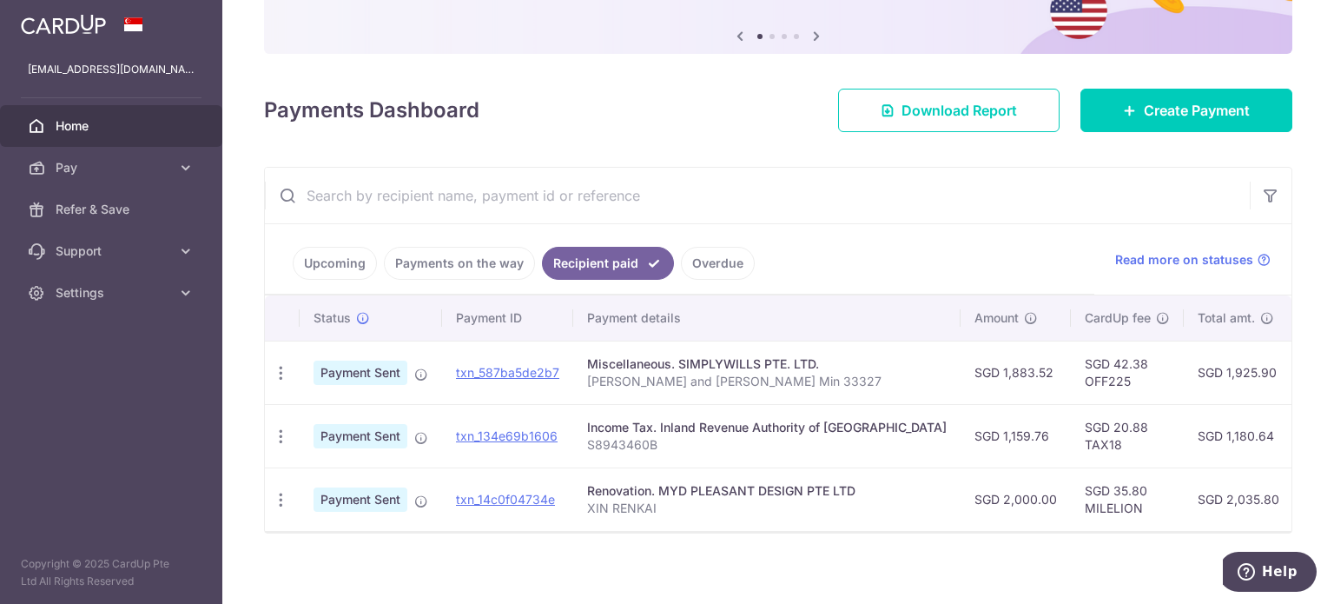
click at [343, 257] on link "Upcoming" at bounding box center [335, 263] width 84 height 33
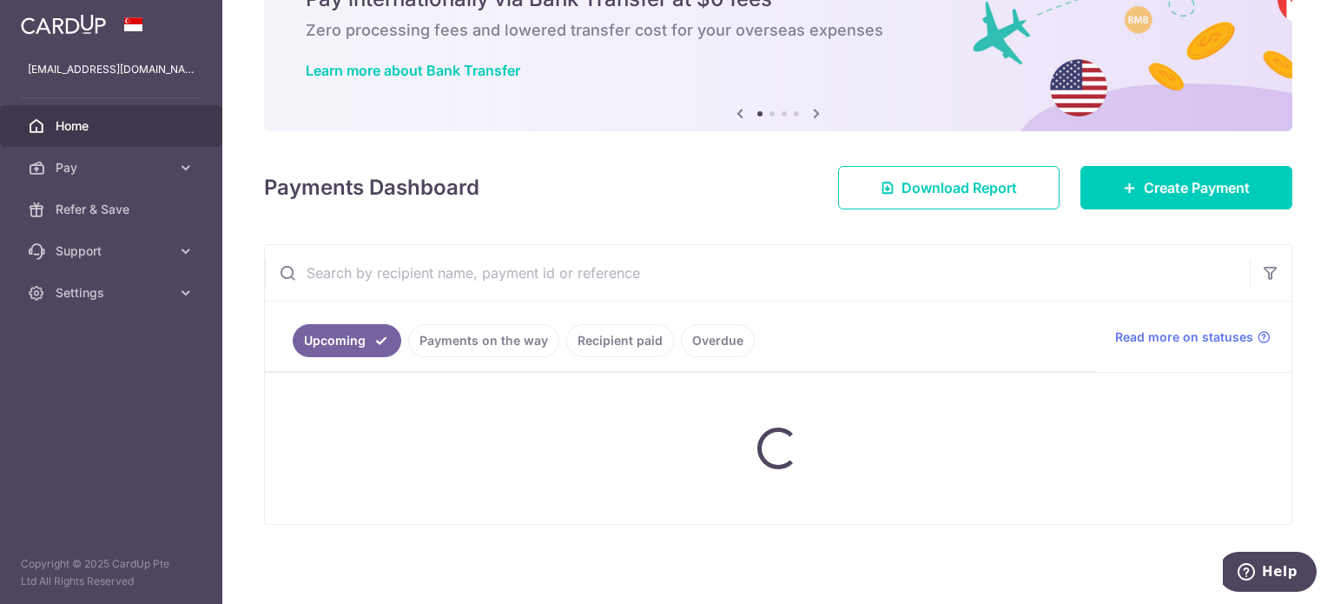
scroll to position [132, 0]
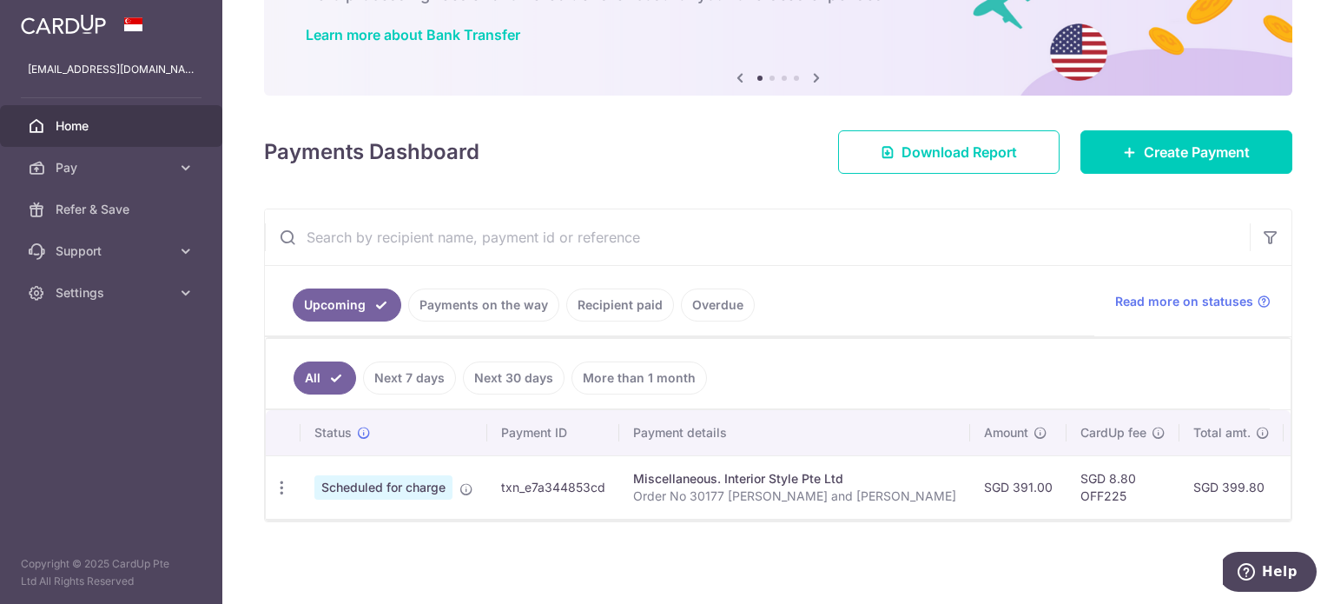
click at [607, 479] on td "txn_e7a344853cd" at bounding box center [553, 486] width 132 height 63
click at [278, 479] on icon "button" at bounding box center [282, 488] width 18 height 18
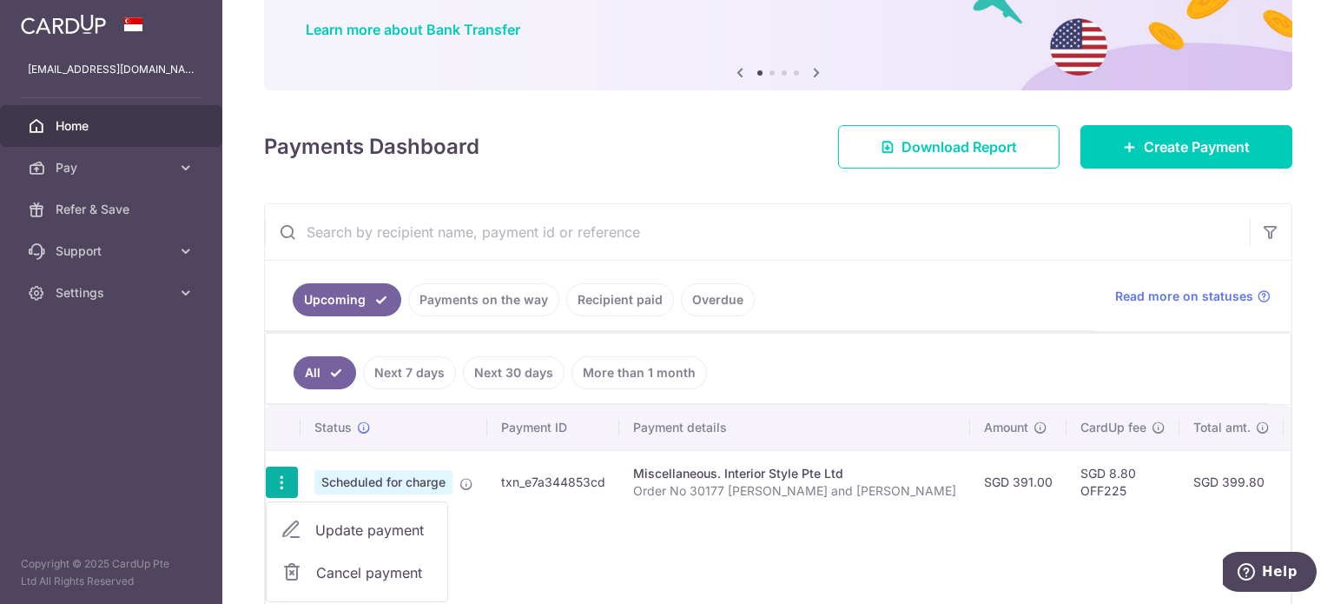
click at [280, 473] on icon "button" at bounding box center [282, 482] width 18 height 18
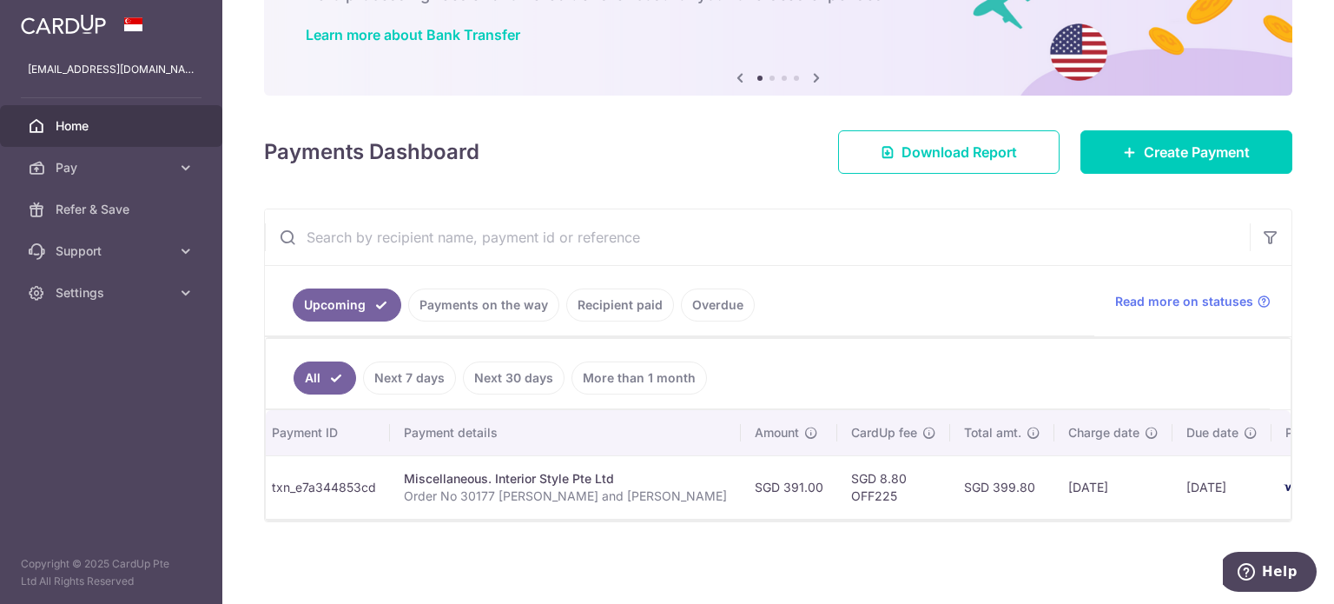
scroll to position [0, 0]
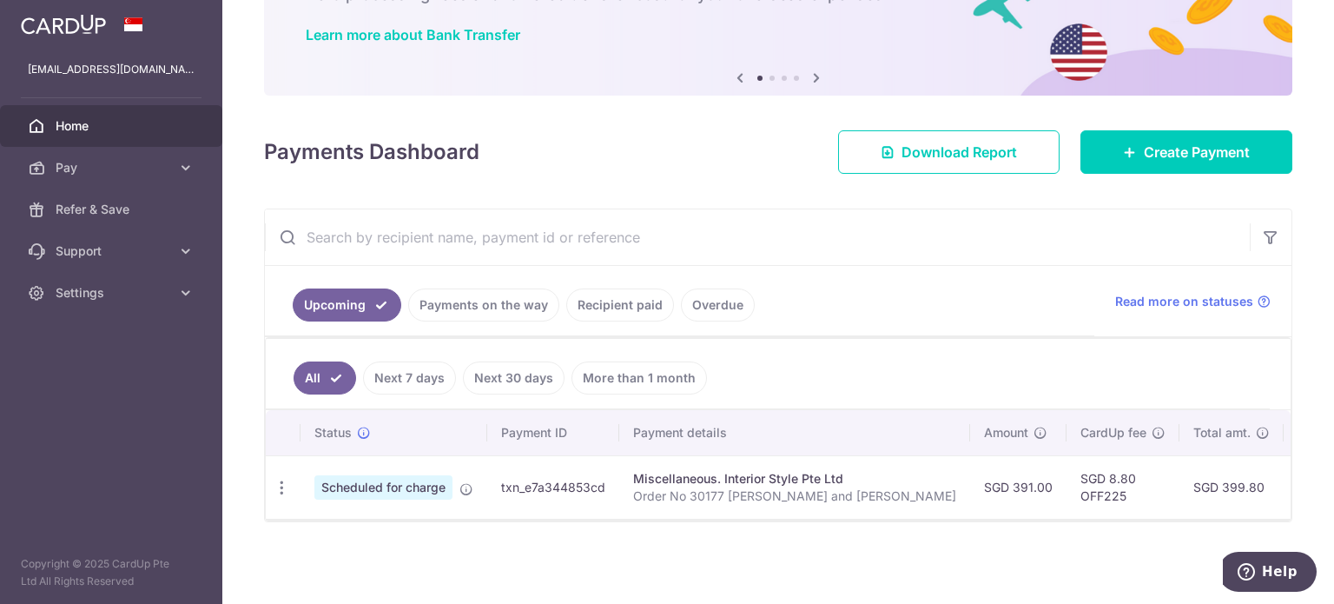
click at [450, 475] on span "Scheduled for charge" at bounding box center [383, 487] width 138 height 24
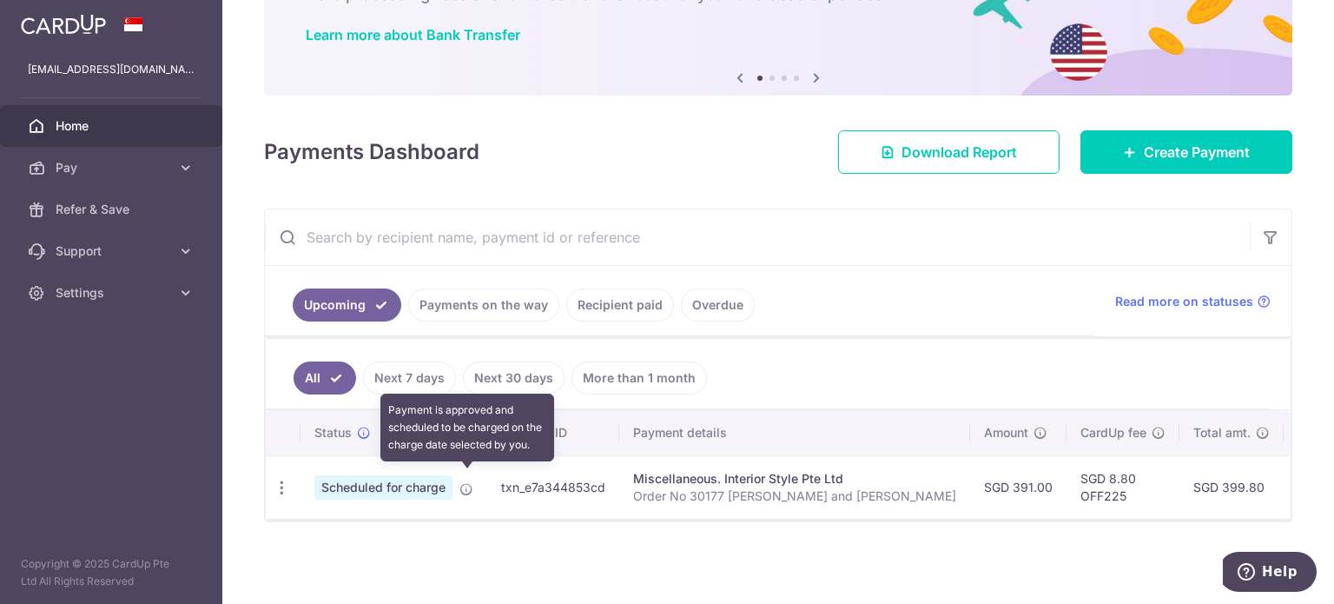
click at [464, 482] on icon at bounding box center [466, 489] width 14 height 14
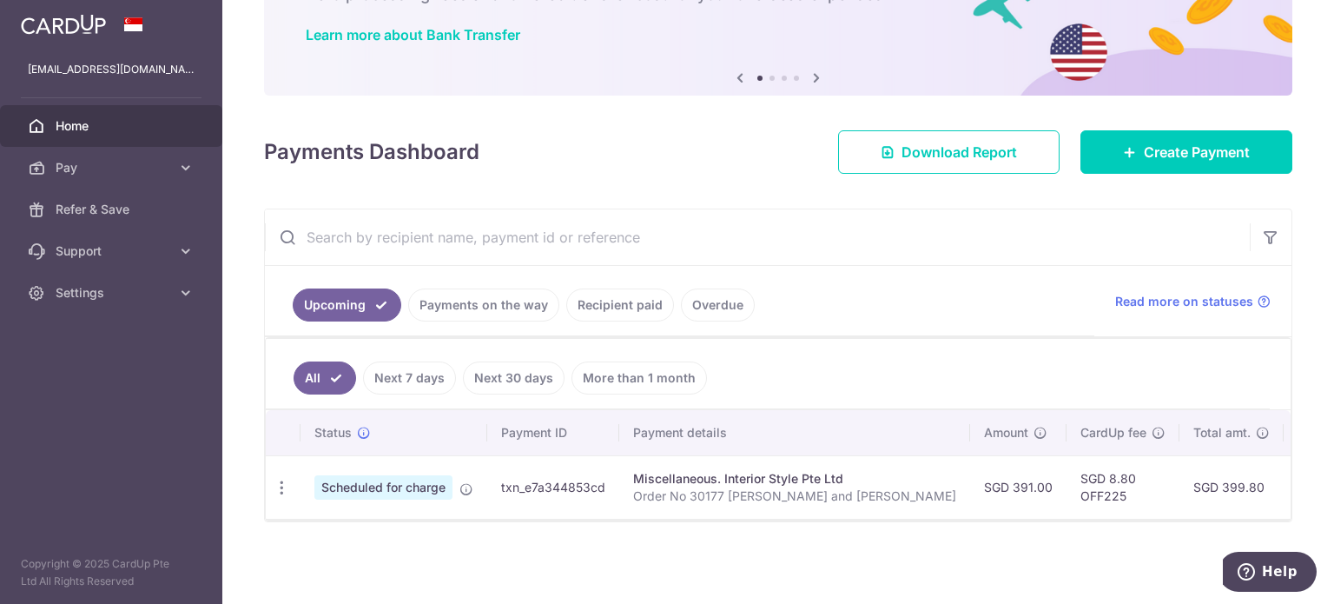
click at [501, 485] on td "txn_e7a344853cd" at bounding box center [553, 486] width 132 height 63
click at [509, 485] on td "txn_e7a344853cd" at bounding box center [553, 486] width 132 height 63
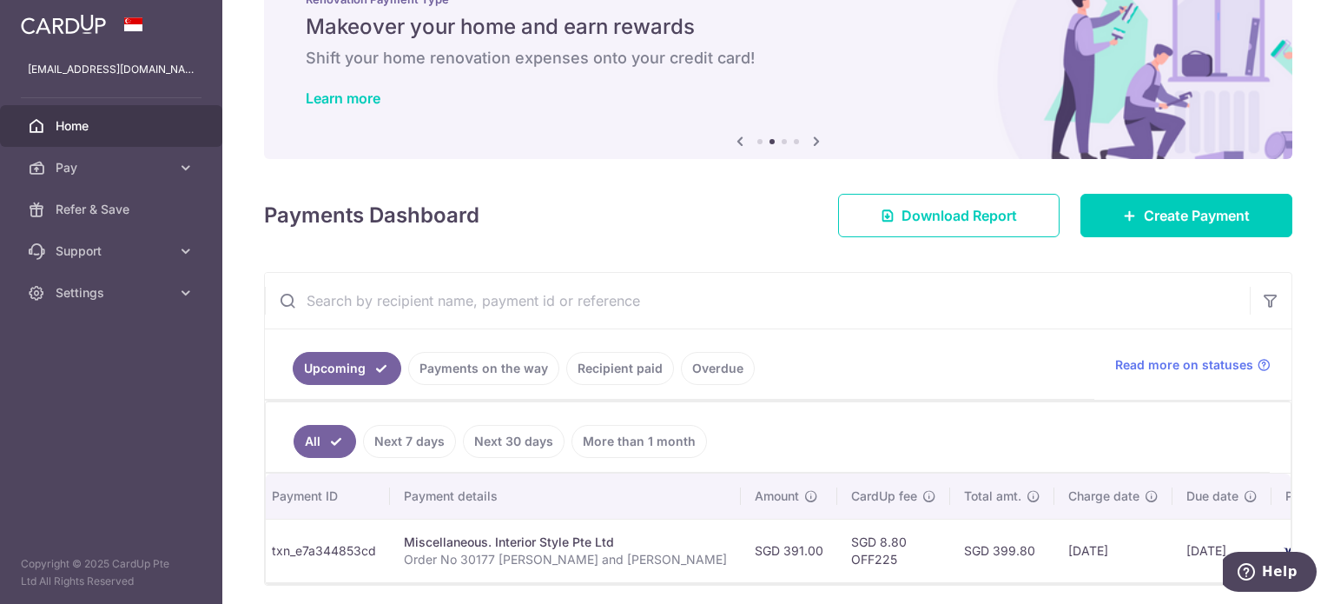
scroll to position [132, 0]
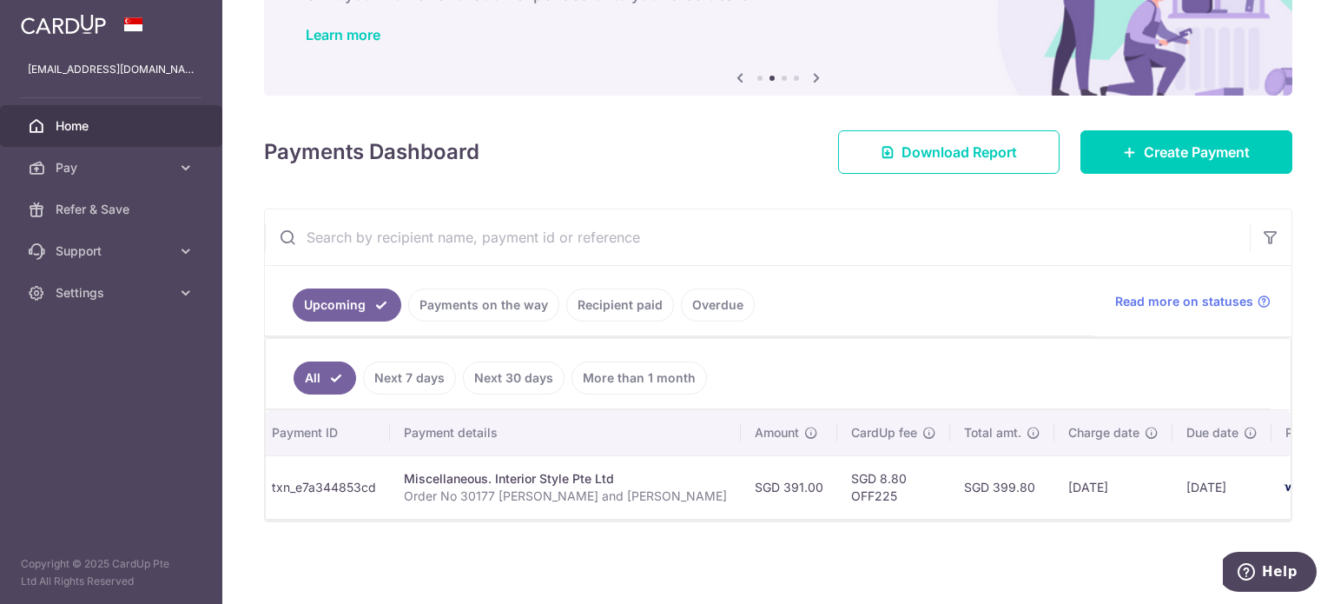
click at [467, 304] on link "Payments on the way" at bounding box center [483, 304] width 151 height 33
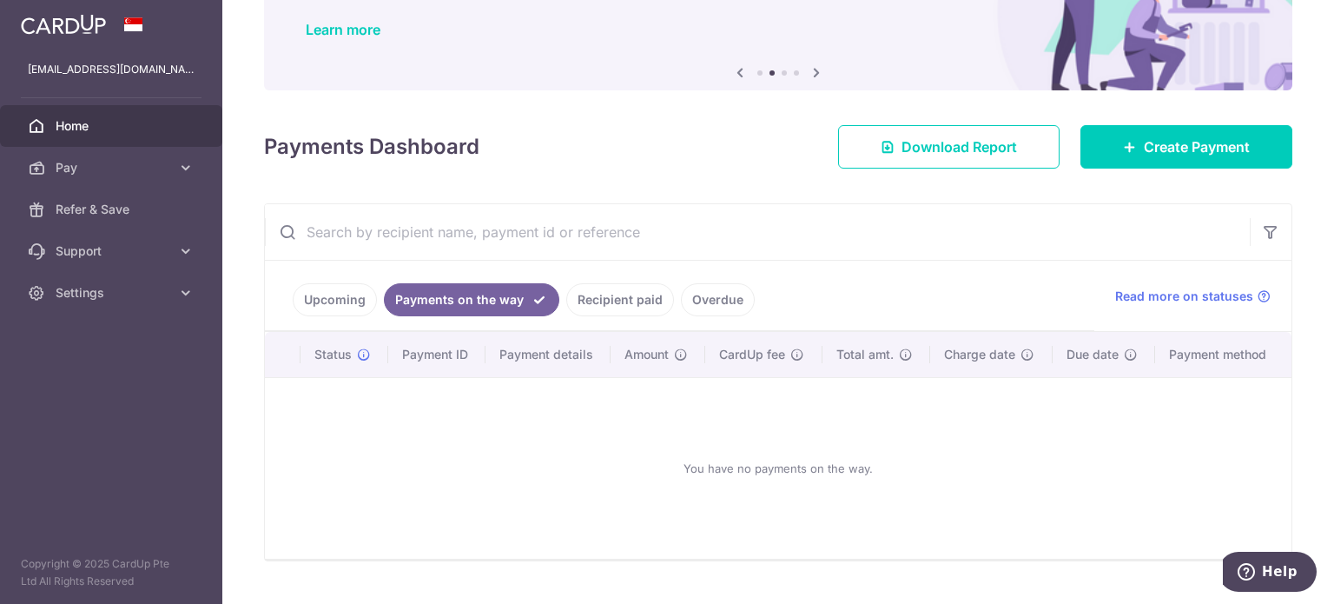
click at [332, 302] on link "Upcoming" at bounding box center [335, 299] width 84 height 33
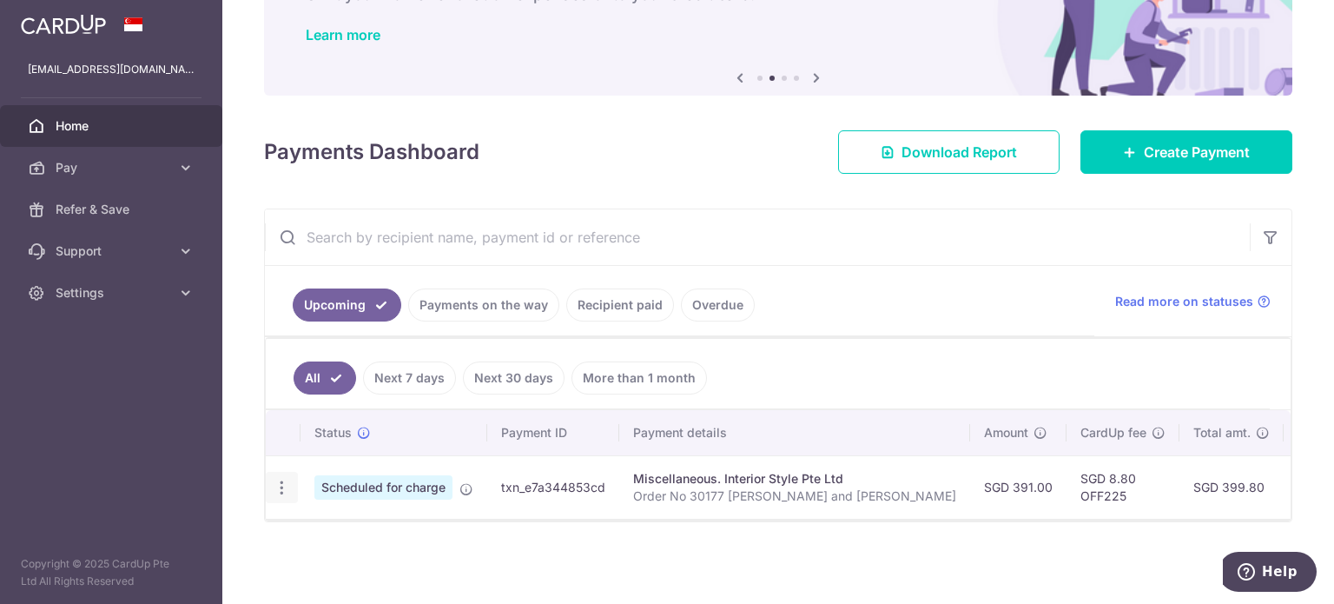
click at [290, 479] on div "Update payment Cancel payment" at bounding box center [282, 488] width 32 height 32
click at [282, 479] on icon "button" at bounding box center [282, 488] width 18 height 18
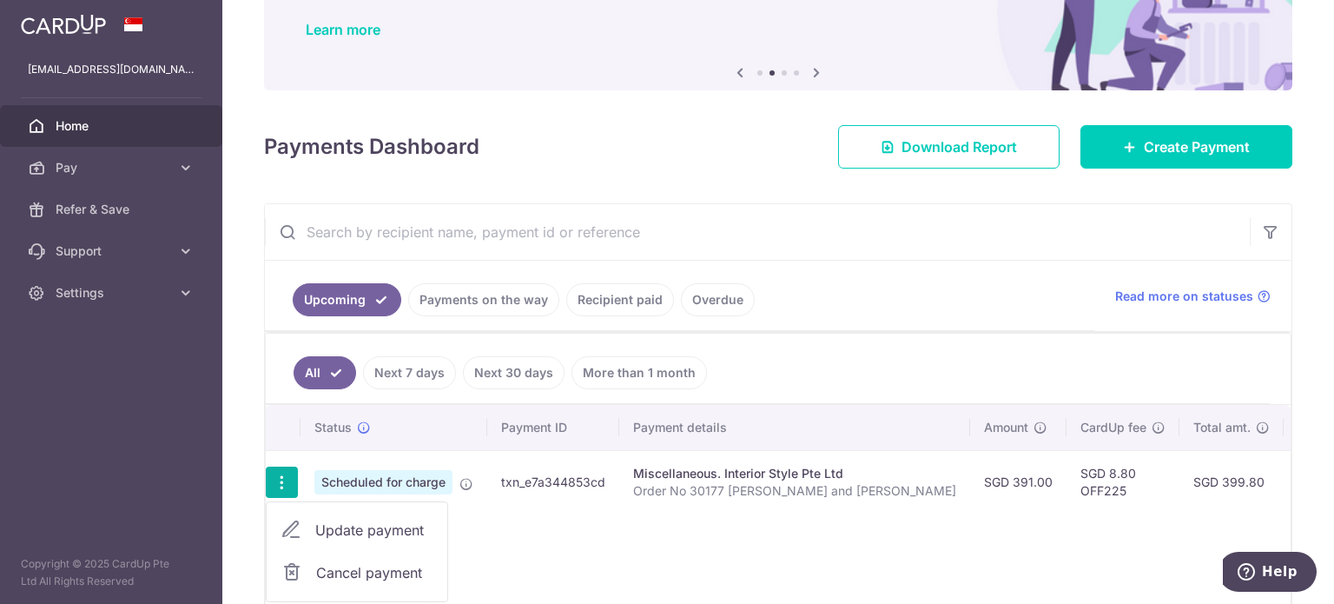
click at [295, 520] on icon at bounding box center [291, 529] width 21 height 21
radio input "true"
type input "391.00"
type input "[DATE]"
type input "Order No 30177 [PERSON_NAME] and [PERSON_NAME]"
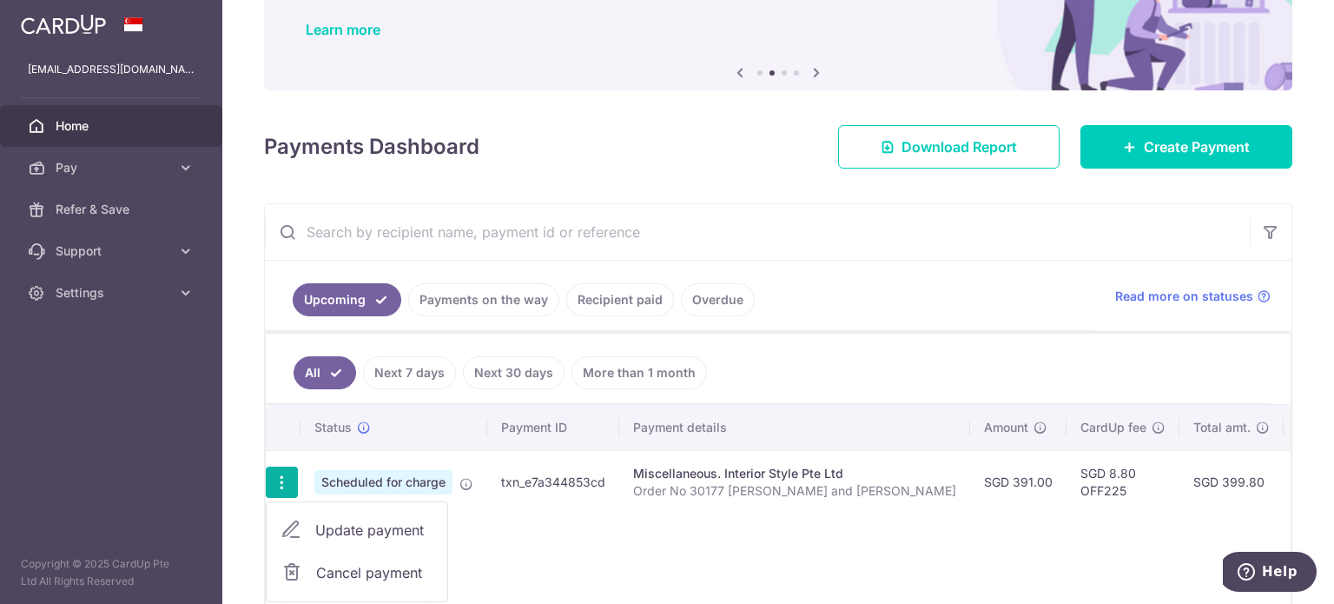
type input "OFF225"
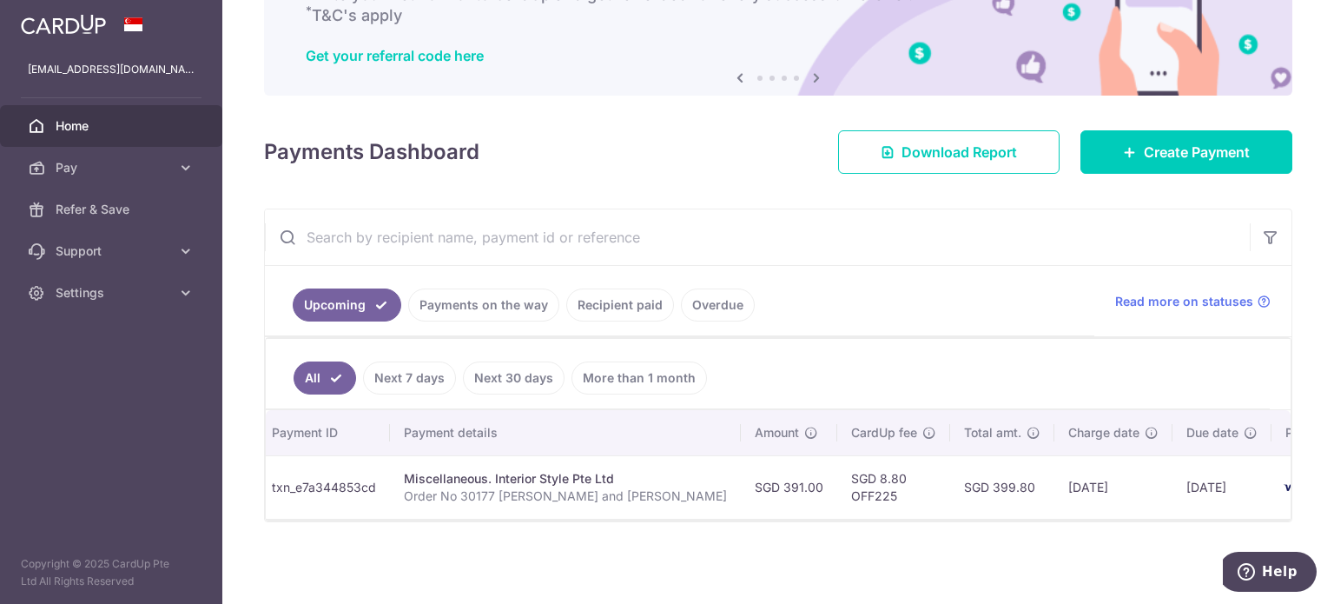
scroll to position [0, 0]
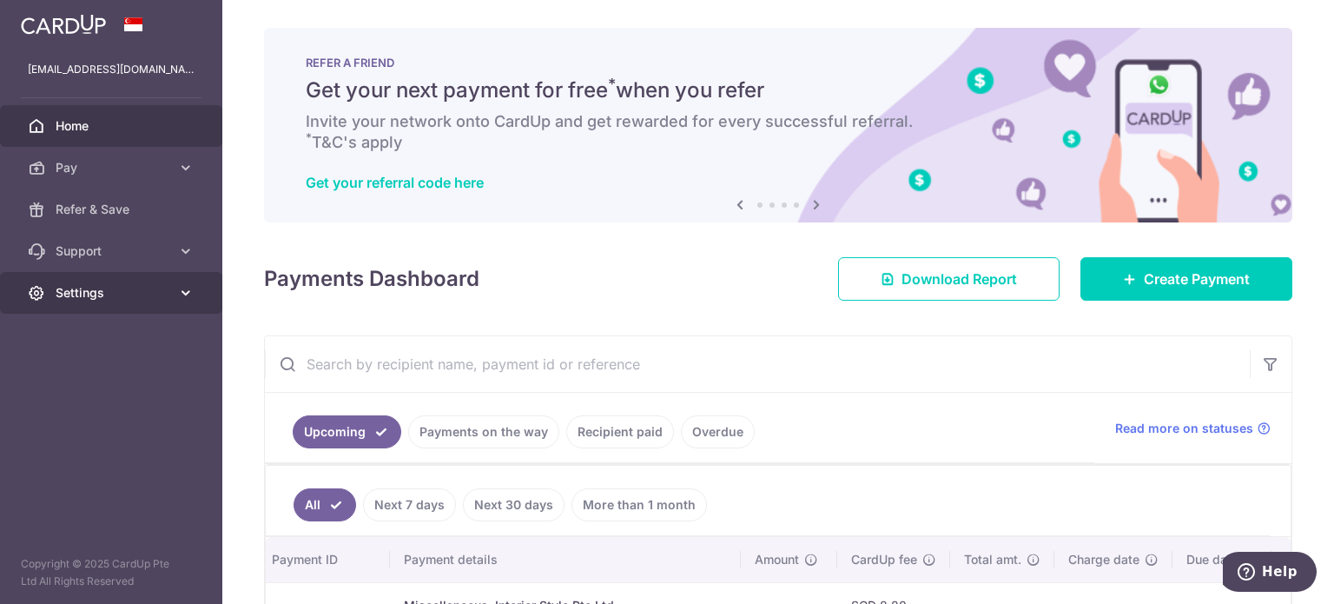
click at [97, 307] on link "Settings" at bounding box center [111, 293] width 222 height 42
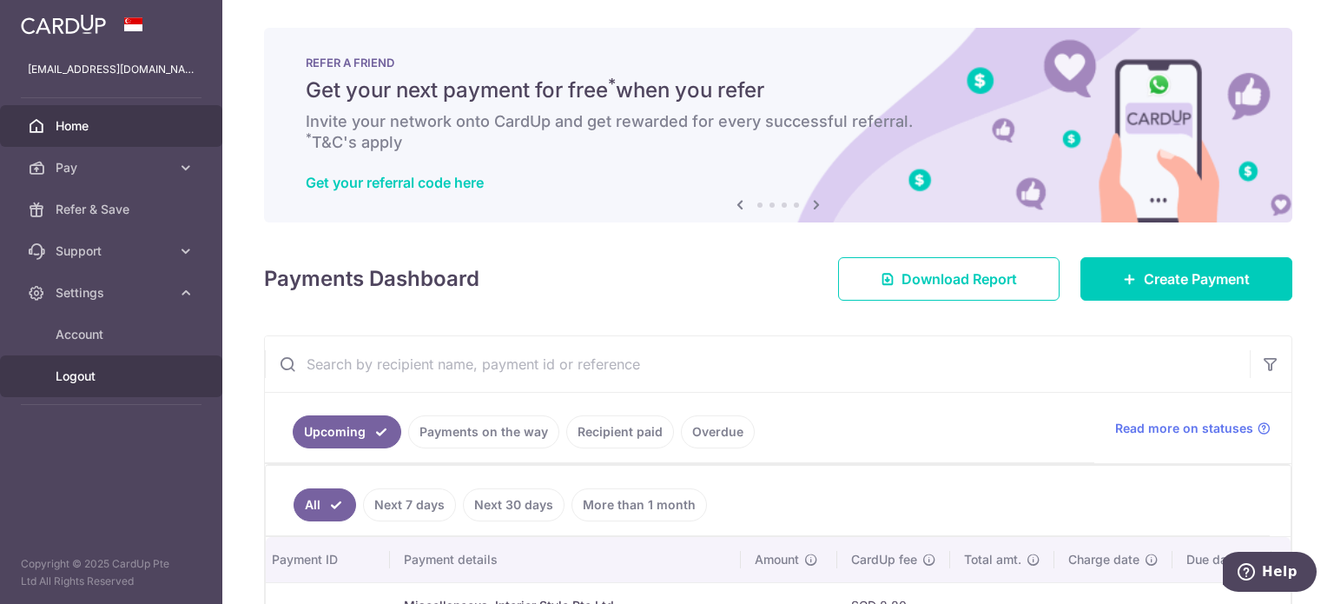
click at [82, 375] on span "Logout" at bounding box center [113, 375] width 115 height 17
